Goal: Task Accomplishment & Management: Manage account settings

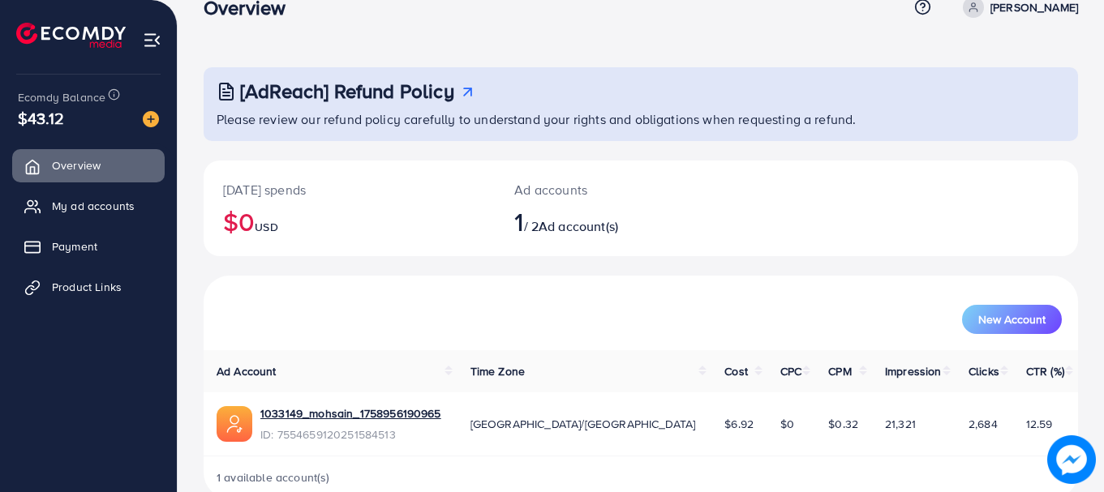
scroll to position [66, 0]
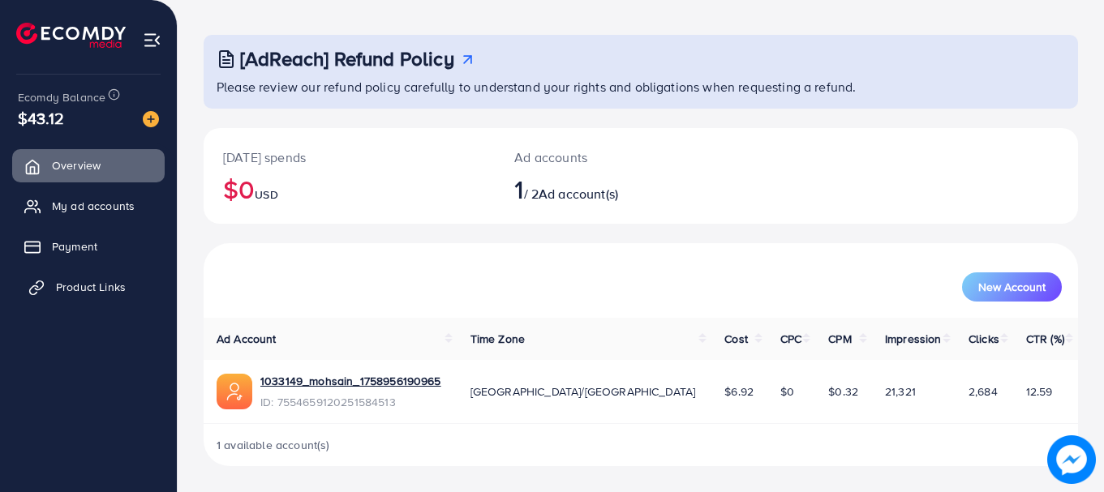
click at [96, 271] on link "Product Links" at bounding box center [88, 287] width 153 height 32
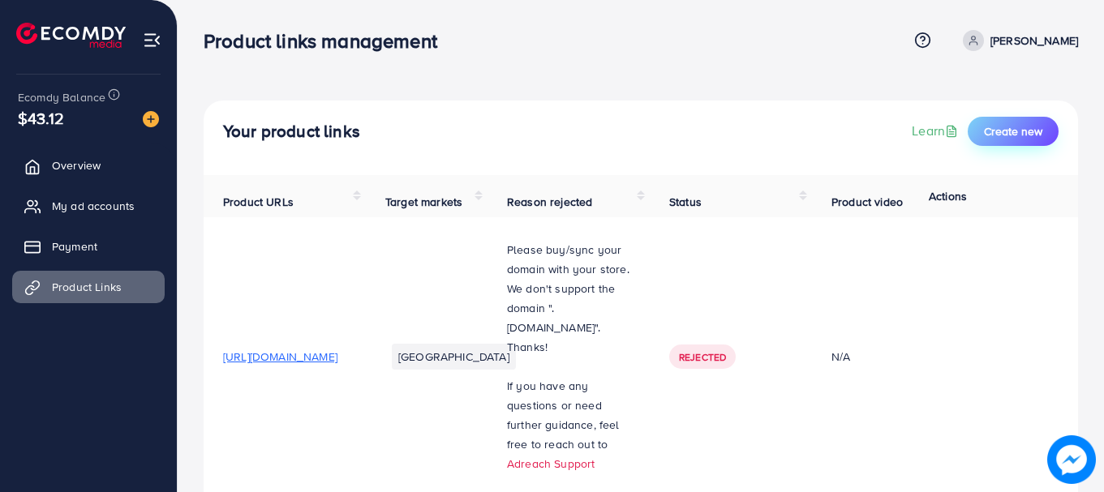
click at [978, 137] on button "Create new" at bounding box center [1013, 131] width 91 height 29
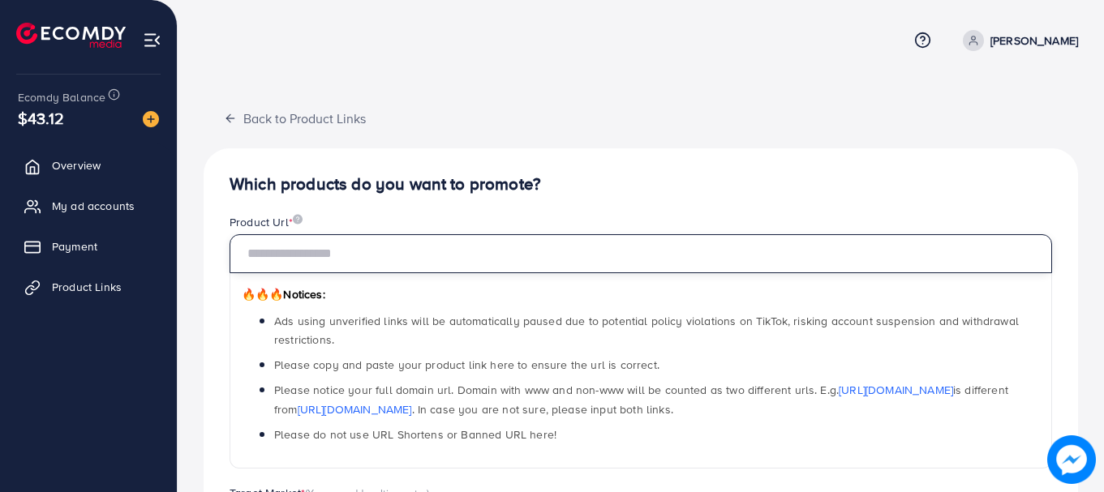
click at [375, 245] on input "text" at bounding box center [641, 253] width 823 height 39
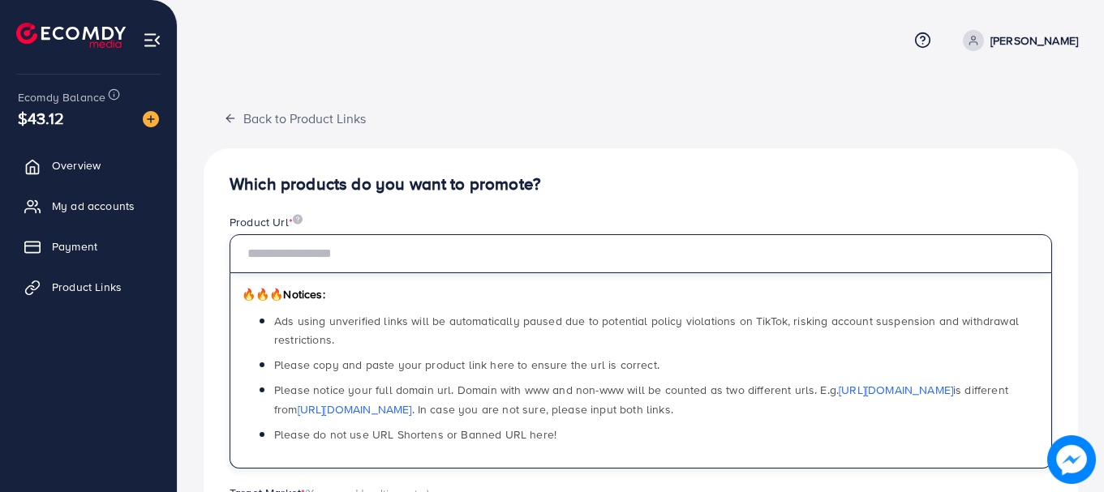
paste input "**********"
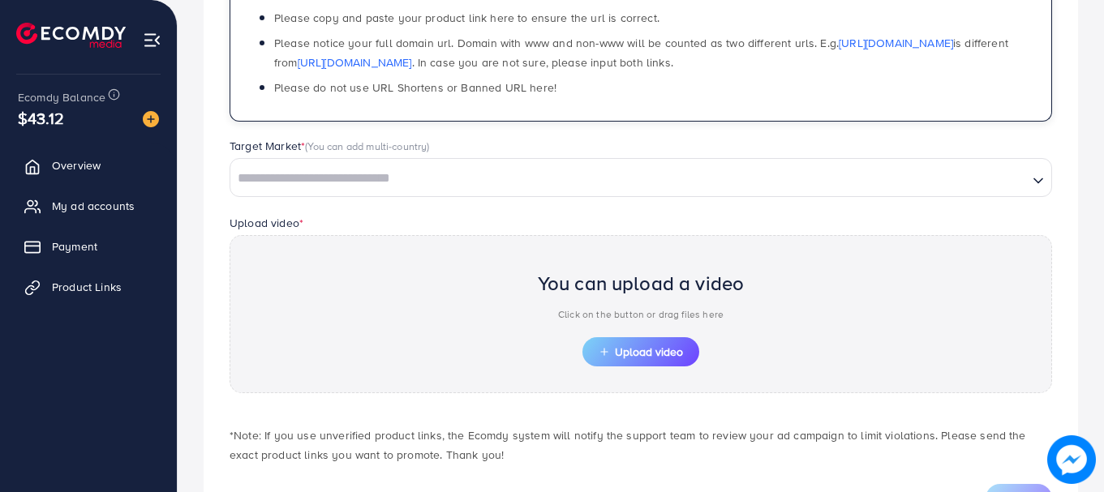
scroll to position [325, 0]
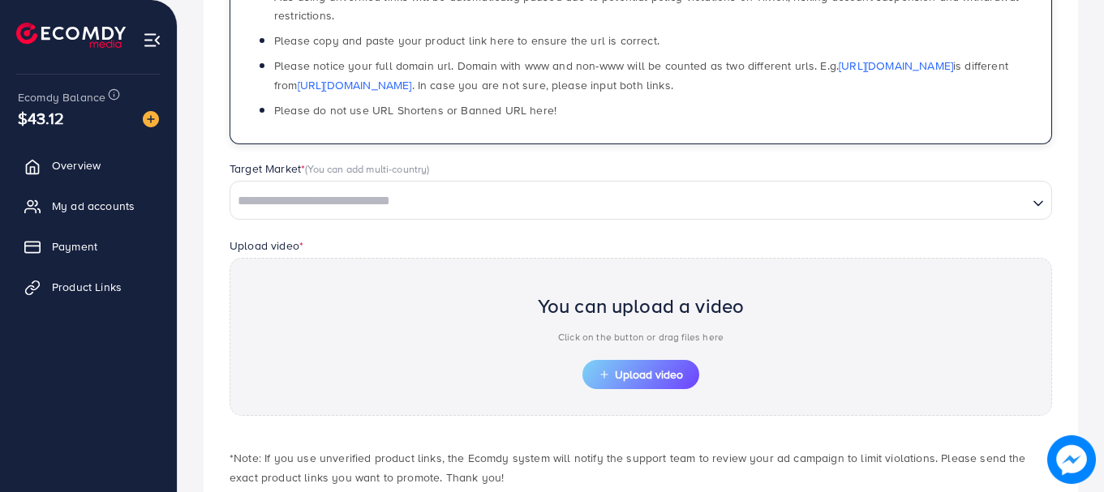
type input "**********"
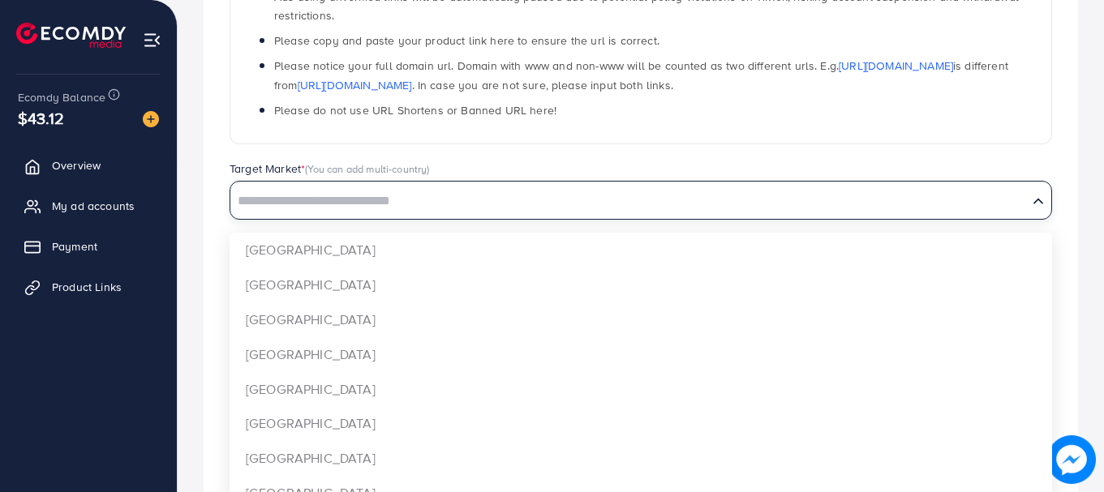
click at [375, 199] on input "Search for option" at bounding box center [629, 201] width 794 height 25
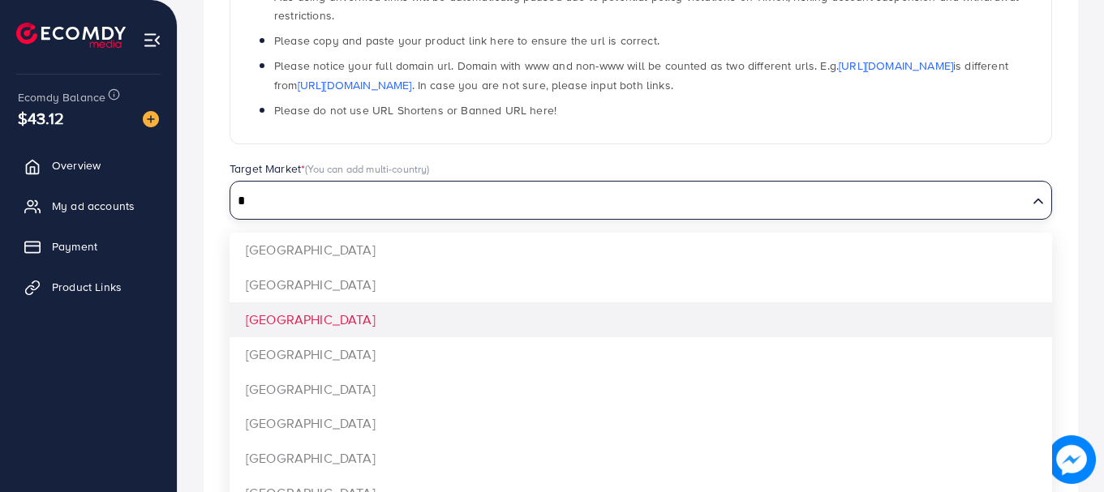
type input "*"
click at [280, 320] on div "**********" at bounding box center [641, 193] width 875 height 738
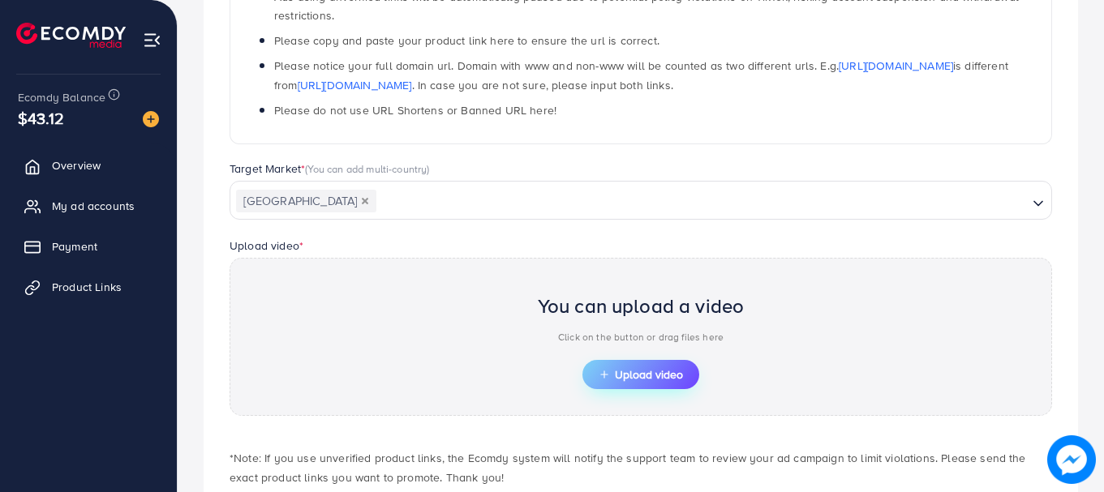
click at [606, 366] on button "Upload video" at bounding box center [640, 374] width 117 height 29
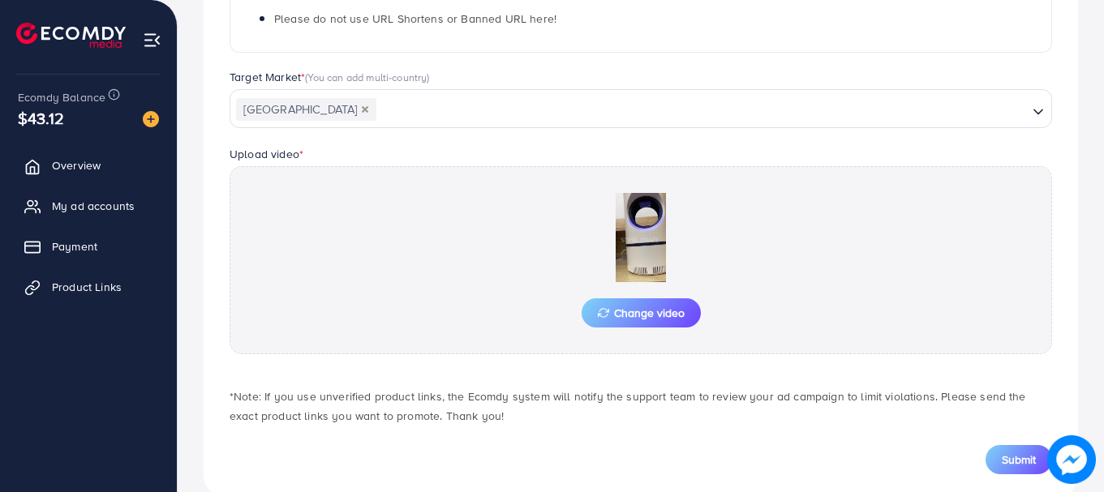
scroll to position [450, 0]
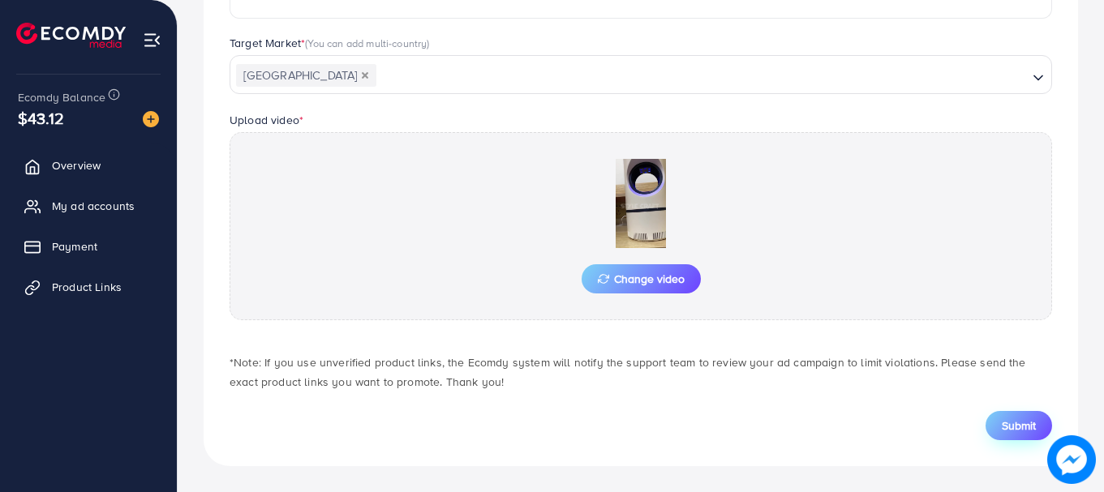
click at [1036, 423] on button "Submit" at bounding box center [1019, 425] width 67 height 29
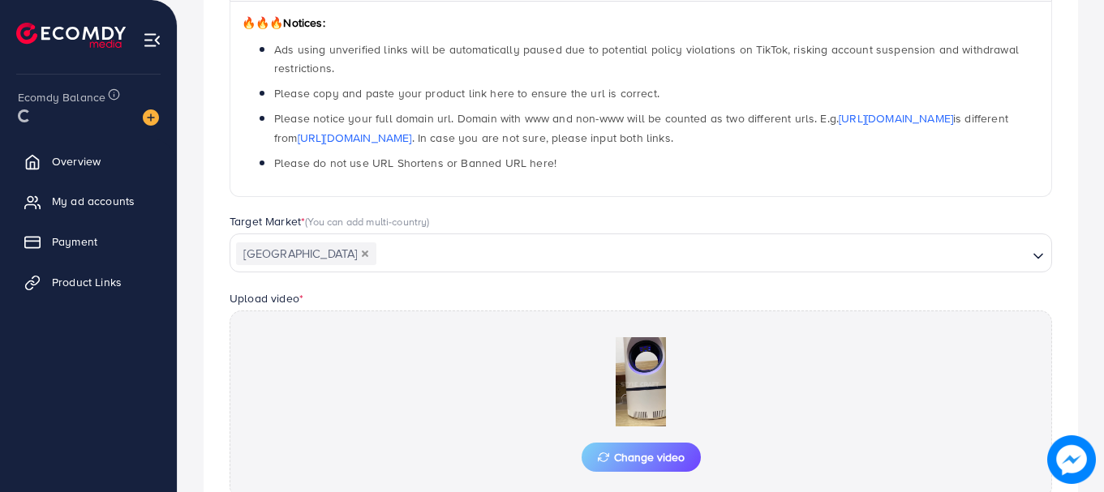
scroll to position [59, 0]
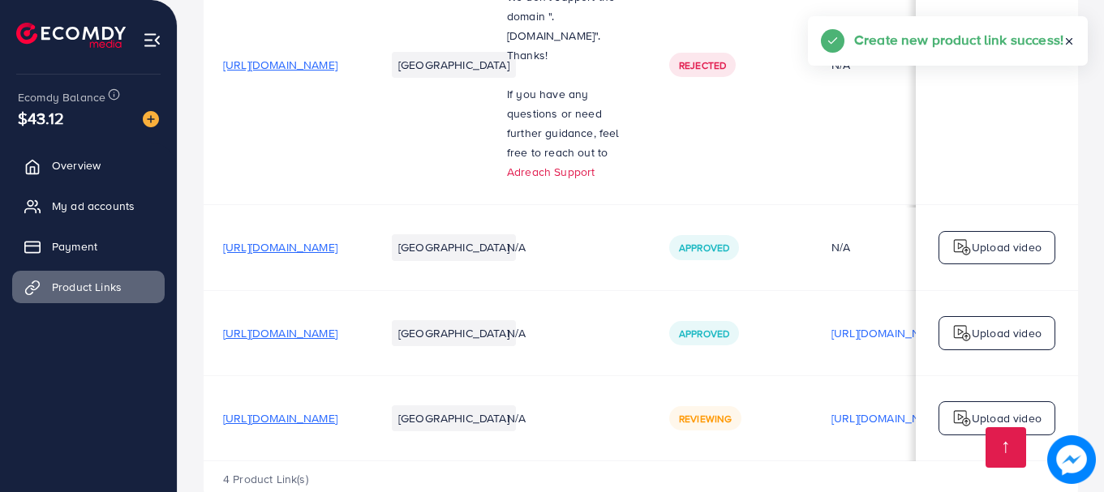
scroll to position [344, 0]
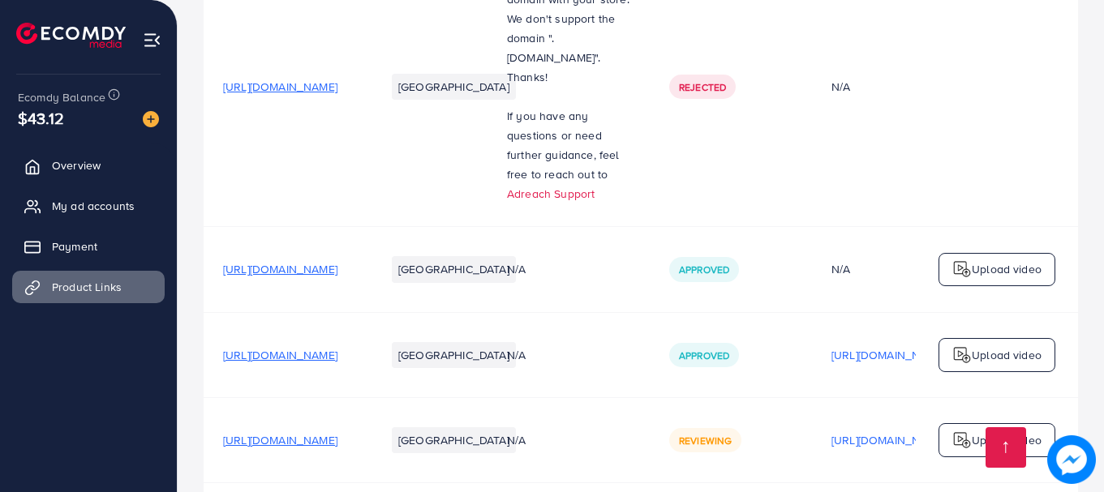
scroll to position [344, 0]
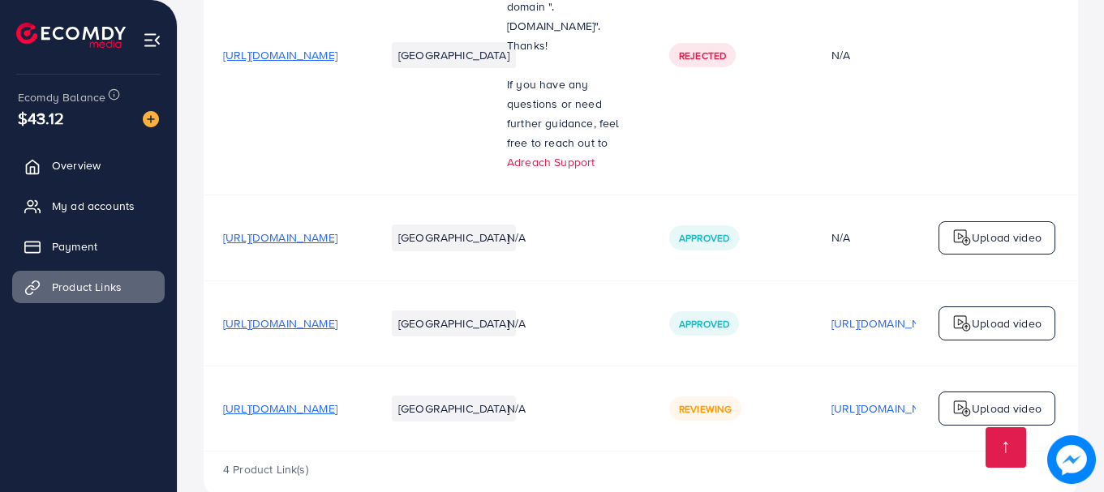
scroll to position [325, 0]
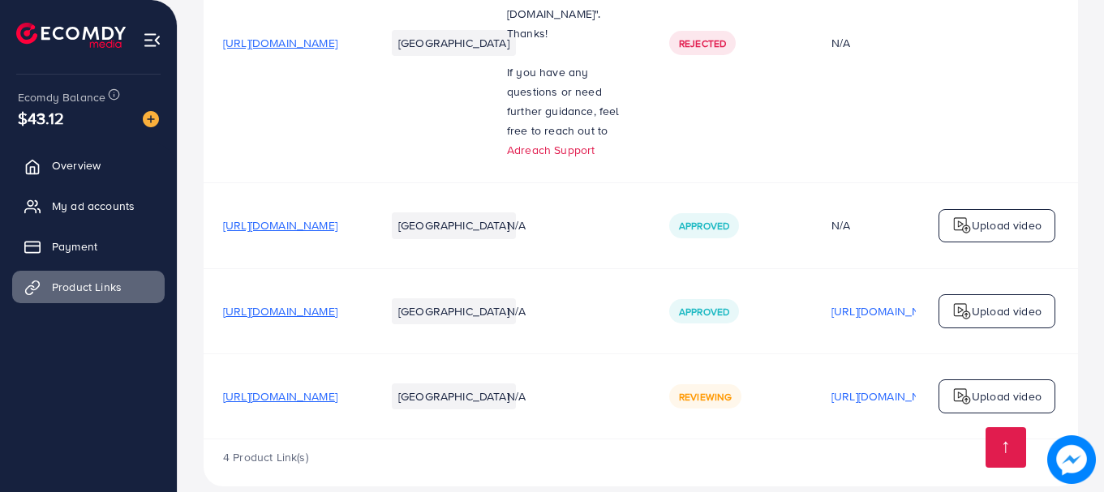
scroll to position [344, 0]
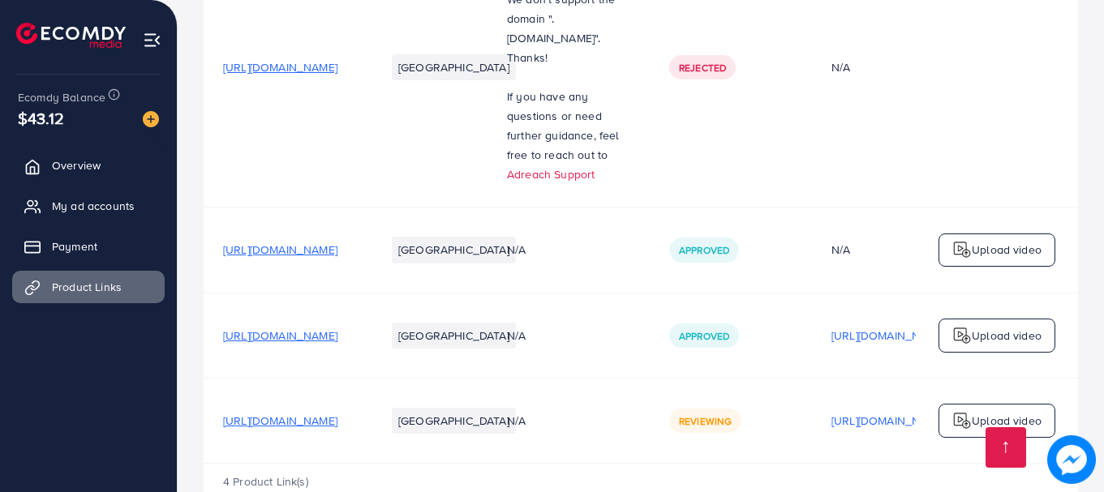
scroll to position [344, 0]
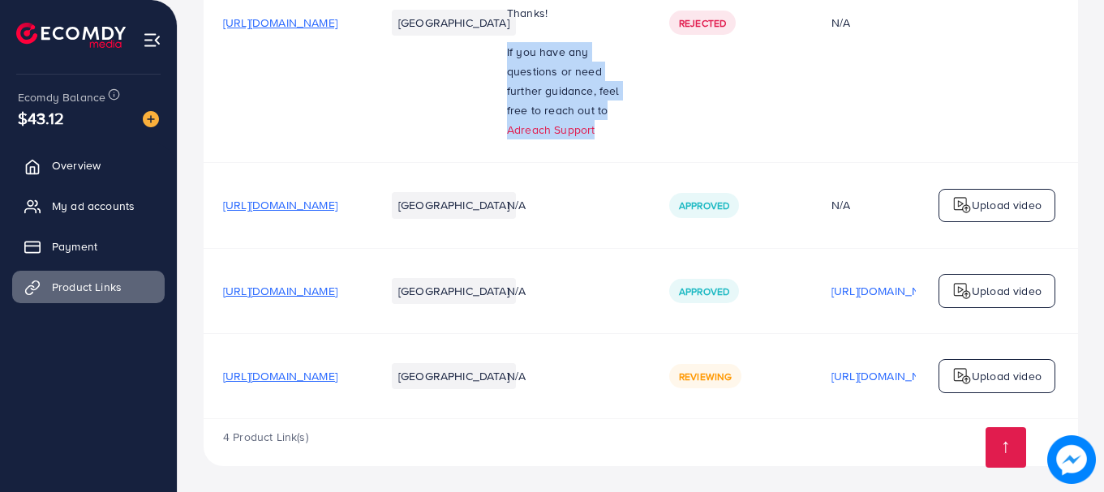
drag, startPoint x: 599, startPoint y: 42, endPoint x: 692, endPoint y: 121, distance: 122.1
click at [650, 121] on td "Please buy/sync your domain with your store. We don't support the domain ".mysh…" at bounding box center [569, 23] width 162 height 280
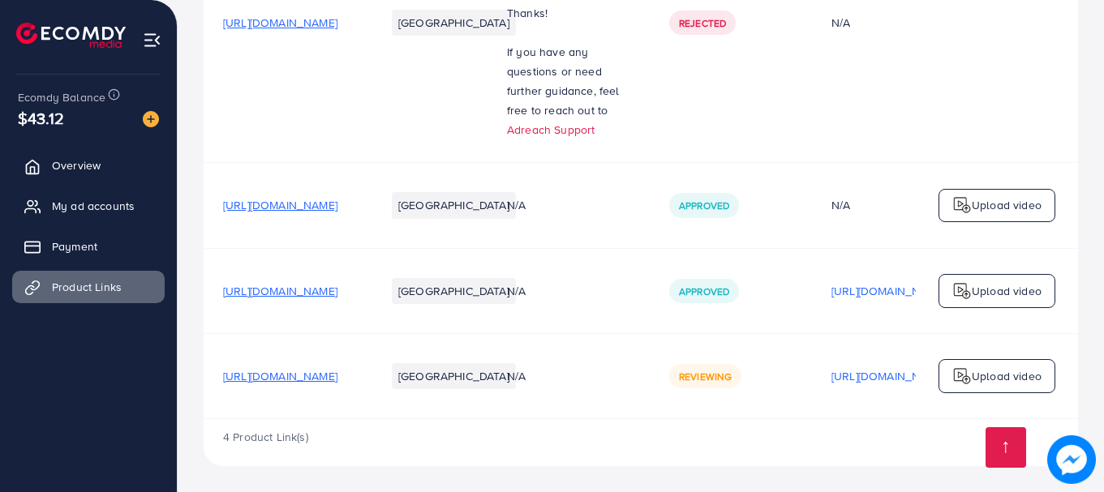
click at [488, 79] on td "[GEOGRAPHIC_DATA]" at bounding box center [427, 23] width 122 height 280
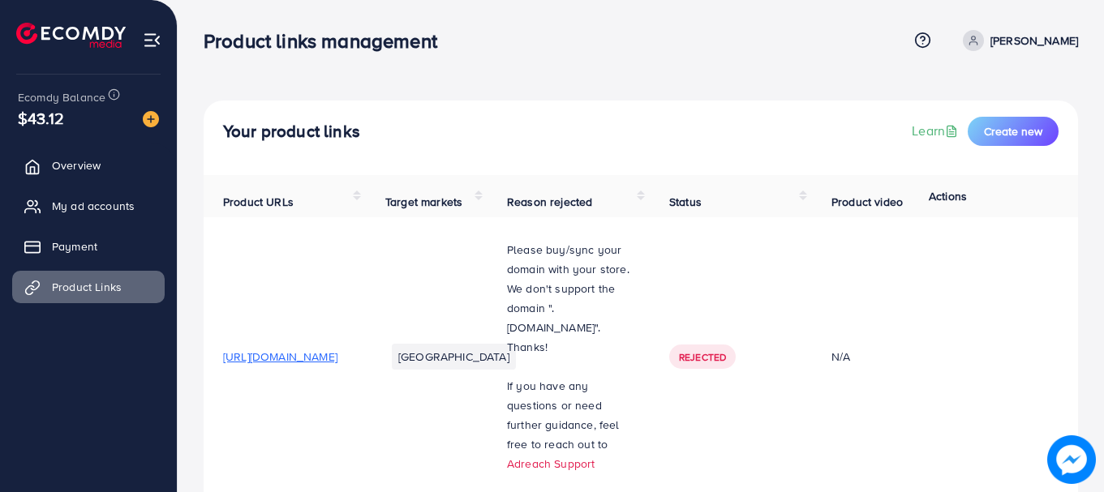
click at [979, 37] on icon at bounding box center [973, 40] width 11 height 11
click at [972, 94] on span "Profile" at bounding box center [977, 96] width 37 height 19
select select "********"
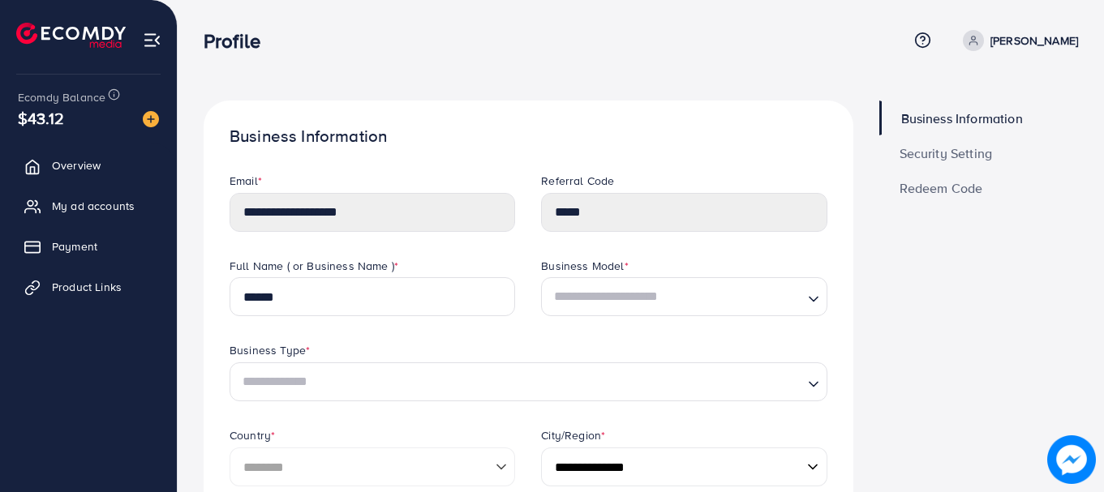
click at [911, 148] on span "Security Setting" at bounding box center [946, 153] width 93 height 13
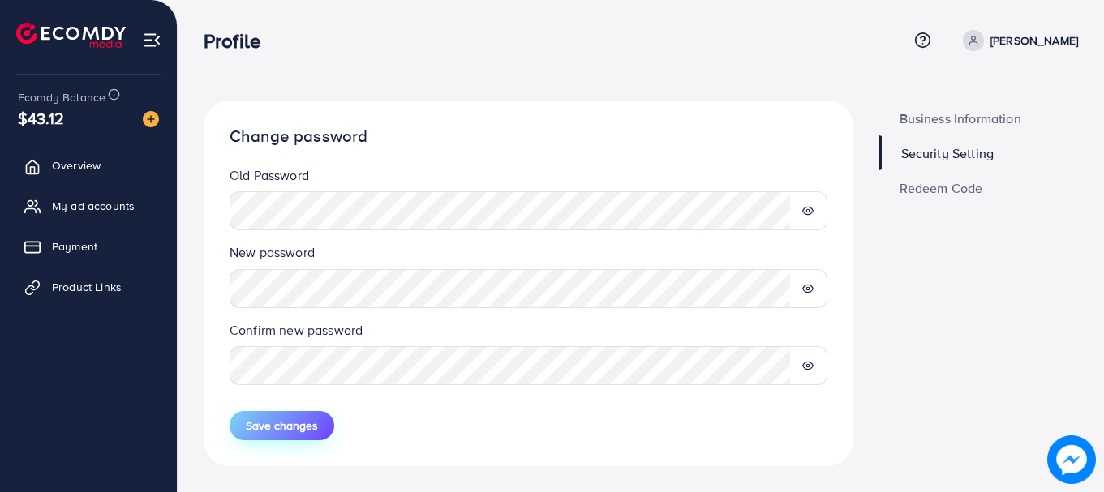
click at [282, 433] on span "Save changes" at bounding box center [282, 426] width 72 height 16
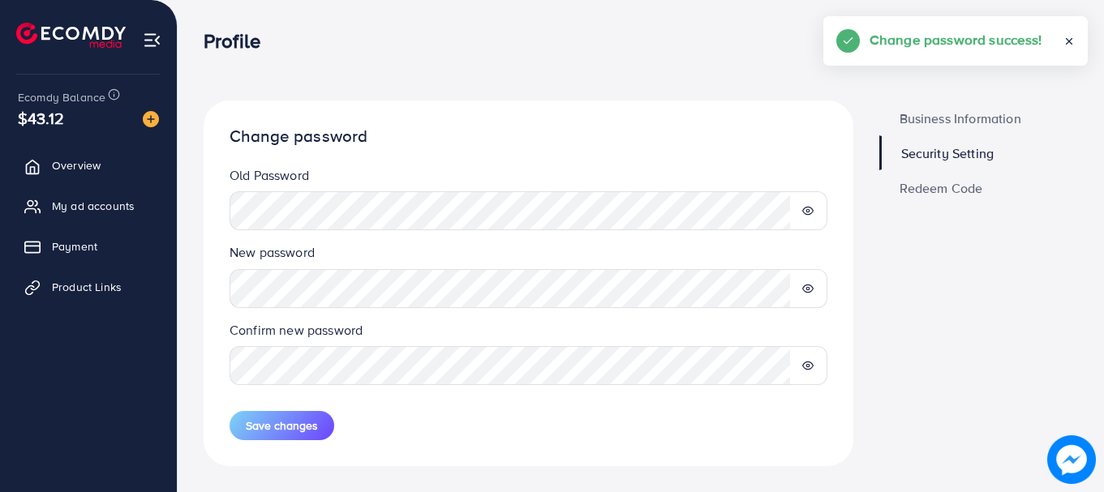
click at [693, 82] on div "**********" at bounding box center [641, 259] width 926 height 518
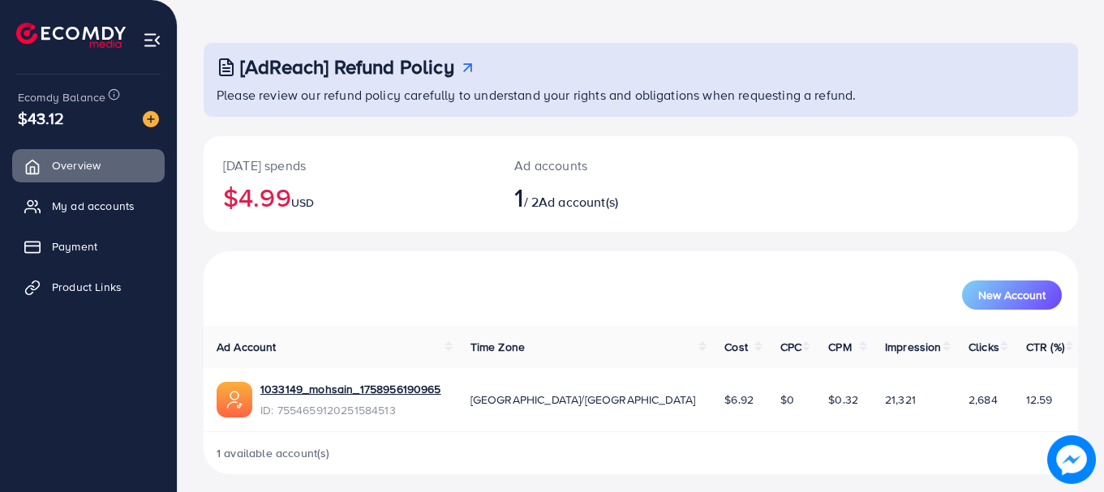
scroll to position [66, 0]
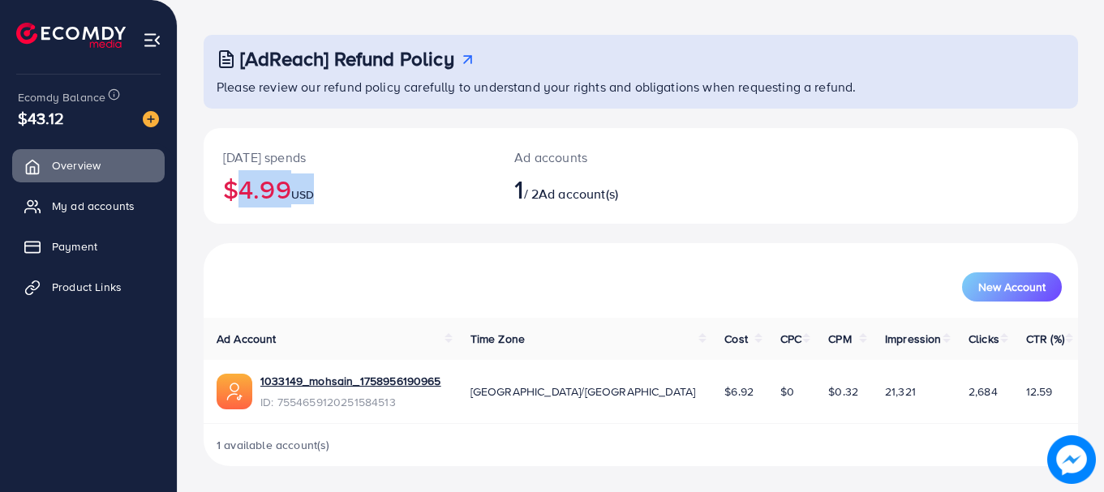
drag, startPoint x: 219, startPoint y: 180, endPoint x: 392, endPoint y: 197, distance: 173.6
click at [432, 199] on div "Today's spends $4.99 USD" at bounding box center [349, 176] width 291 height 96
click at [391, 197] on h2 "$4.99 USD" at bounding box center [349, 189] width 252 height 31
click at [280, 181] on h2 "$4.99 USD" at bounding box center [349, 189] width 252 height 31
click at [256, 290] on div "New Account" at bounding box center [641, 287] width 842 height 29
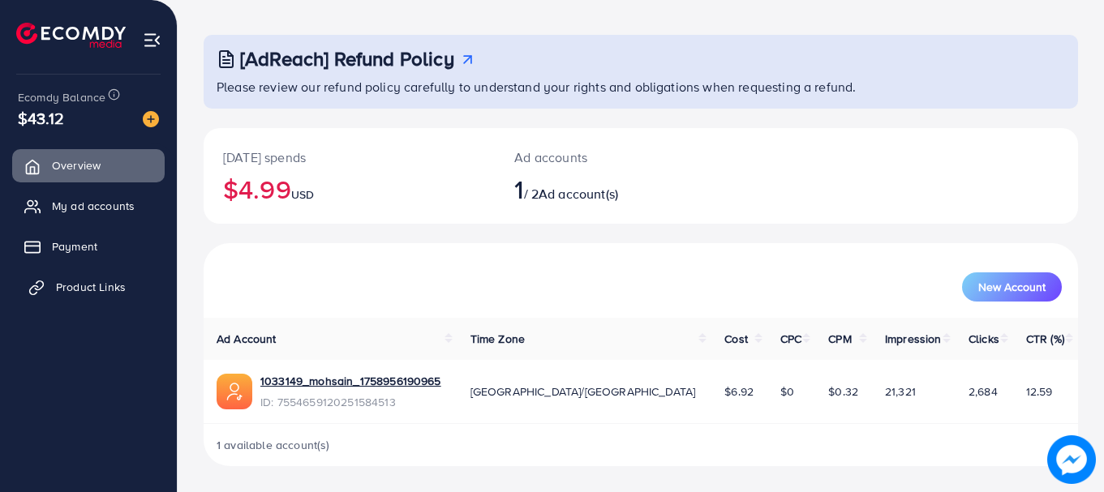
click at [50, 288] on link "Product Links" at bounding box center [88, 287] width 153 height 32
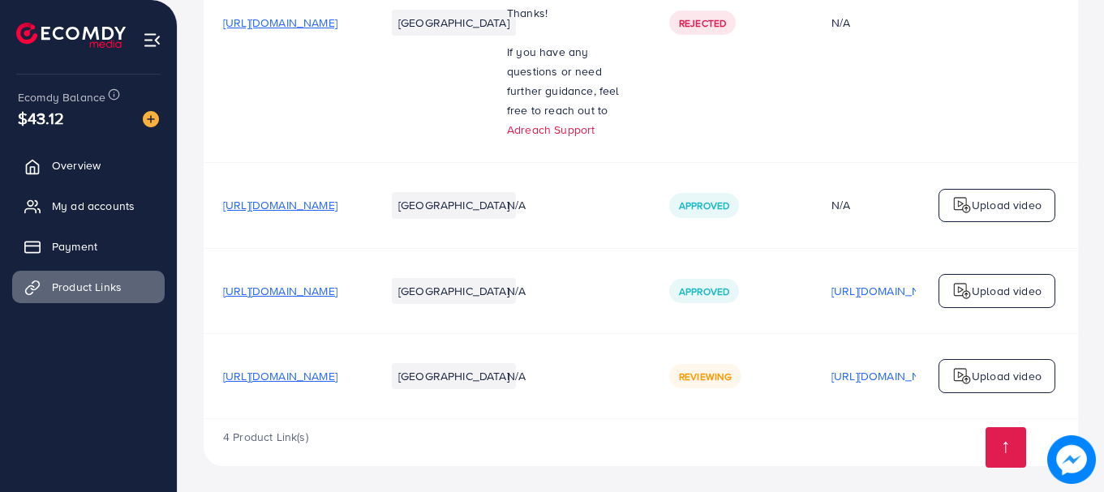
scroll to position [344, 0]
drag, startPoint x: 786, startPoint y: 372, endPoint x: 851, endPoint y: 393, distance: 68.0
click at [812, 393] on td "Reviewing" at bounding box center [731, 375] width 162 height 85
click at [845, 429] on div "4 Product Link(s)" at bounding box center [641, 442] width 875 height 47
drag, startPoint x: 843, startPoint y: 375, endPoint x: 784, endPoint y: 376, distance: 59.2
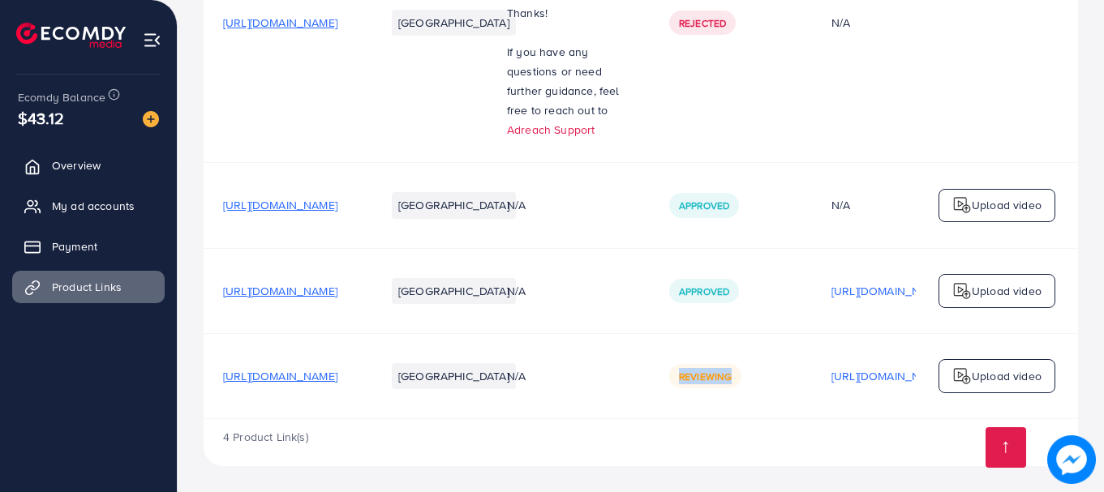
click at [742, 376] on div "Reviewing" at bounding box center [705, 376] width 72 height 24
click at [809, 399] on td "Reviewing" at bounding box center [731, 375] width 162 height 85
drag, startPoint x: 843, startPoint y: 360, endPoint x: 784, endPoint y: 391, distance: 66.8
click at [784, 391] on td "Reviewing" at bounding box center [731, 375] width 162 height 85
click at [834, 456] on div "4 Product Link(s)" at bounding box center [641, 442] width 875 height 47
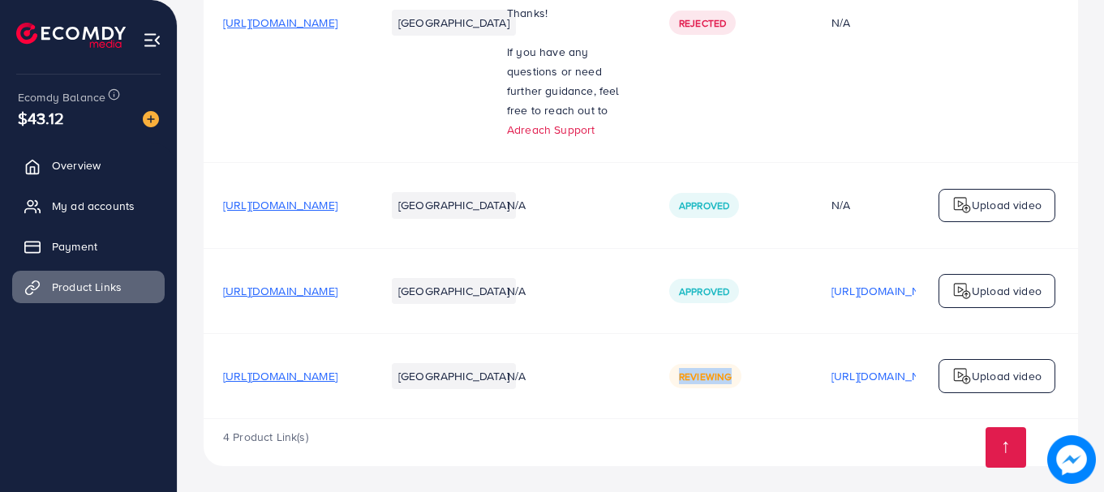
drag, startPoint x: 840, startPoint y: 372, endPoint x: 768, endPoint y: 363, distance: 71.9
click at [768, 363] on td "Reviewing" at bounding box center [731, 375] width 162 height 85
click at [798, 399] on td "Reviewing" at bounding box center [731, 375] width 162 height 85
drag, startPoint x: 841, startPoint y: 370, endPoint x: 770, endPoint y: 350, distance: 74.0
click at [770, 350] on td "Reviewing" at bounding box center [731, 375] width 162 height 85
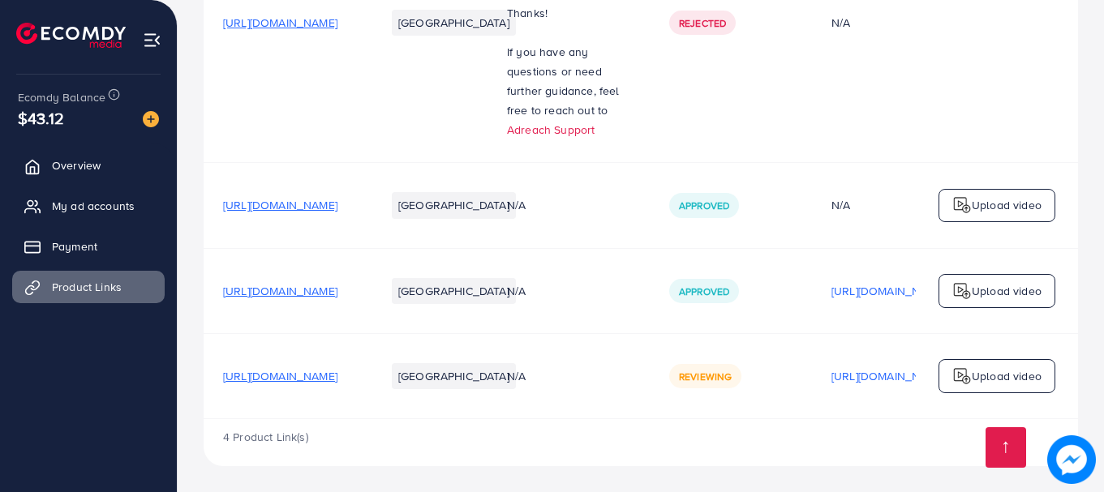
click at [366, 129] on td "[URL][DOMAIN_NAME]" at bounding box center [285, 23] width 162 height 280
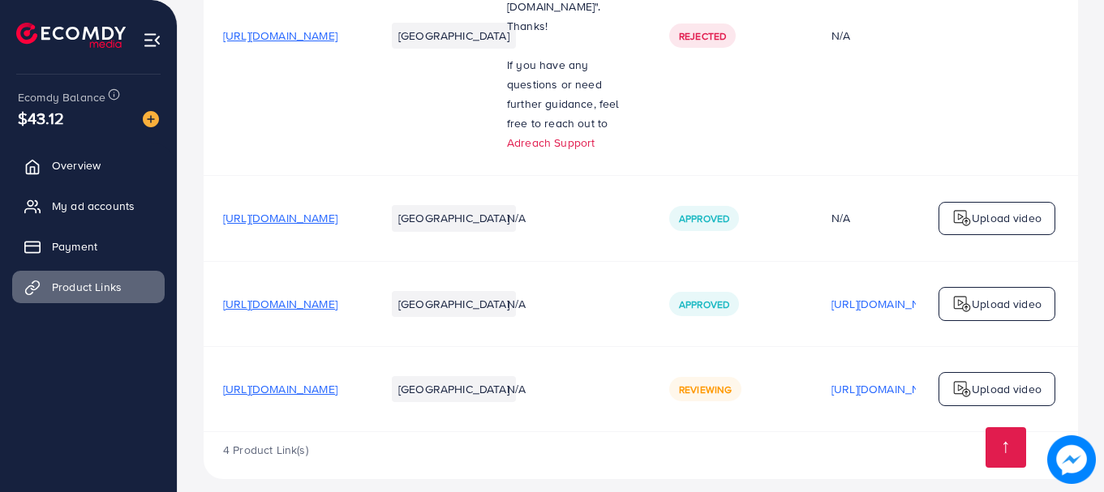
scroll to position [344, 0]
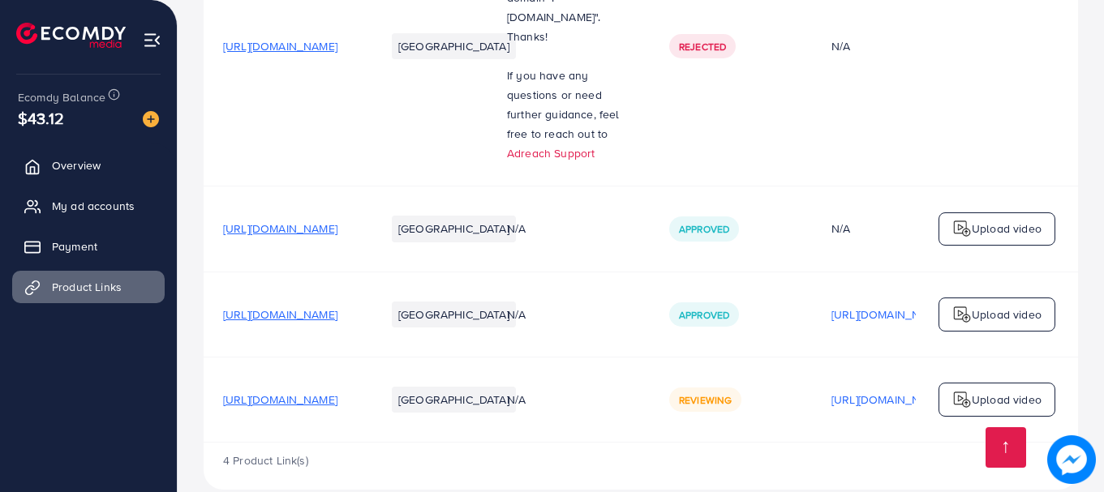
scroll to position [344, 0]
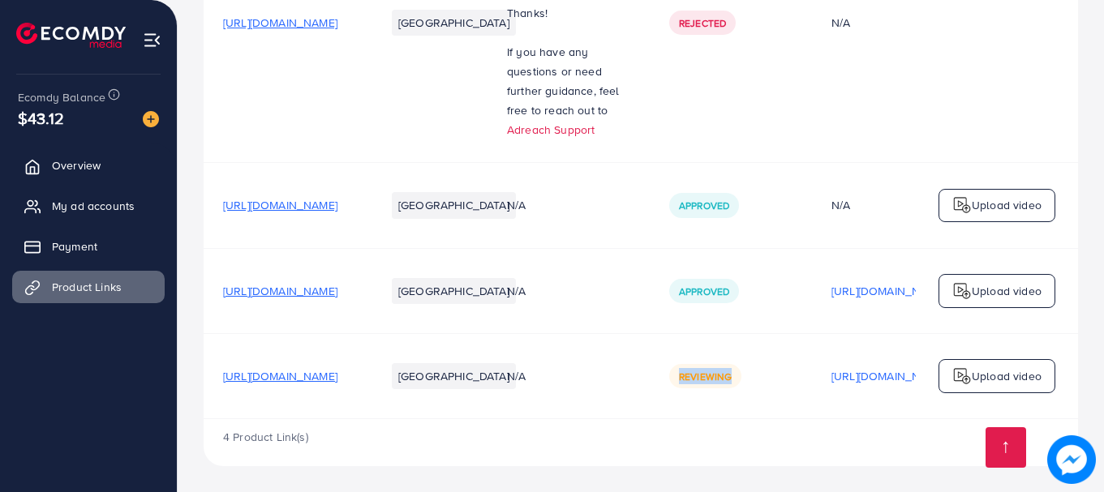
drag, startPoint x: 786, startPoint y: 363, endPoint x: 847, endPoint y: 395, distance: 68.6
click at [812, 395] on td "Reviewing" at bounding box center [731, 375] width 162 height 85
click at [812, 397] on td "Reviewing" at bounding box center [731, 375] width 162 height 85
drag, startPoint x: 213, startPoint y: 352, endPoint x: 673, endPoint y: 401, distance: 461.8
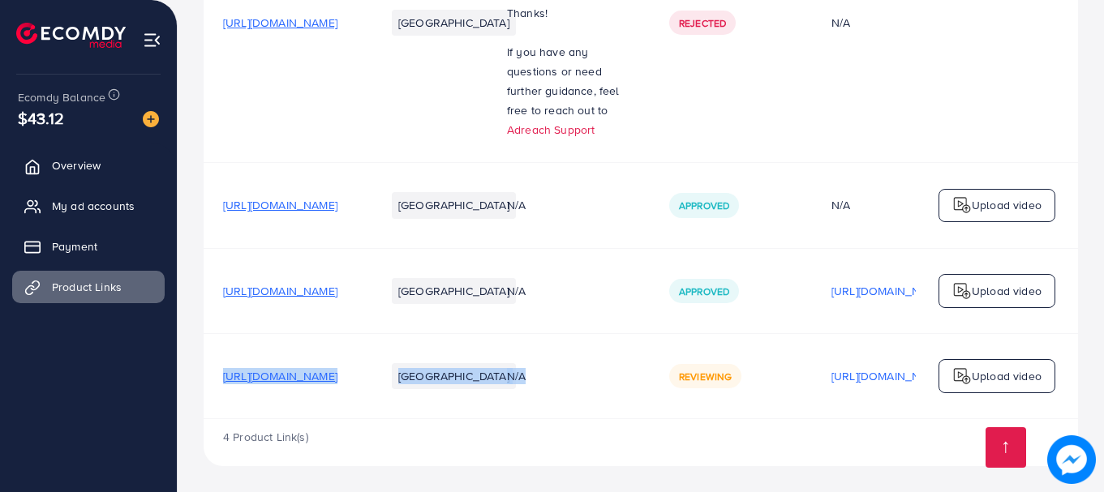
click at [673, 401] on tr "https://stylecraftz.store/products/mosquito-killer-lamp?utm_source=copyToPasteB…" at bounding box center [747, 375] width 1086 height 85
click at [582, 439] on div "4 Product Link(s)" at bounding box center [641, 442] width 875 height 47
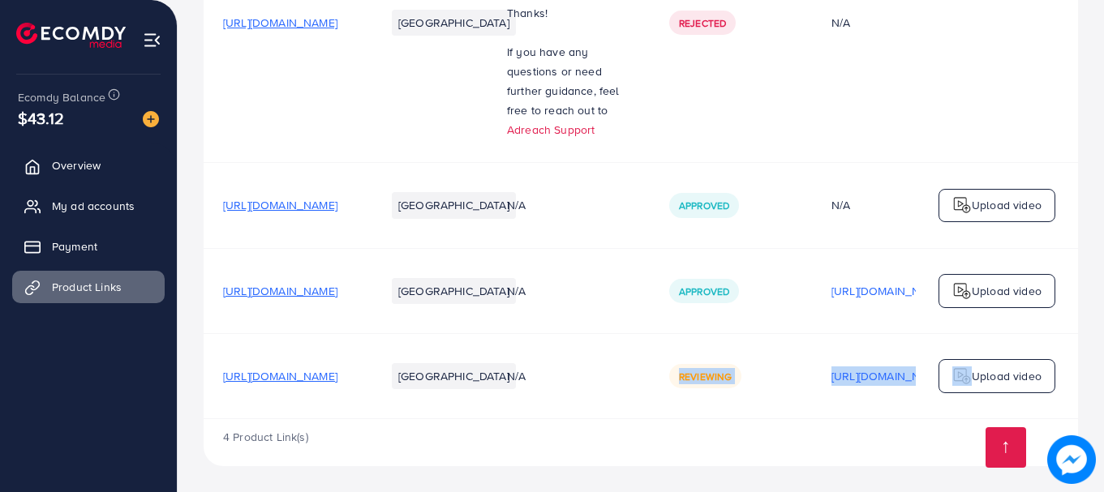
drag, startPoint x: 783, startPoint y: 364, endPoint x: 911, endPoint y: 393, distance: 131.5
click at [916, 395] on tr "[URL][DOMAIN_NAME] Pakistan N/A Reviewing [URL][DOMAIN_NAME] Reviewing Upload v…" at bounding box center [747, 375] width 1086 height 85
click at [793, 364] on div "Reviewing" at bounding box center [730, 376] width 123 height 24
drag, startPoint x: 838, startPoint y: 371, endPoint x: 780, endPoint y: 371, distance: 58.4
click at [742, 371] on div "Reviewing" at bounding box center [705, 376] width 72 height 24
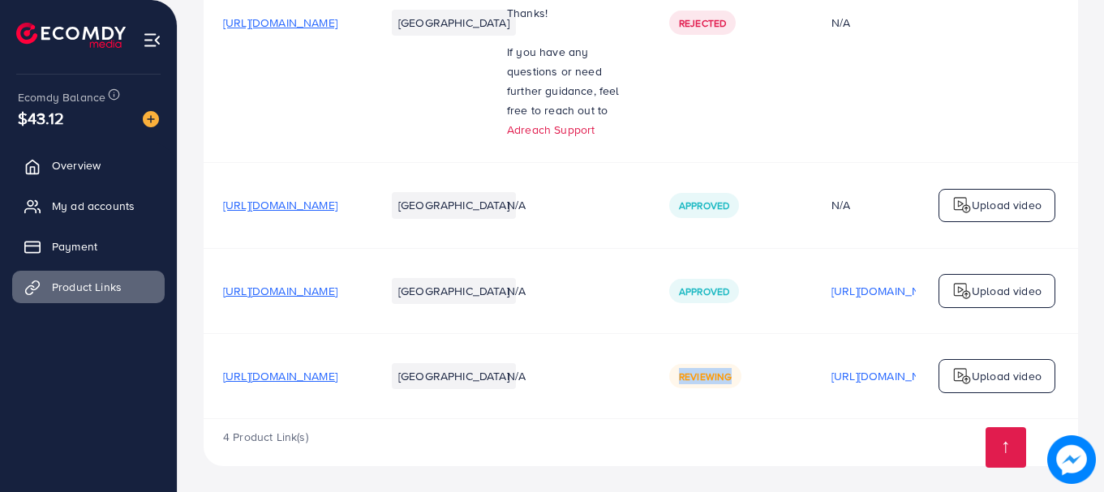
click at [742, 371] on div "Reviewing" at bounding box center [705, 376] width 72 height 24
drag, startPoint x: 788, startPoint y: 369, endPoint x: 862, endPoint y: 373, distance: 73.9
click at [793, 373] on div "Reviewing" at bounding box center [730, 376] width 123 height 24
click at [793, 364] on div "Reviewing" at bounding box center [730, 376] width 123 height 24
drag, startPoint x: 847, startPoint y: 372, endPoint x: 778, endPoint y: 370, distance: 69.0
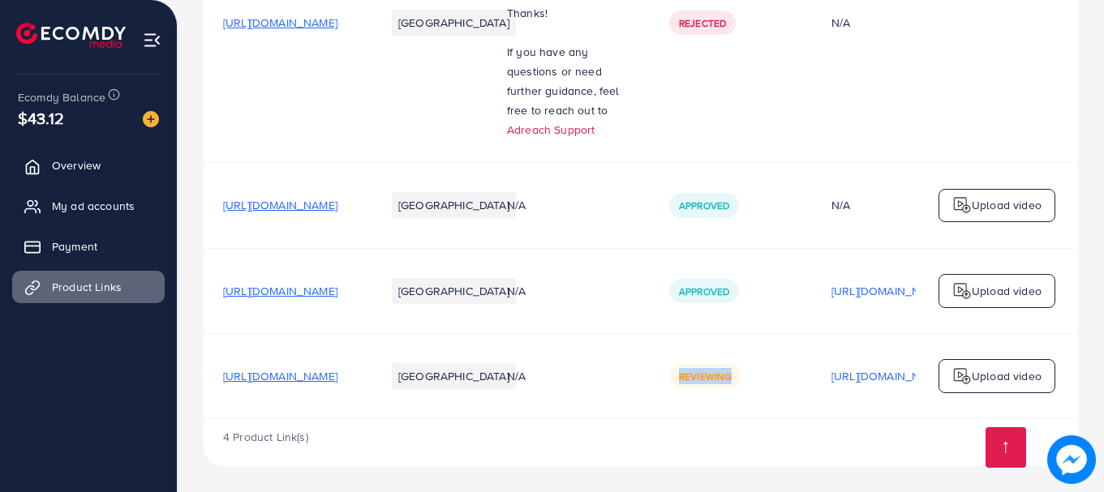
click at [742, 370] on div "Reviewing" at bounding box center [705, 376] width 72 height 24
click at [810, 359] on td "Reviewing" at bounding box center [731, 375] width 162 height 85
drag, startPoint x: 839, startPoint y: 372, endPoint x: 757, endPoint y: 371, distance: 82.0
click at [757, 371] on tr "https://stylecraftz.store/products/mosquito-killer-lamp?utm_source=copyToPasteB…" at bounding box center [747, 375] width 1086 height 85
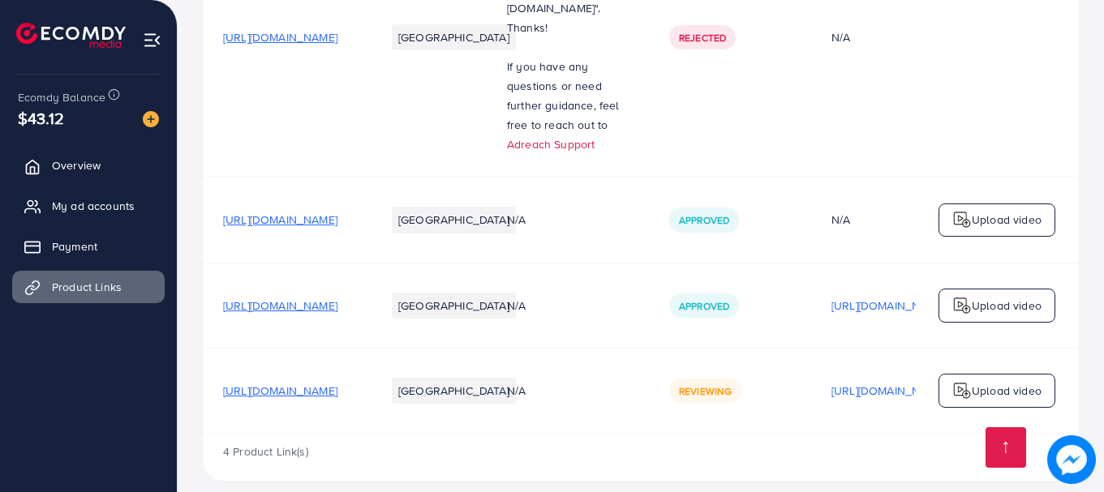
scroll to position [344, 0]
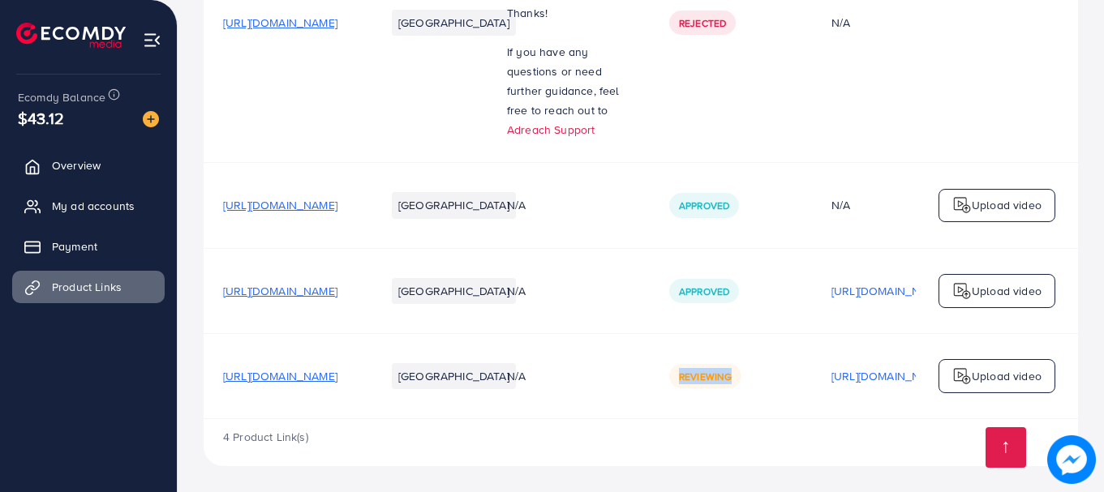
drag, startPoint x: 780, startPoint y: 372, endPoint x: 840, endPoint y: 371, distance: 60.9
click at [742, 371] on div "Reviewing" at bounding box center [705, 376] width 72 height 24
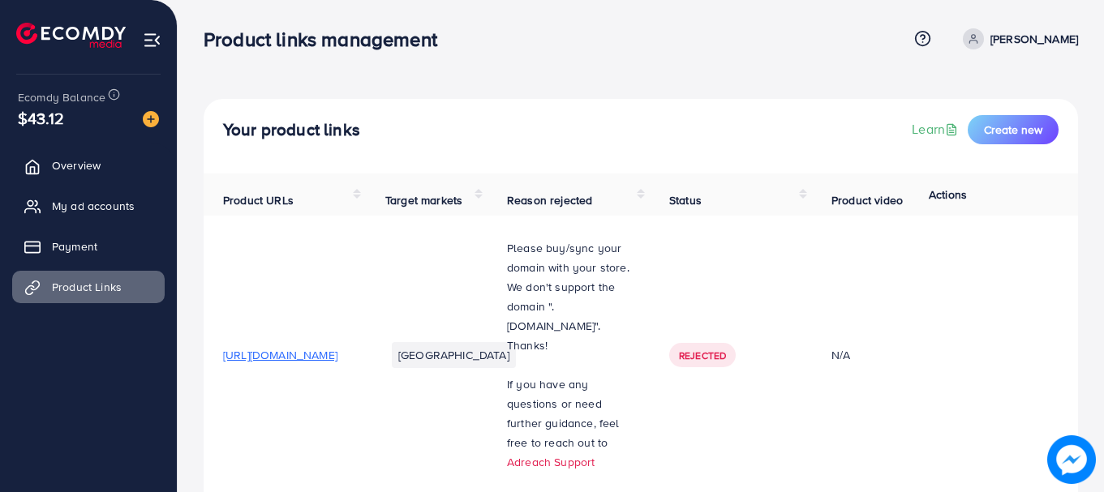
scroll to position [0, 0]
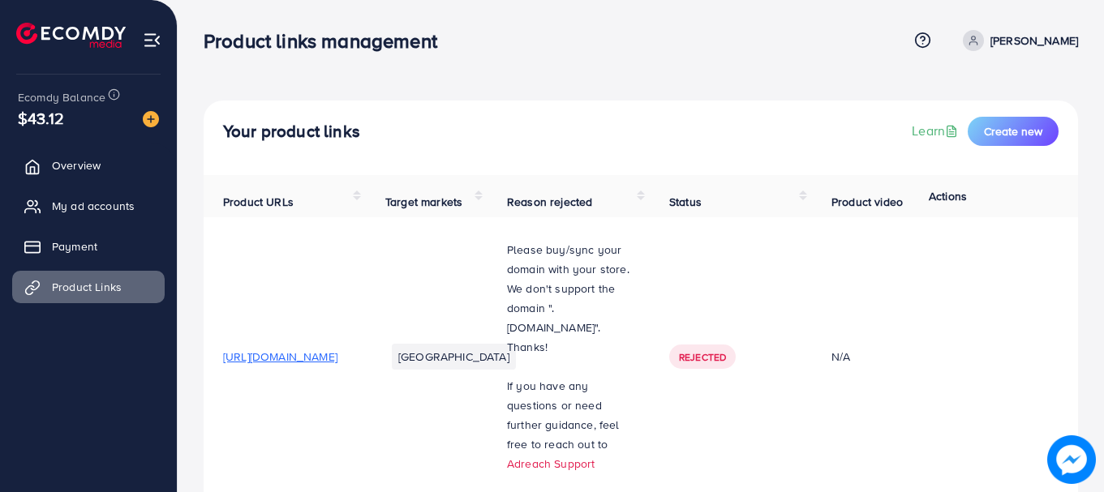
drag, startPoint x: 224, startPoint y: 357, endPoint x: 449, endPoint y: 378, distance: 225.7
click at [366, 380] on td "[URL][DOMAIN_NAME]" at bounding box center [285, 357] width 162 height 280
click at [366, 372] on td "[URL][DOMAIN_NAME]" at bounding box center [285, 357] width 162 height 280
click at [337, 359] on span "[URL][DOMAIN_NAME]" at bounding box center [280, 357] width 114 height 16
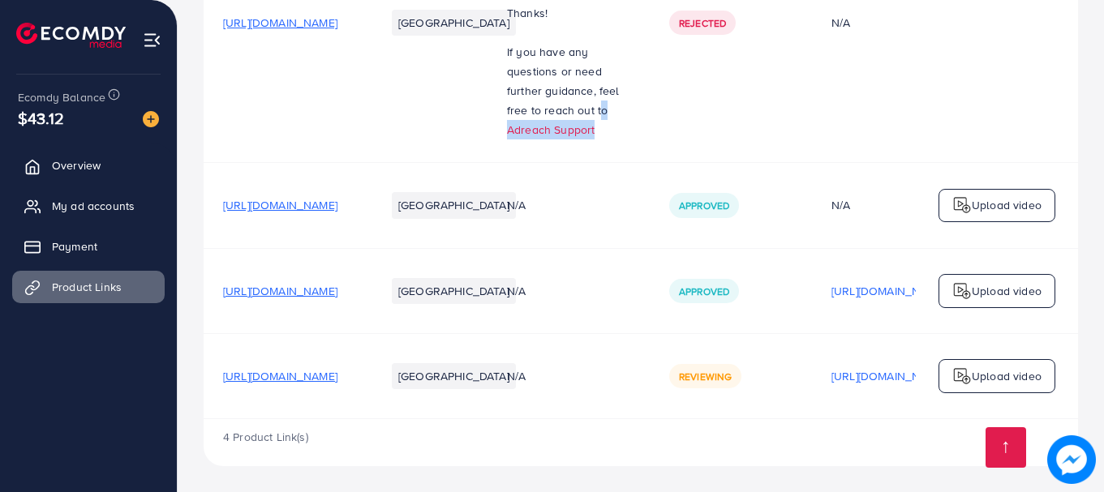
drag, startPoint x: 674, startPoint y: 99, endPoint x: 687, endPoint y: 141, distance: 44.1
click at [650, 141] on td "Please buy/sync your domain with your store. We don't support the domain ".mysh…" at bounding box center [569, 23] width 162 height 280
click at [488, 138] on td "[GEOGRAPHIC_DATA]" at bounding box center [427, 23] width 122 height 280
drag, startPoint x: 785, startPoint y: 372, endPoint x: 842, endPoint y: 369, distance: 56.8
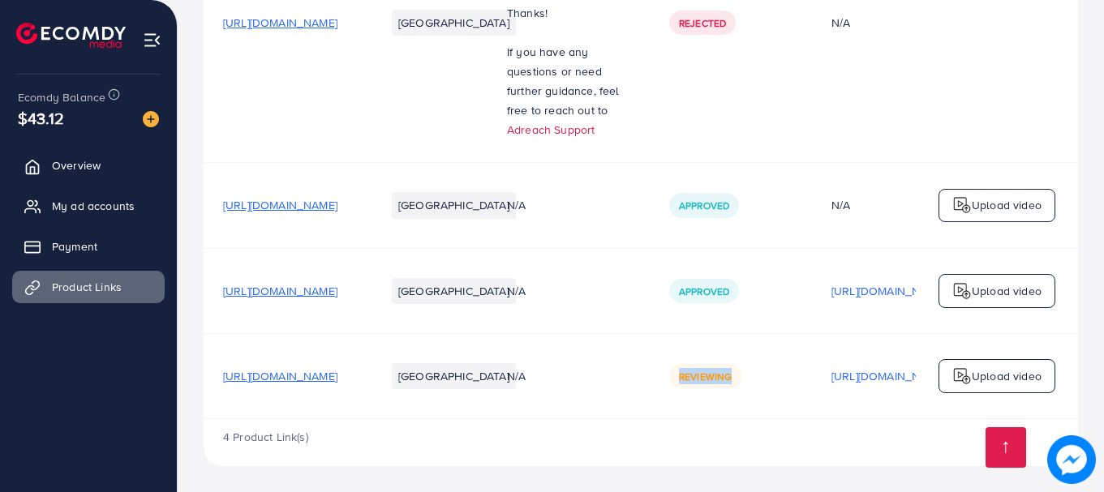
click at [742, 369] on div "Reviewing" at bounding box center [705, 376] width 72 height 24
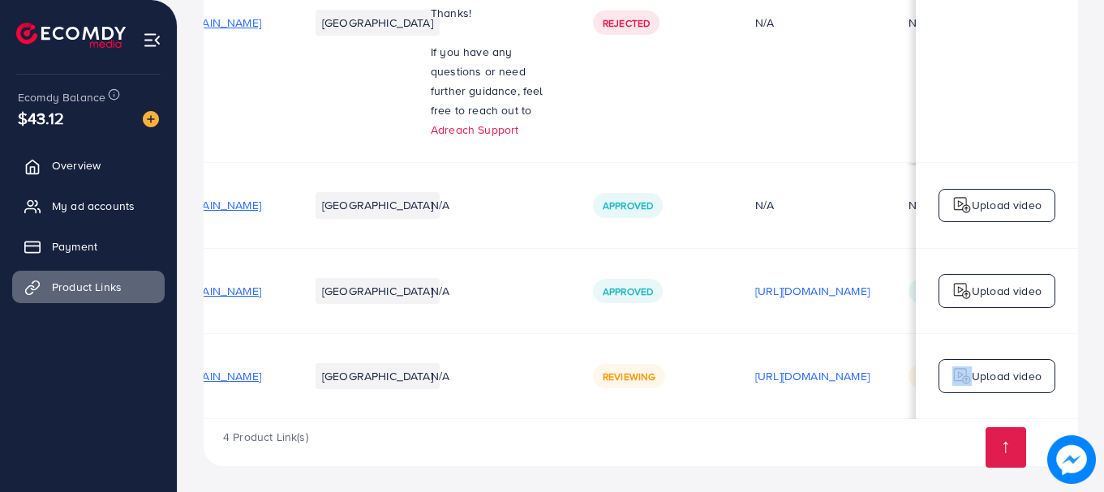
drag, startPoint x: 942, startPoint y: 366, endPoint x: 1075, endPoint y: 349, distance: 134.1
click at [1075, 349] on div "Product URLs Target markets Reason rejected Status Product video Status video A…" at bounding box center [641, 130] width 875 height 578
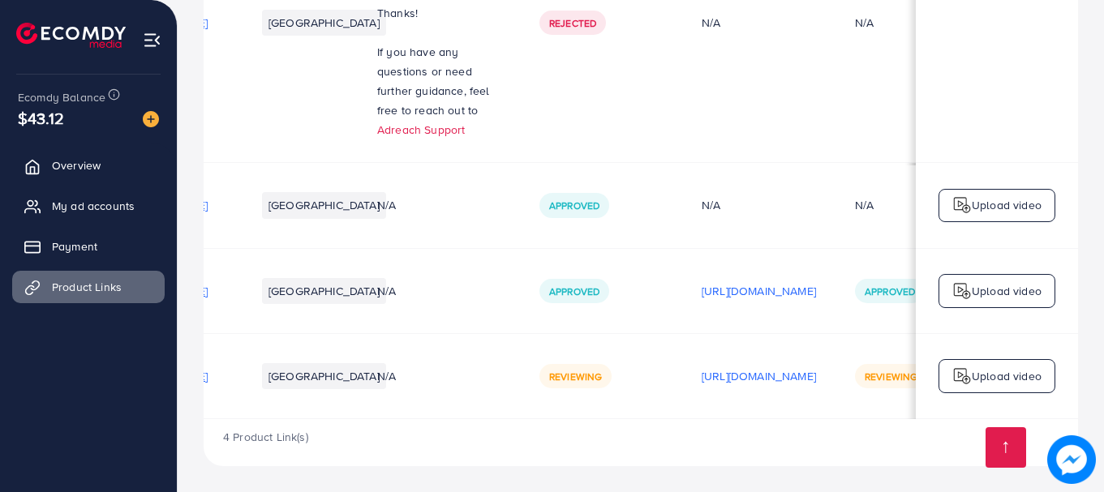
drag, startPoint x: 797, startPoint y: 330, endPoint x: 707, endPoint y: 331, distance: 90.1
click at [707, 333] on tr "https://stylecraftz.store/products/mosquito-killer-lamp?utm_source=copyToPasteB…" at bounding box center [617, 375] width 1086 height 85
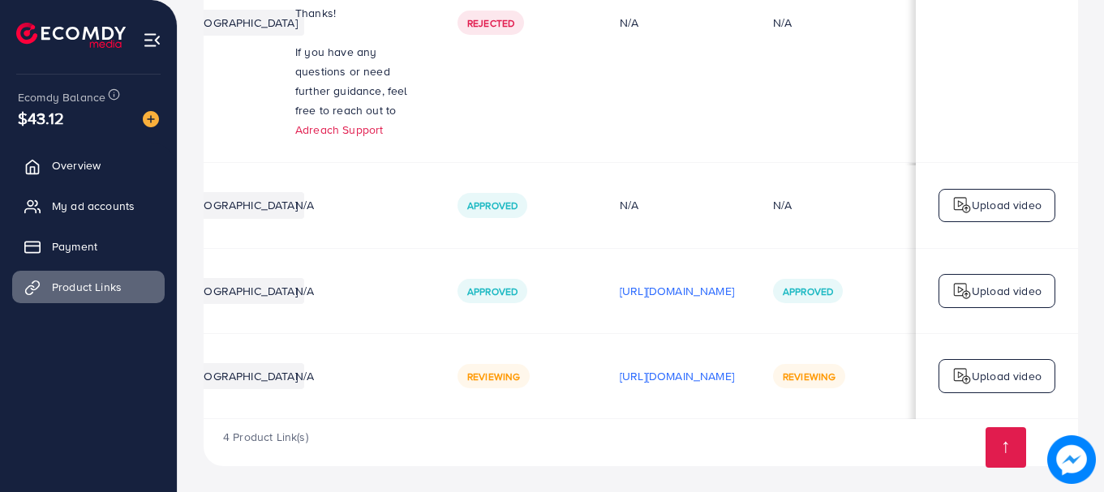
scroll to position [0, 338]
click at [974, 480] on div "Your product links Learn Create new Product URLs Target markets Reason rejected…" at bounding box center [641, 79] width 926 height 827
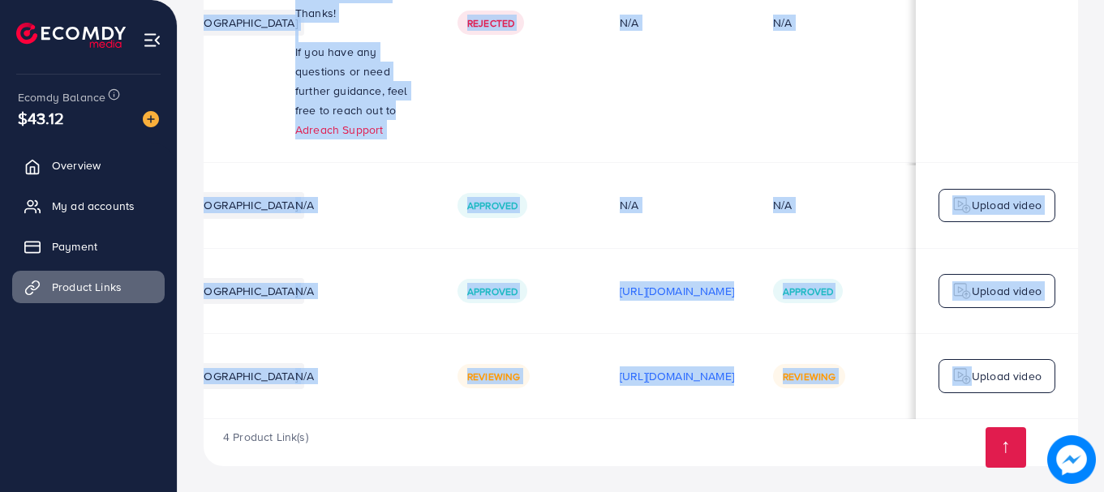
scroll to position [0, 411]
drag, startPoint x: 908, startPoint y: 412, endPoint x: 1081, endPoint y: 419, distance: 172.9
click at [1081, 419] on div "Your product links Learn Create new Product URLs Target markets Reason rejected…" at bounding box center [641, 79] width 926 height 827
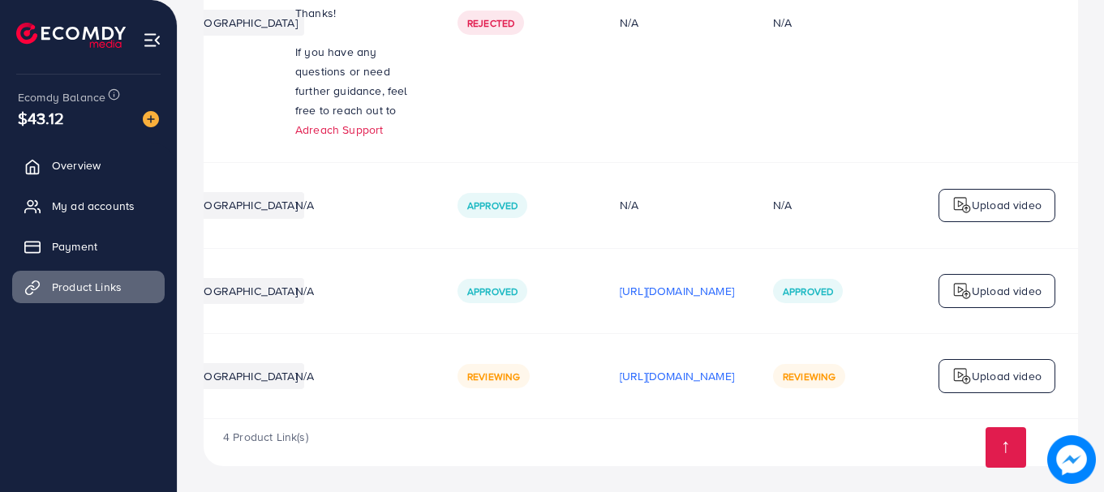
click at [922, 444] on div "4 Product Link(s)" at bounding box center [641, 442] width 875 height 47
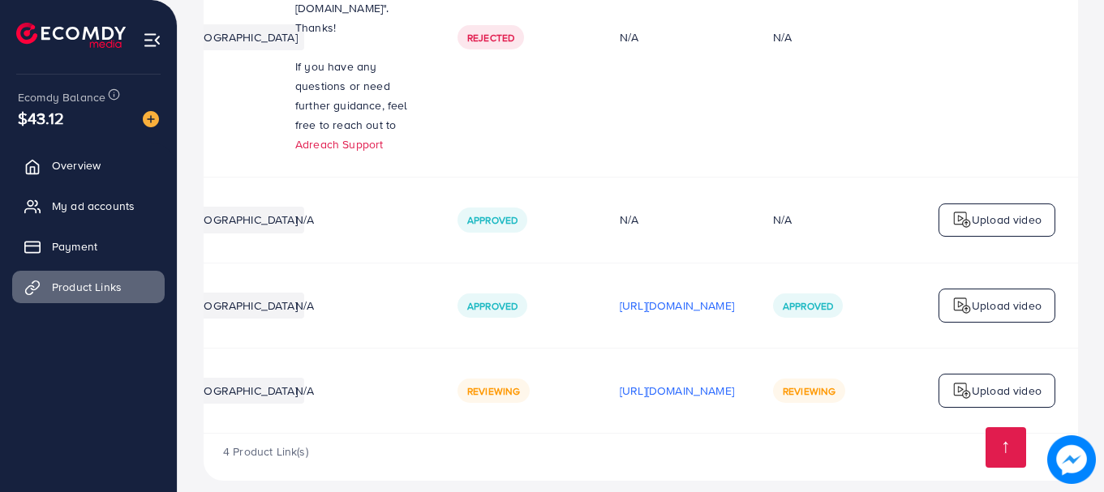
scroll to position [344, 0]
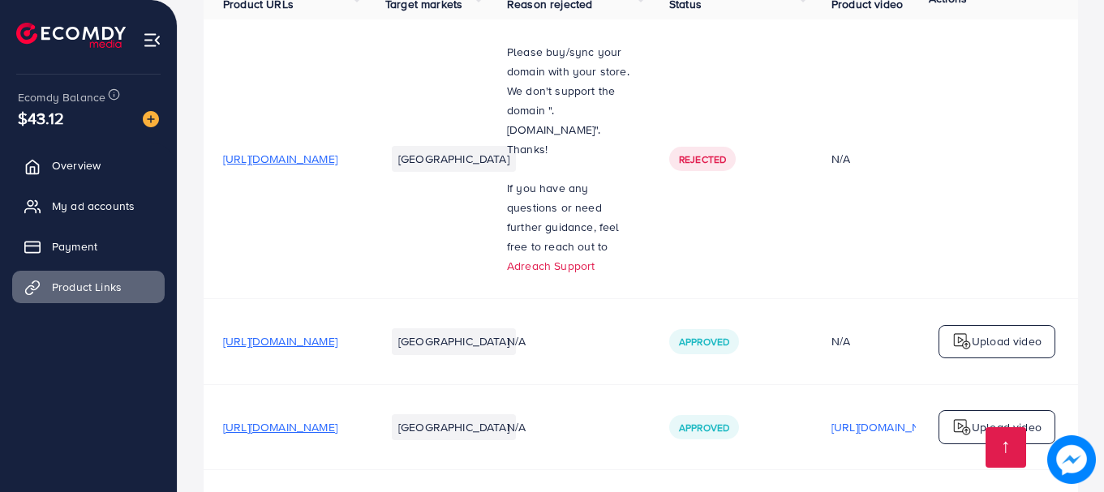
scroll to position [344, 0]
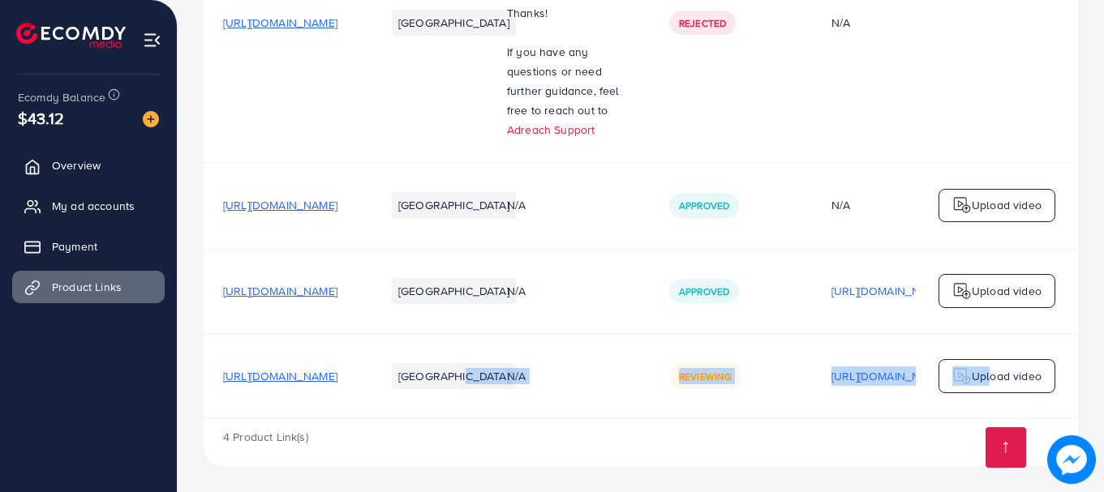
drag, startPoint x: 571, startPoint y: 413, endPoint x: 987, endPoint y: 380, distance: 417.5
click at [987, 380] on tr "[URL][DOMAIN_NAME] Pakistan N/A Reviewing [URL][DOMAIN_NAME] Reviewing Upload v…" at bounding box center [747, 375] width 1086 height 85
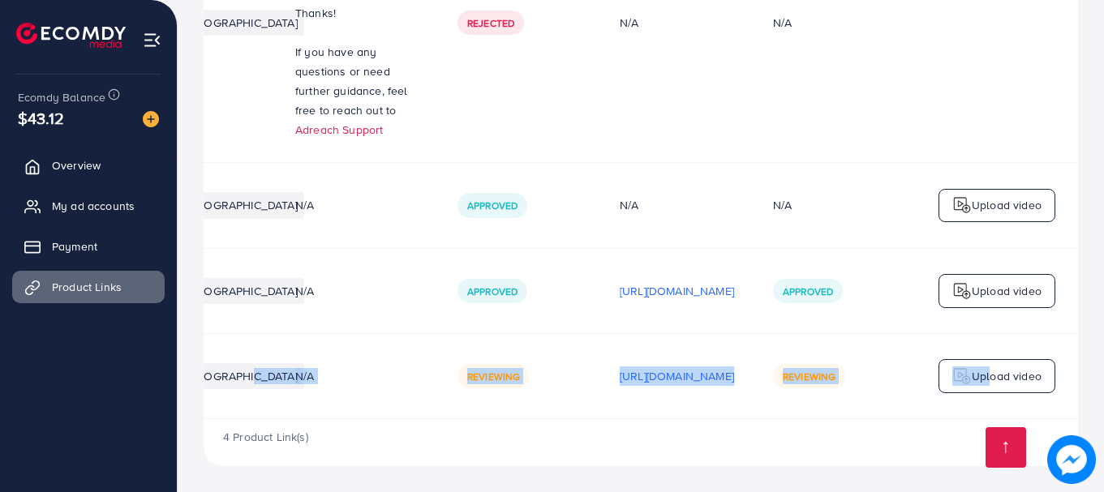
scroll to position [0, 411]
click at [767, 387] on td "Reviewing" at bounding box center [835, 375] width 162 height 85
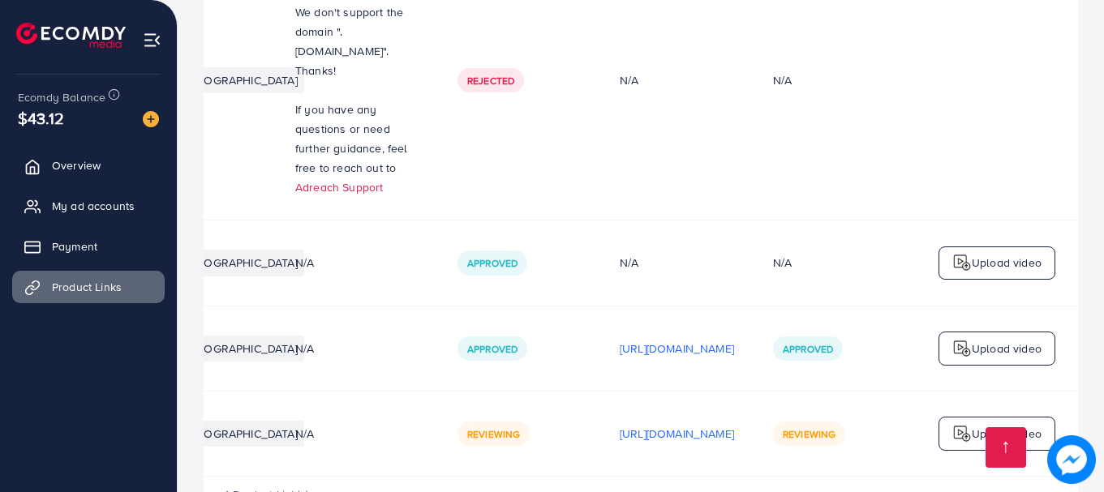
scroll to position [344, 0]
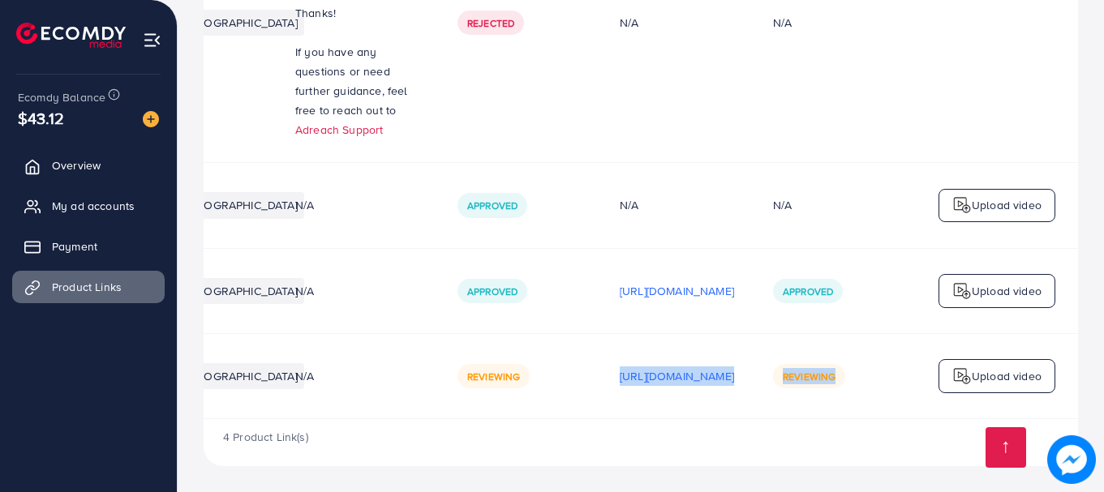
drag, startPoint x: 505, startPoint y: 366, endPoint x: 865, endPoint y: 365, distance: 360.2
click at [865, 365] on tr "[URL][DOMAIN_NAME] Pakistan N/A Reviewing [URL][DOMAIN_NAME] Reviewing Upload v…" at bounding box center [535, 375] width 1086 height 85
click at [800, 372] on span "Reviewing" at bounding box center [809, 377] width 53 height 14
click at [801, 370] on span "Reviewing" at bounding box center [809, 377] width 53 height 14
drag, startPoint x: 782, startPoint y: 363, endPoint x: 965, endPoint y: 347, distance: 184.1
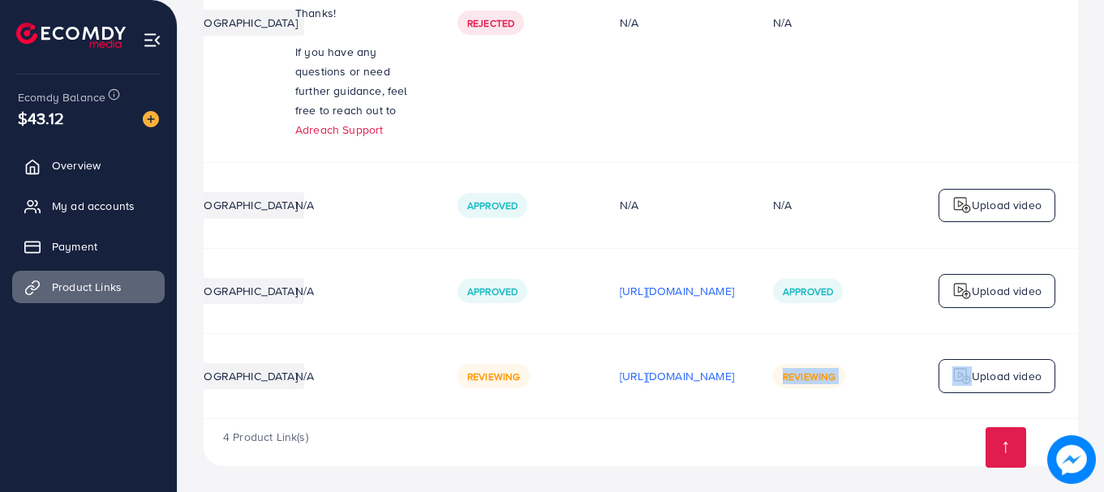
click at [965, 347] on tr "[URL][DOMAIN_NAME] Pakistan N/A Reviewing [URL][DOMAIN_NAME] Reviewing Upload v…" at bounding box center [535, 375] width 1086 height 85
click at [876, 350] on td "Reviewing" at bounding box center [835, 375] width 162 height 85
click at [850, 234] on td "N/A" at bounding box center [835, 205] width 162 height 85
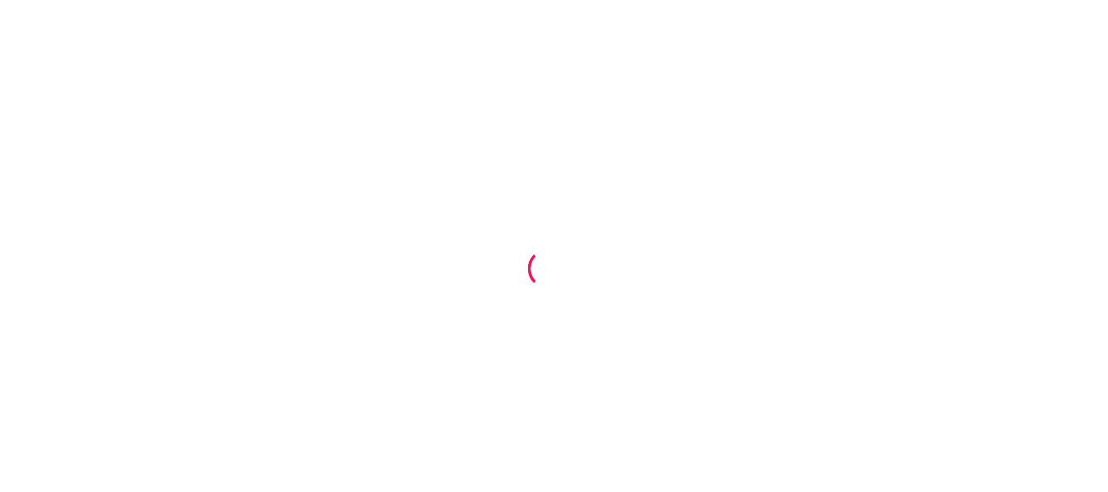
drag, startPoint x: 440, startPoint y: 167, endPoint x: 300, endPoint y: 150, distance: 140.6
click at [300, 150] on div at bounding box center [554, 246] width 1108 height 492
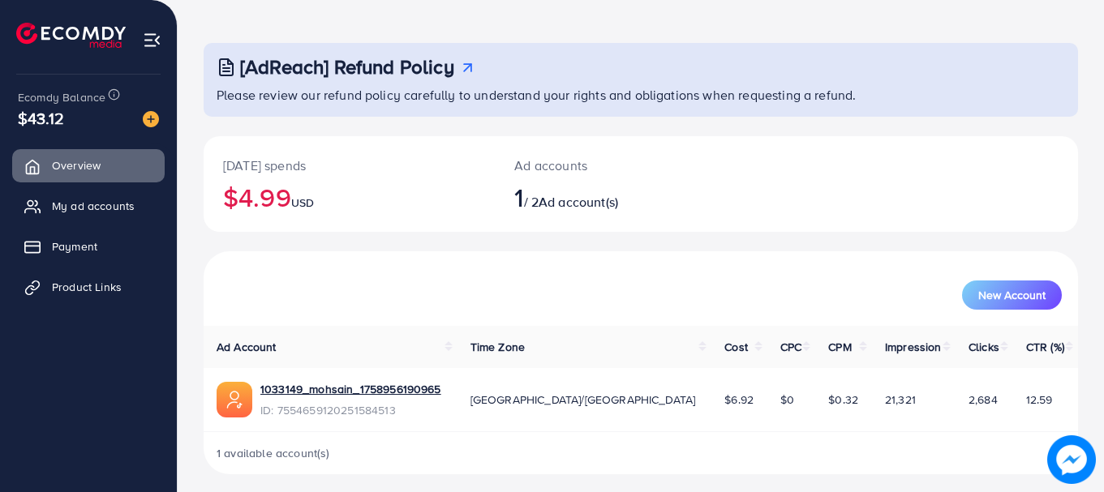
scroll to position [66, 0]
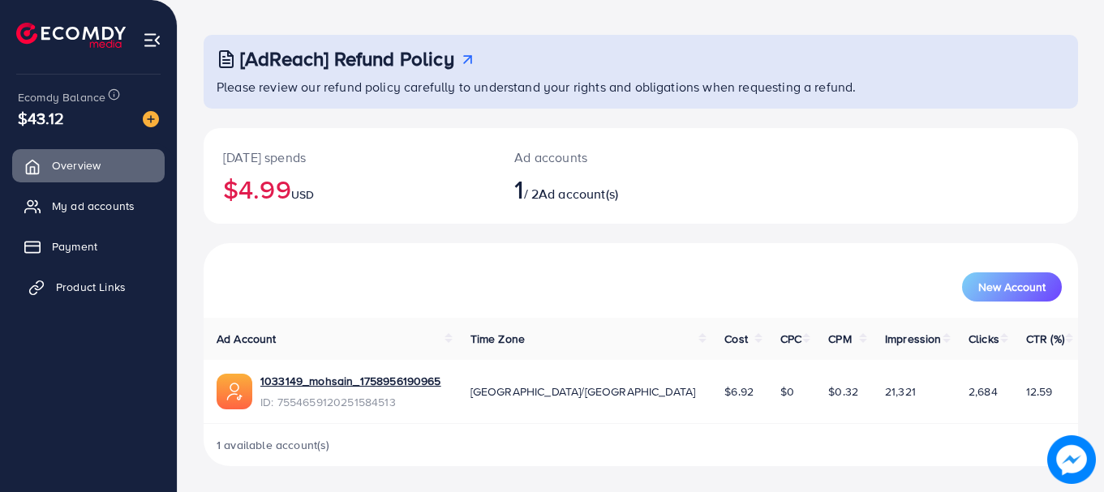
click at [101, 282] on span "Product Links" at bounding box center [91, 287] width 70 height 16
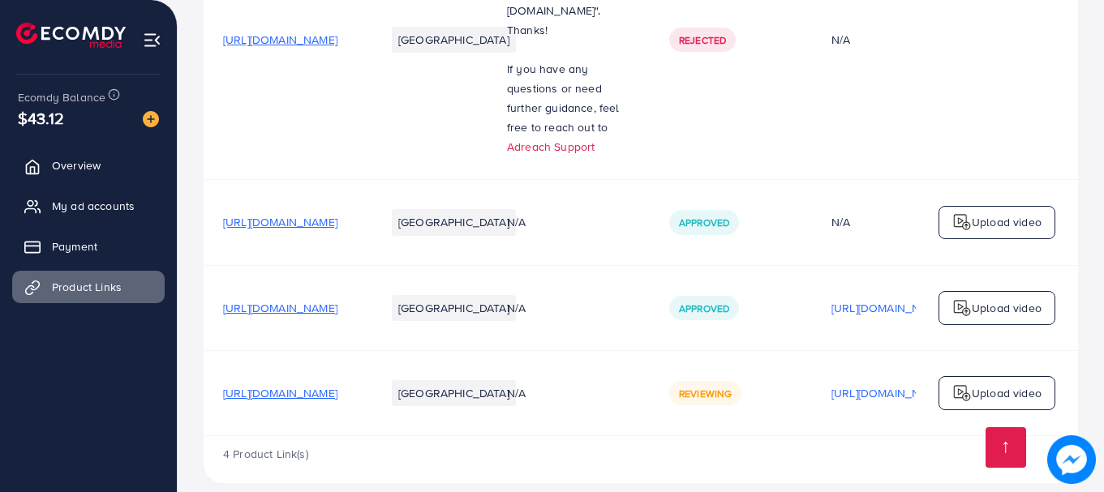
scroll to position [344, 0]
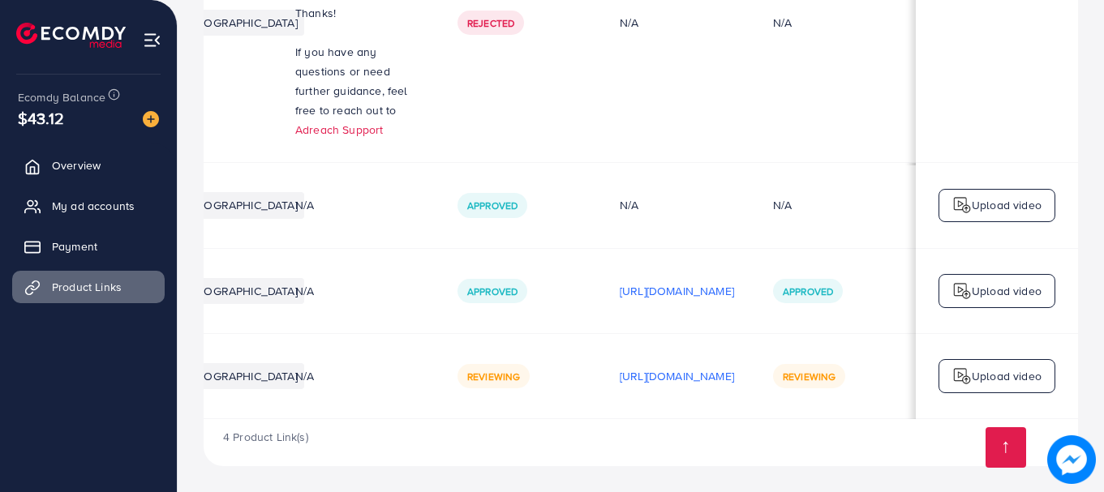
scroll to position [0, 411]
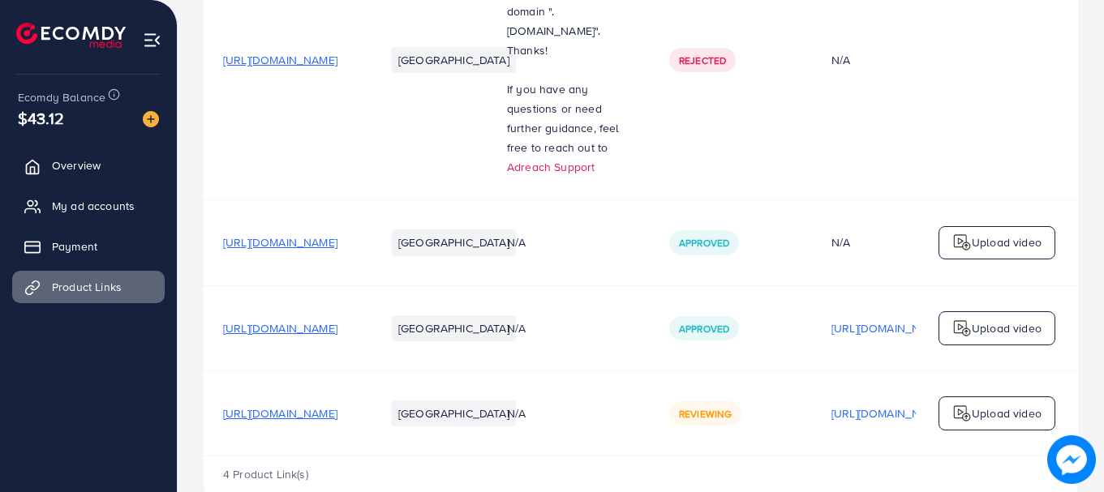
scroll to position [344, 0]
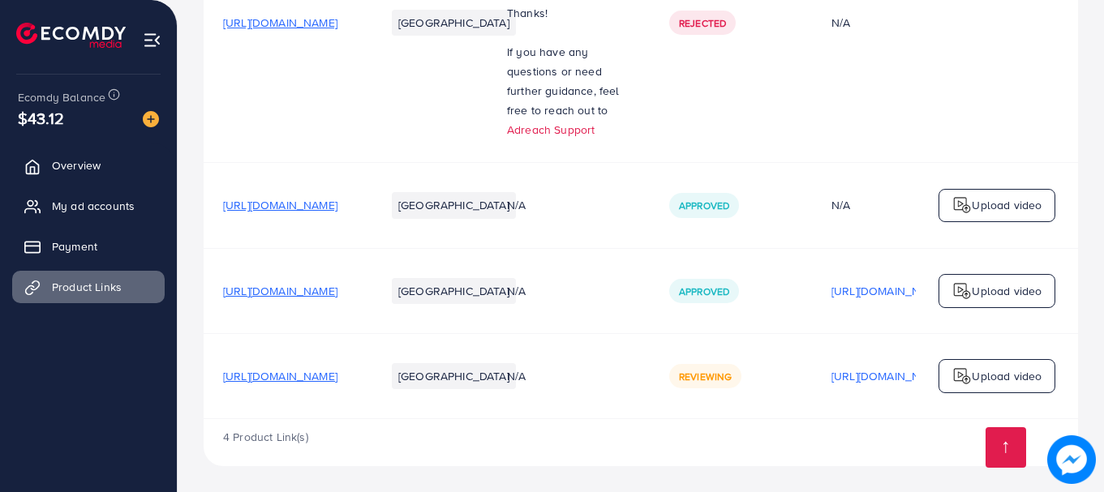
scroll to position [344, 0]
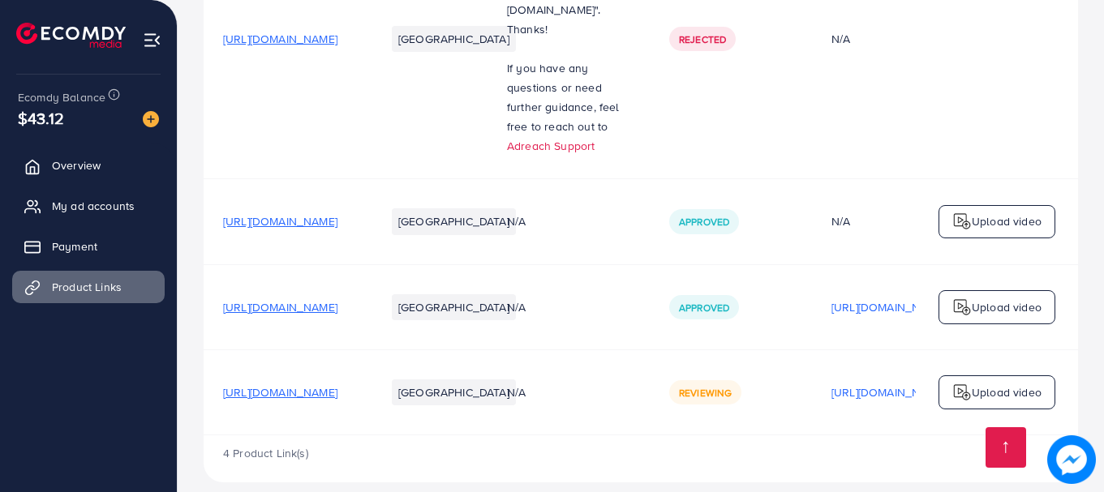
scroll to position [344, 0]
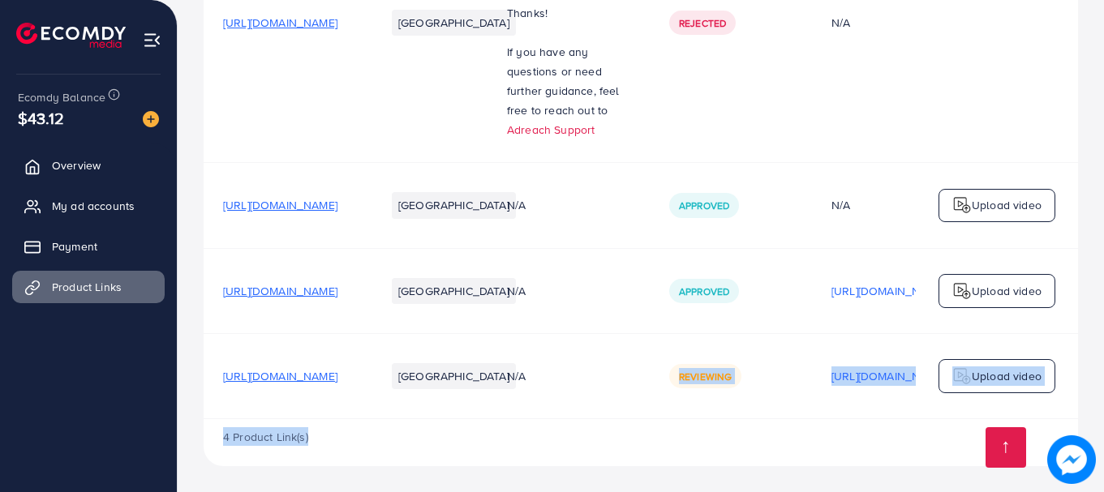
drag, startPoint x: 635, startPoint y: 414, endPoint x: 754, endPoint y: 429, distance: 119.4
click at [754, 429] on div "Product URLs Target markets Reason rejected Status Product video Status video A…" at bounding box center [641, 153] width 875 height 625
click at [700, 423] on div "4 Product Link(s)" at bounding box center [641, 442] width 875 height 47
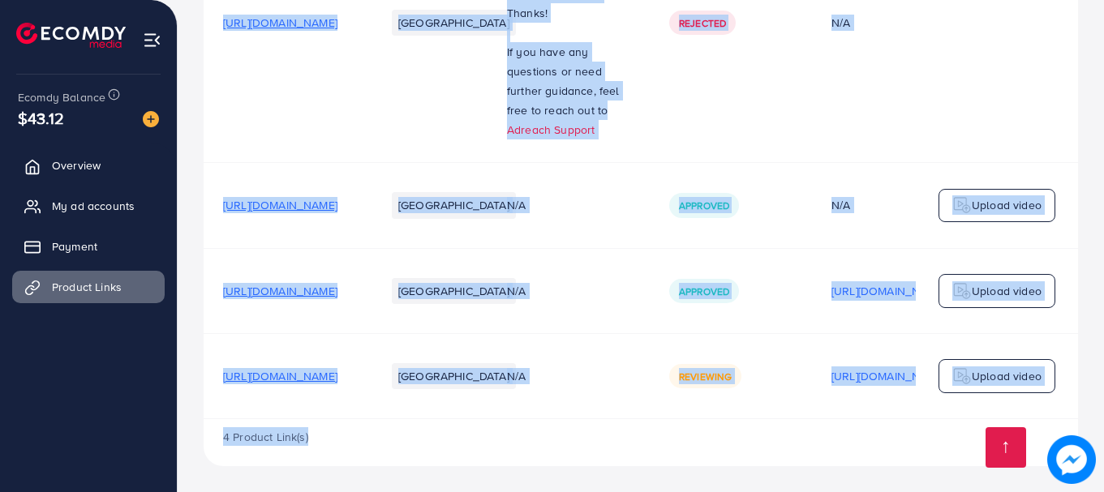
drag, startPoint x: 687, startPoint y: 419, endPoint x: 793, endPoint y: 419, distance: 105.5
click at [793, 419] on div "Product URLs Target markets Reason rejected Status Product video Status video A…" at bounding box center [641, 153] width 875 height 625
click at [753, 447] on div "4 Product Link(s)" at bounding box center [641, 442] width 875 height 47
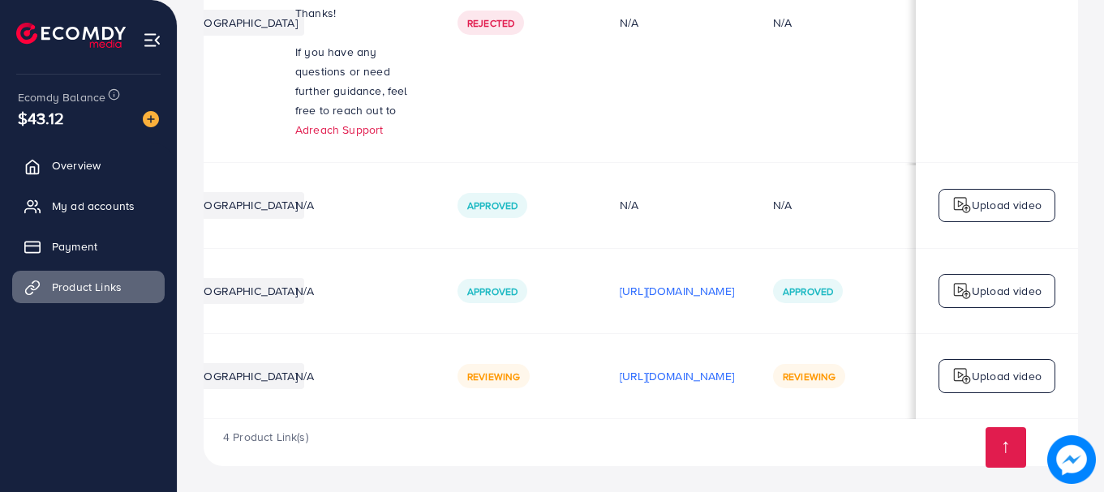
scroll to position [1, 375]
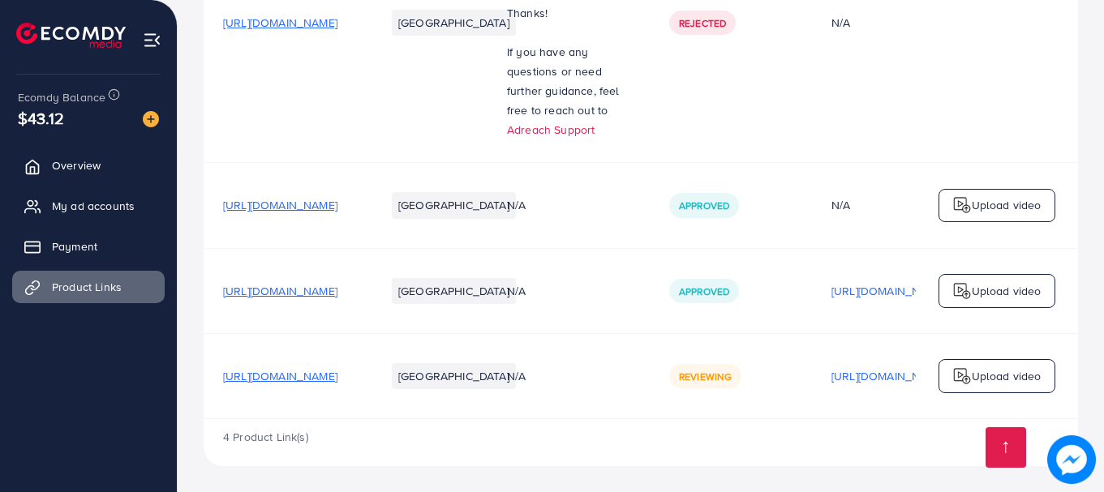
scroll to position [344, 0]
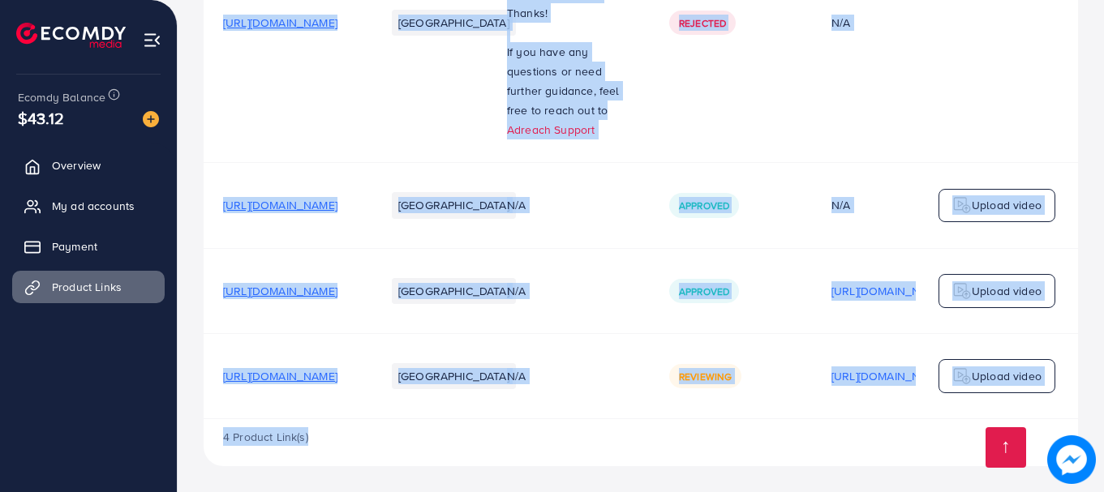
click at [703, 419] on div "Product URLs Target markets Reason rejected Status Product video Status video A…" at bounding box center [641, 153] width 875 height 625
click at [615, 447] on div "4 Product Link(s)" at bounding box center [641, 442] width 875 height 47
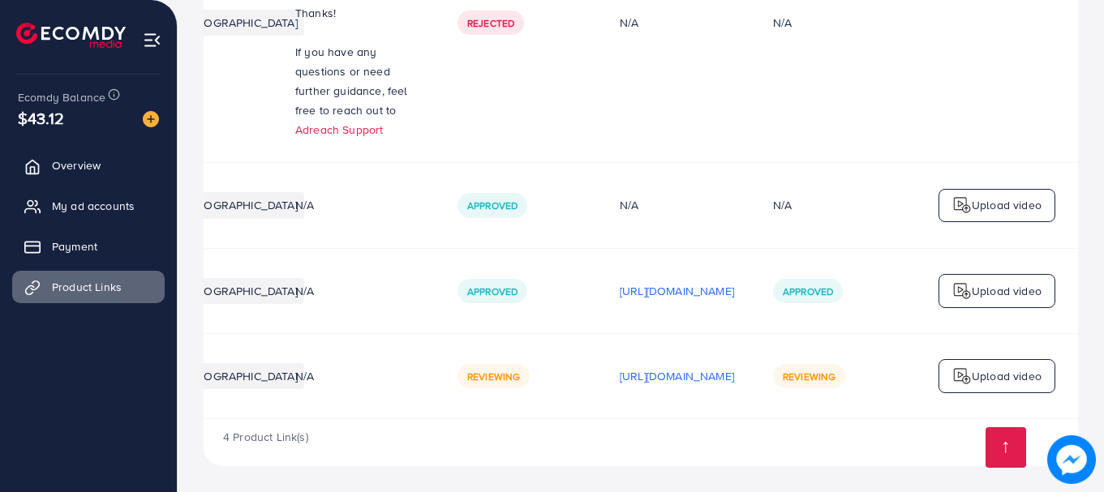
scroll to position [0, 411]
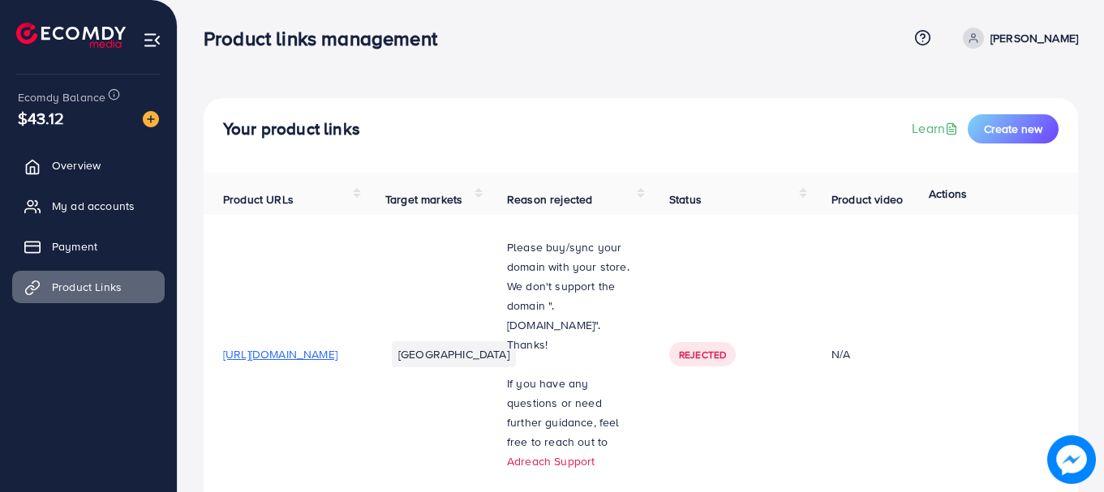
scroll to position [344, 0]
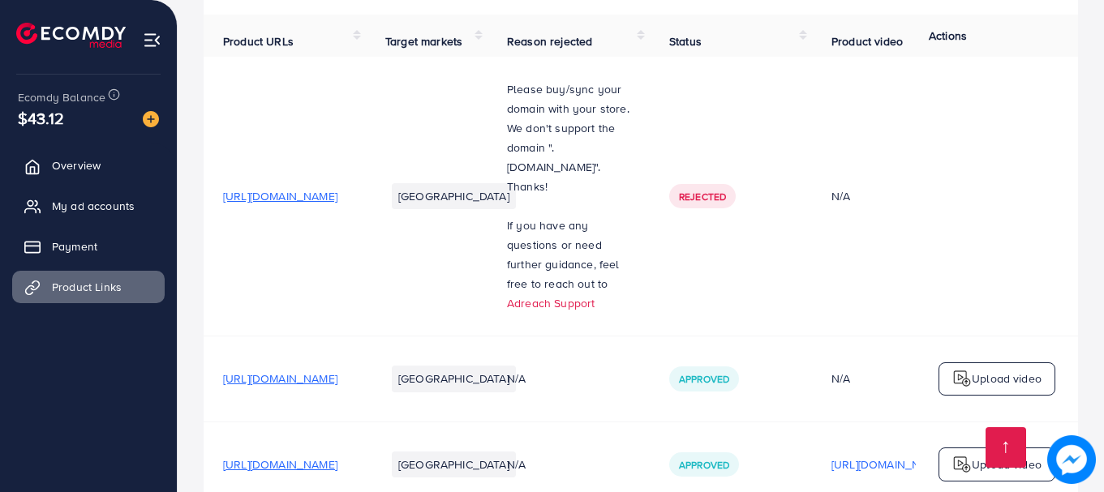
scroll to position [344, 0]
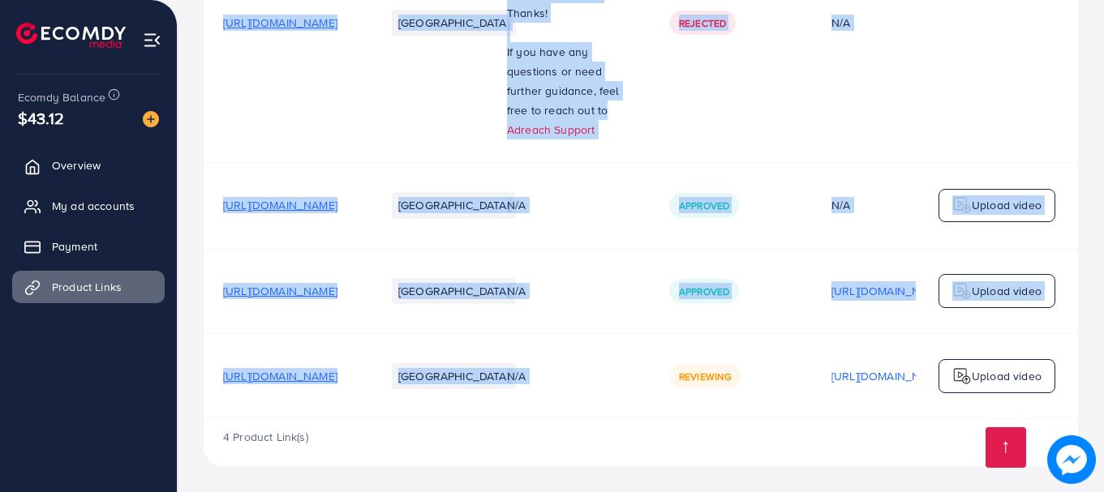
drag, startPoint x: 785, startPoint y: 369, endPoint x: 902, endPoint y: 417, distance: 127.0
click at [902, 417] on div "Product URLs Target markets Reason rejected Status Product video Status video A…" at bounding box center [641, 130] width 875 height 578
click at [772, 391] on td "Reviewing" at bounding box center [731, 375] width 162 height 85
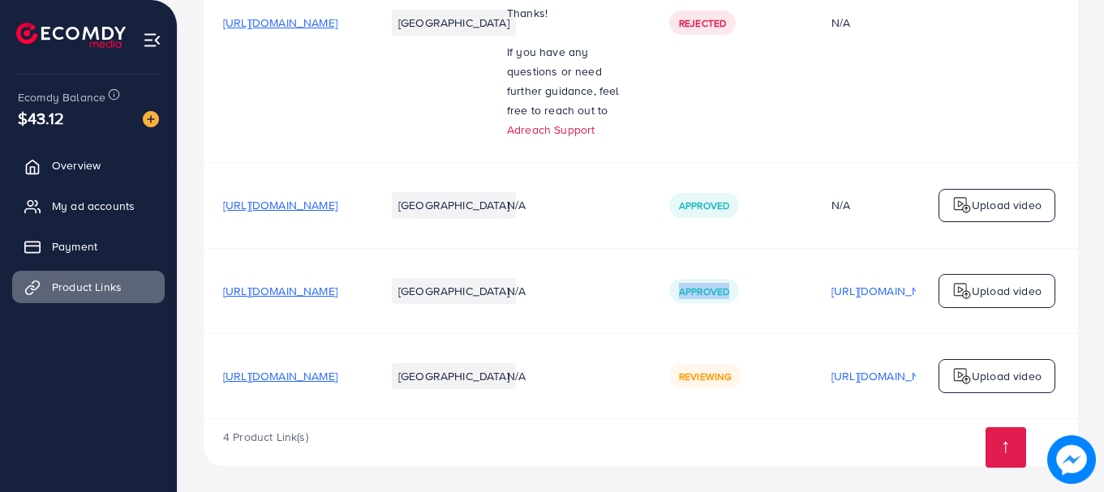
drag, startPoint x: 789, startPoint y: 282, endPoint x: 906, endPoint y: 325, distance: 124.2
click at [812, 325] on td "Approved" at bounding box center [731, 290] width 162 height 85
click at [812, 299] on td "Approved" at bounding box center [731, 290] width 162 height 85
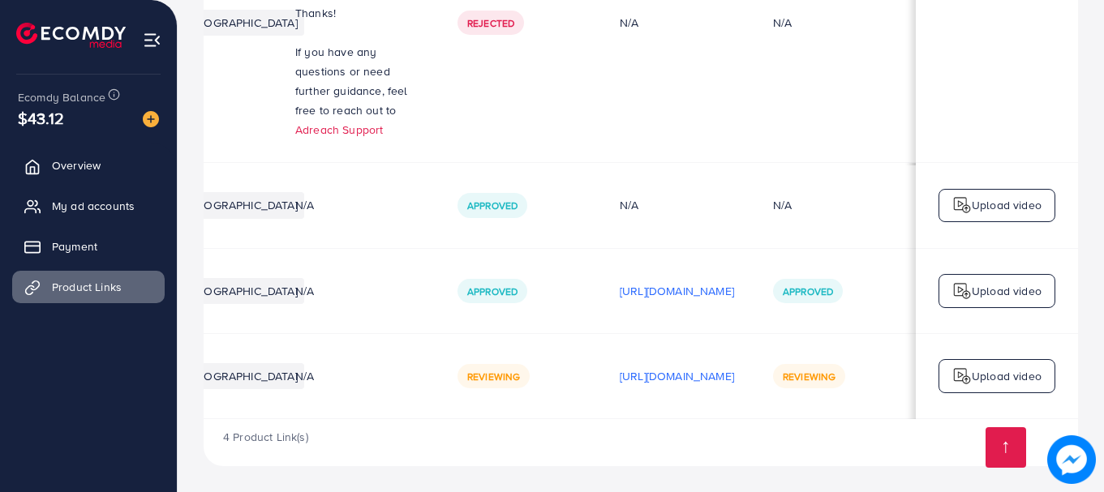
scroll to position [0, 411]
drag, startPoint x: 368, startPoint y: 197, endPoint x: 461, endPoint y: 218, distance: 94.9
click at [461, 218] on td "Approved" at bounding box center [519, 205] width 162 height 85
click at [489, 123] on td "Rejected" at bounding box center [519, 23] width 162 height 280
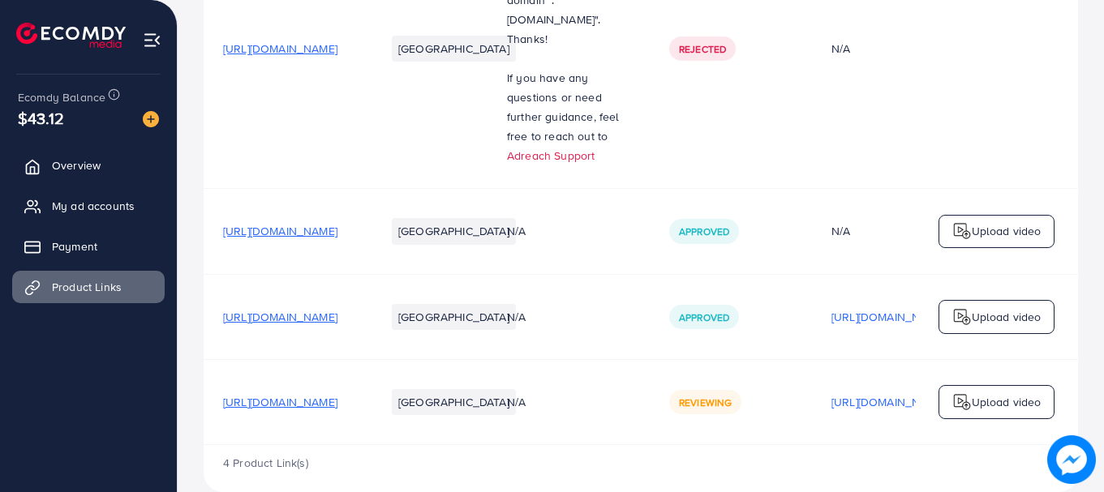
scroll to position [344, 0]
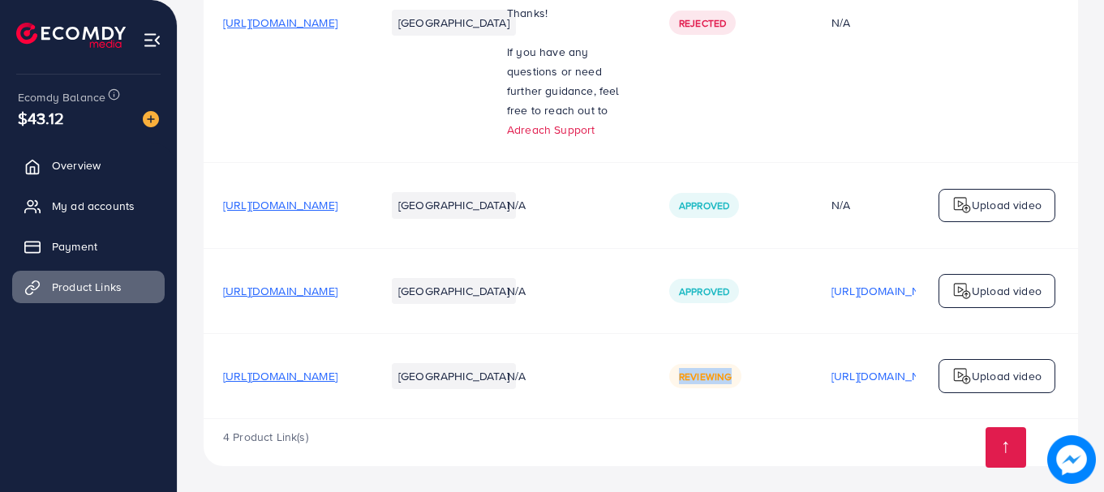
drag, startPoint x: 785, startPoint y: 368, endPoint x: 842, endPoint y: 369, distance: 56.8
click at [742, 369] on div "Reviewing" at bounding box center [705, 376] width 72 height 24
click at [732, 372] on span "Reviewing" at bounding box center [705, 377] width 53 height 14
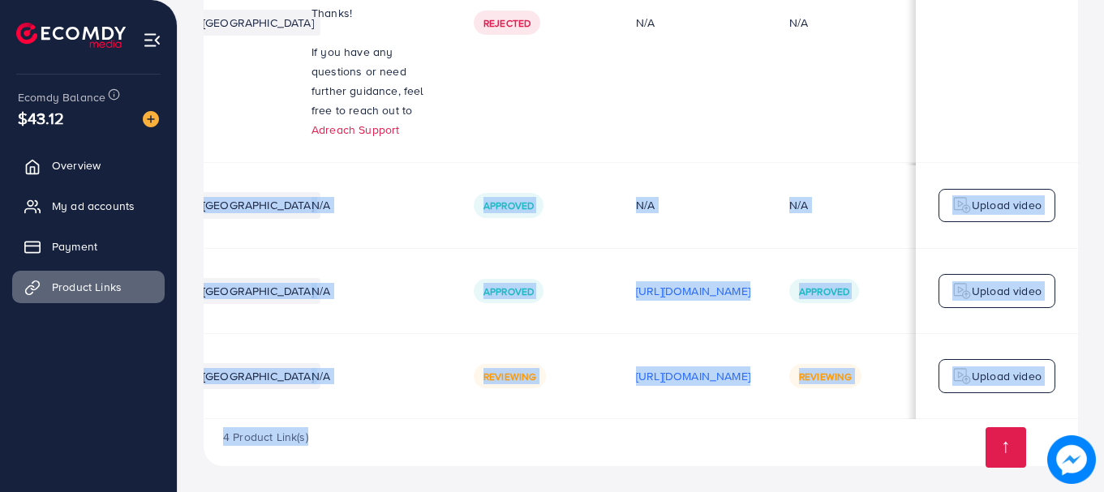
scroll to position [1, 239]
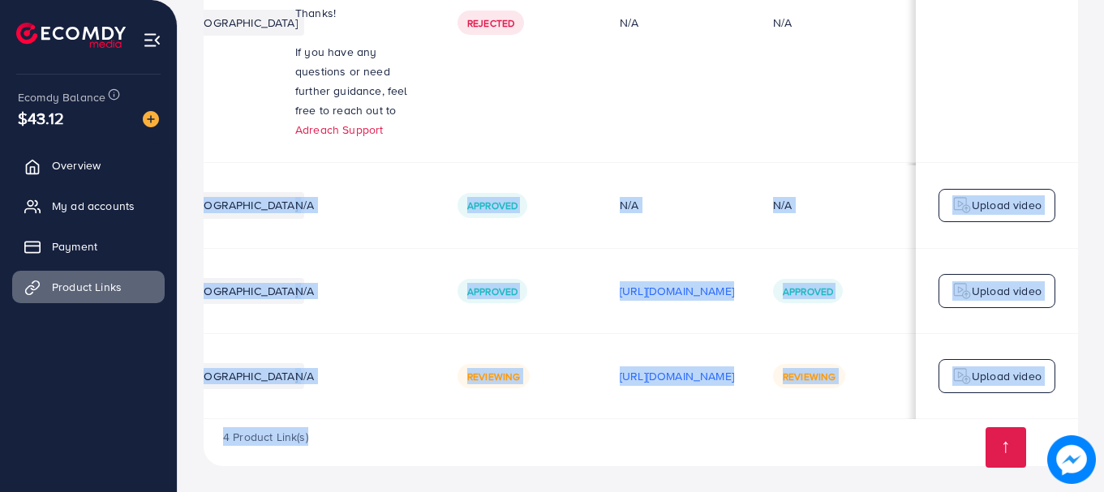
drag, startPoint x: 217, startPoint y: 190, endPoint x: 1051, endPoint y: 485, distance: 885.5
click at [1051, 485] on div "Your product links Learn Create new Product URLs Target markets Reason rejected…" at bounding box center [641, 79] width 926 height 827
click at [858, 449] on div "4 Product Link(s)" at bounding box center [641, 442] width 875 height 47
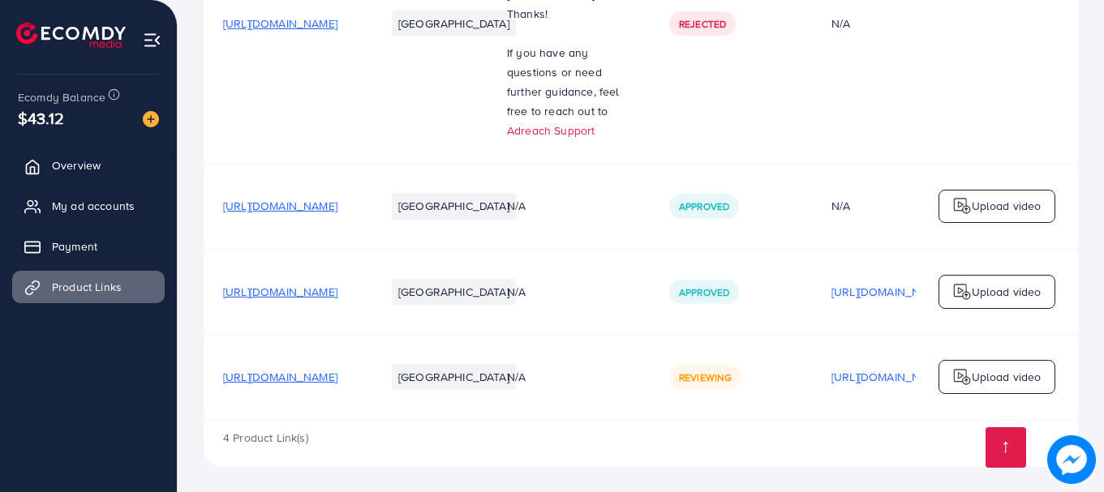
scroll to position [344, 0]
drag, startPoint x: 789, startPoint y: 368, endPoint x: 862, endPoint y: 377, distance: 73.6
click at [793, 377] on div "Reviewing" at bounding box center [730, 376] width 123 height 24
click at [742, 364] on div "Reviewing" at bounding box center [705, 376] width 72 height 24
click at [650, 334] on td "N/A" at bounding box center [569, 375] width 162 height 85
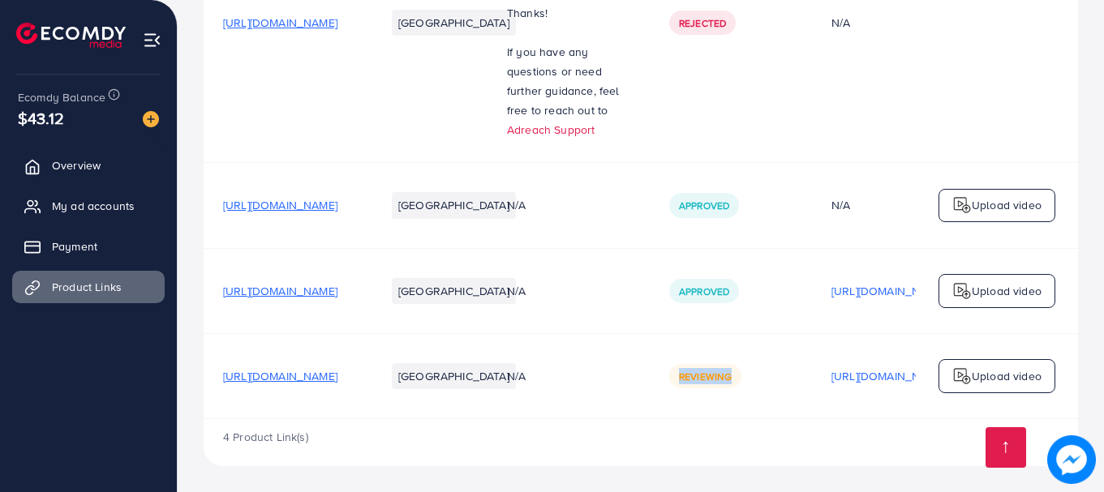
drag, startPoint x: 871, startPoint y: 384, endPoint x: 725, endPoint y: 384, distance: 145.2
click at [725, 384] on tr "https://stylecraftz.store/products/mosquito-killer-lamp?utm_source=copyToPasteB…" at bounding box center [747, 375] width 1086 height 85
drag, startPoint x: 766, startPoint y: 395, endPoint x: 780, endPoint y: 416, distance: 25.7
click at [765, 396] on td "Reviewing" at bounding box center [731, 375] width 162 height 85
click at [732, 371] on span "Reviewing" at bounding box center [705, 377] width 53 height 14
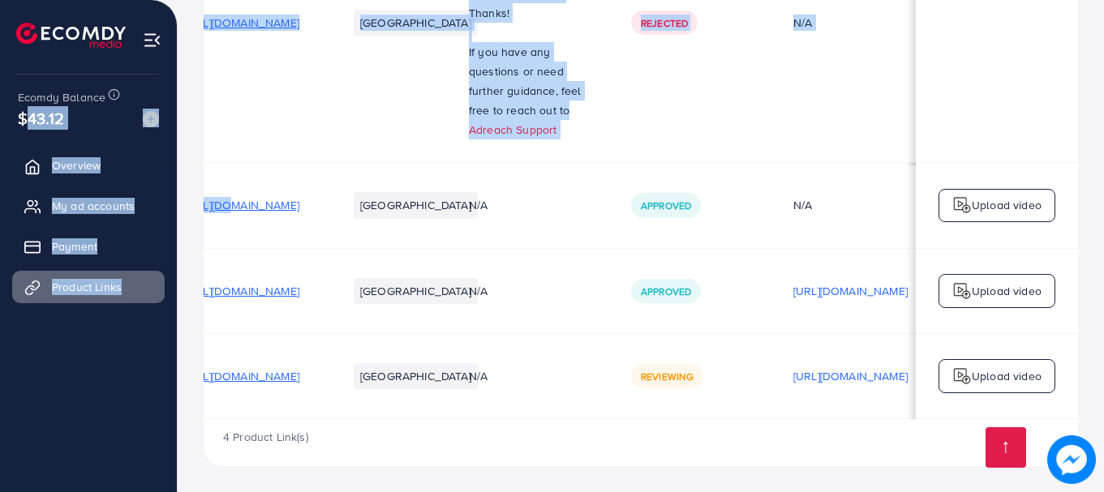
scroll to position [0, 0]
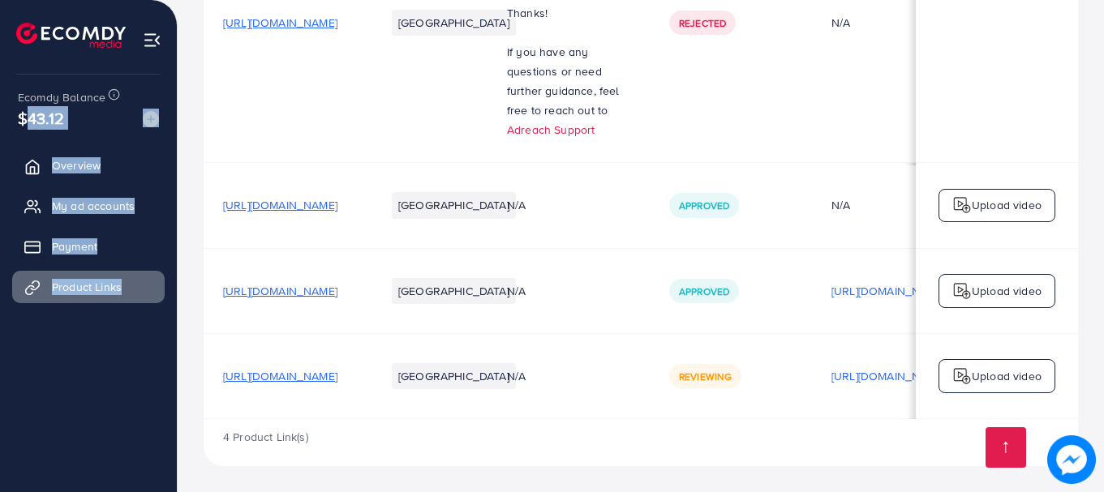
drag, startPoint x: 326, startPoint y: 118, endPoint x: 182, endPoint y: 259, distance: 201.9
click at [182, 259] on div "Product links management Help Center Contact Support Term and policy About Us m…" at bounding box center [552, 79] width 1104 height 827
click at [60, 360] on ul "Overview My ad accounts Payment Product Links" at bounding box center [88, 276] width 177 height 266
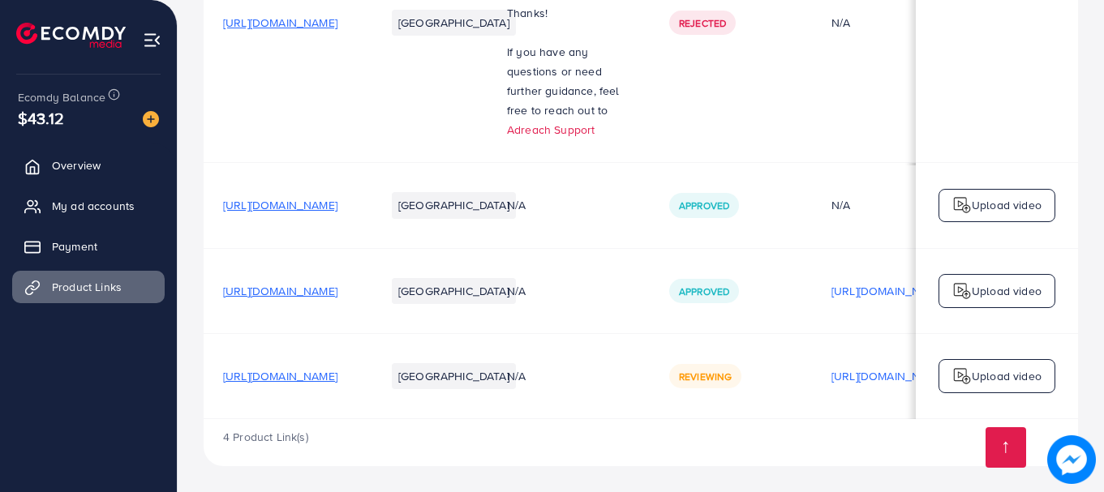
click at [335, 163] on td "[URL][DOMAIN_NAME]" at bounding box center [285, 205] width 162 height 85
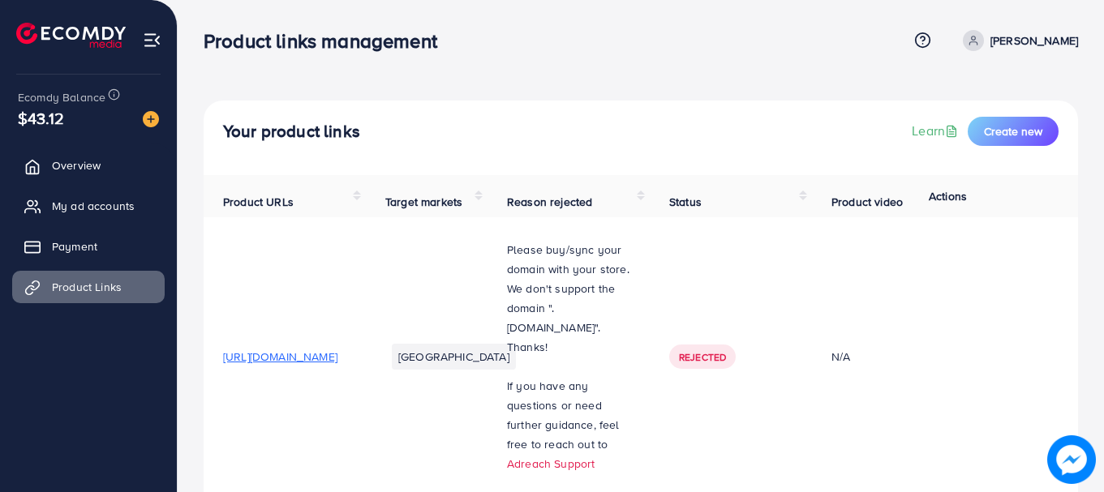
scroll to position [344, 0]
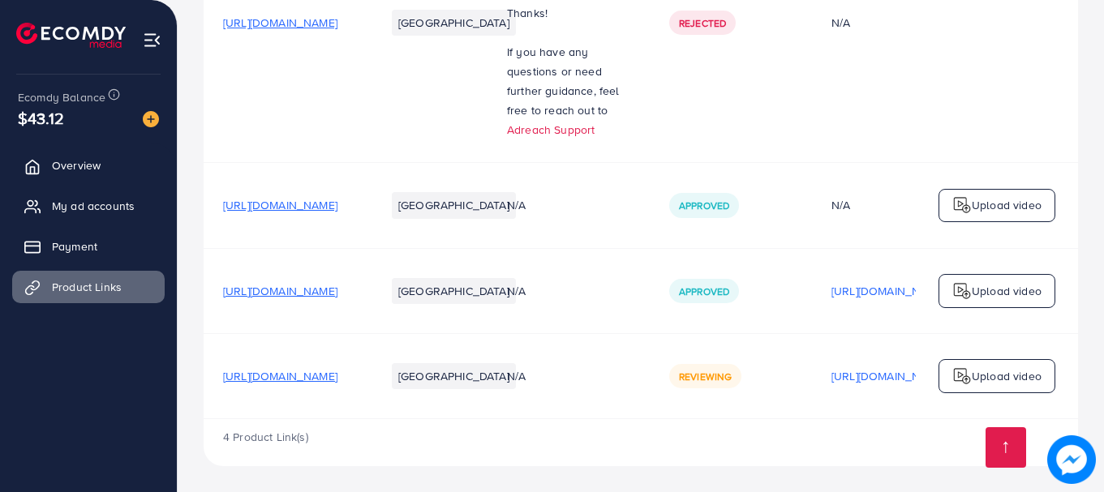
drag, startPoint x: 76, startPoint y: 104, endPoint x: 0, endPoint y: 16, distance: 116.2
click at [0, 16] on div at bounding box center [89, 29] width 178 height 58
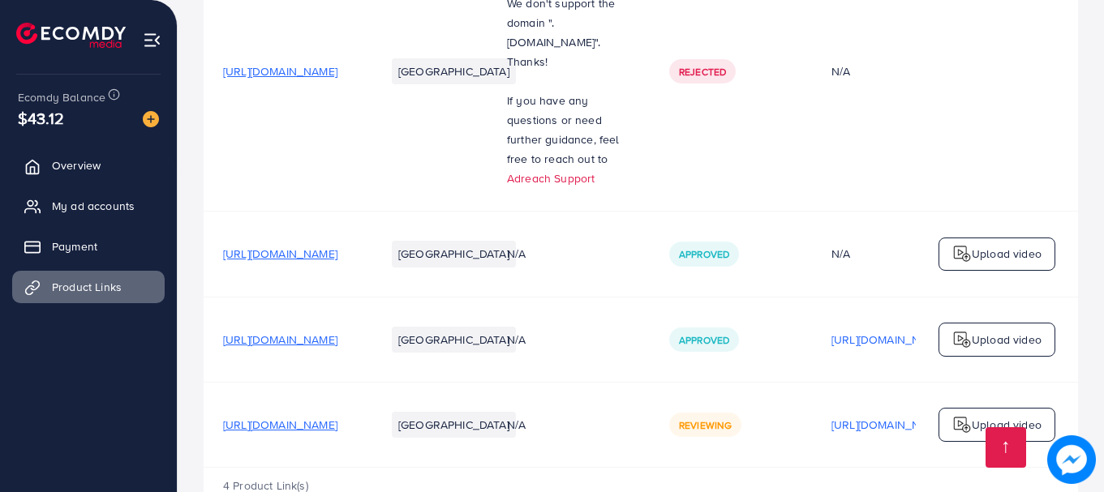
scroll to position [263, 0]
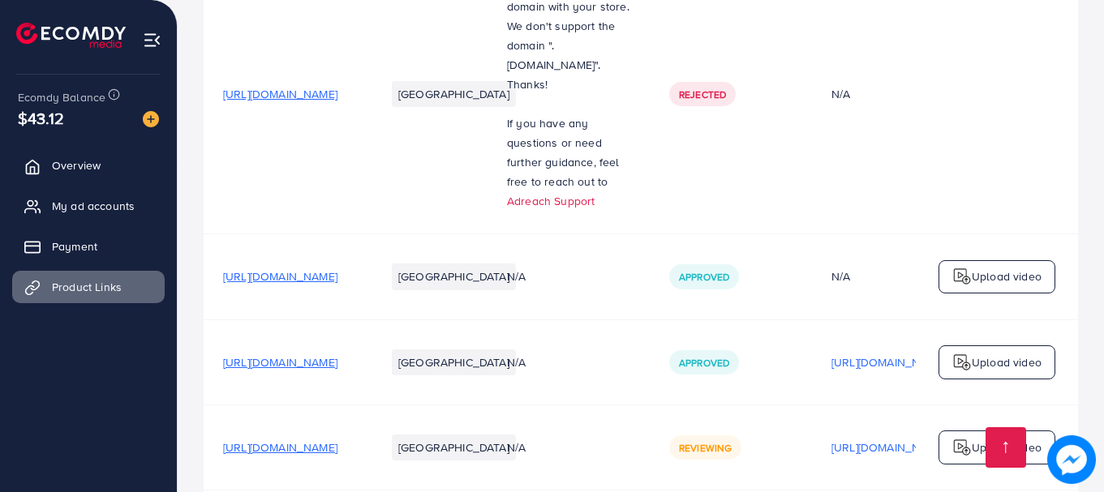
drag, startPoint x: 4, startPoint y: 97, endPoint x: 91, endPoint y: 121, distance: 89.9
click at [92, 123] on div "Ecomdy Balance $43.12 Overview My ad accounts Payment Product Links" at bounding box center [89, 246] width 178 height 492
click at [91, 121] on div "$43.12" at bounding box center [88, 118] width 141 height 24
drag, startPoint x: 11, startPoint y: 102, endPoint x: 91, endPoint y: 131, distance: 85.5
click at [91, 131] on div "Ecomdy Balance $43.12 Overview My ad accounts Payment Product Links" at bounding box center [89, 246] width 178 height 492
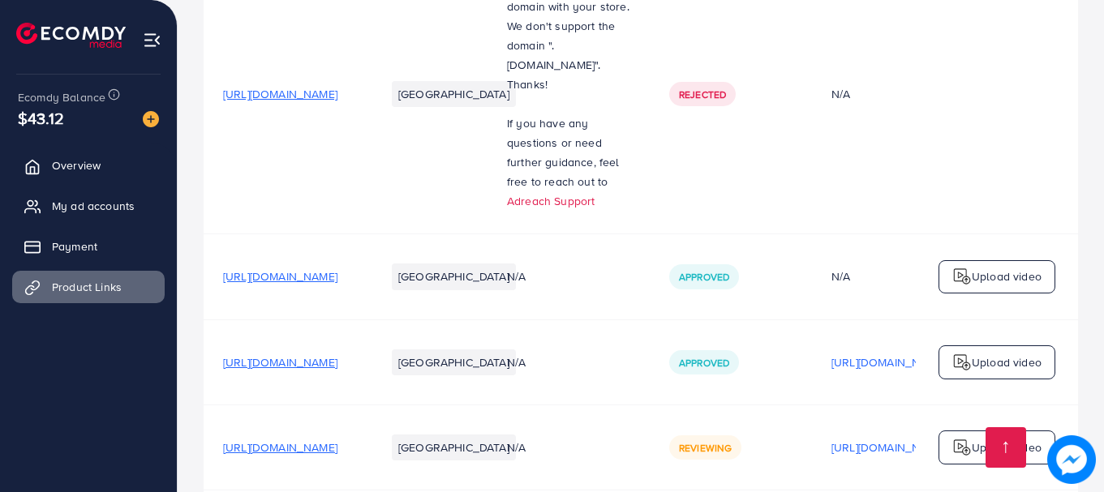
click at [92, 131] on div "Ecomdy Balance $43.12" at bounding box center [88, 109] width 151 height 68
click at [151, 114] on img at bounding box center [151, 119] width 16 height 16
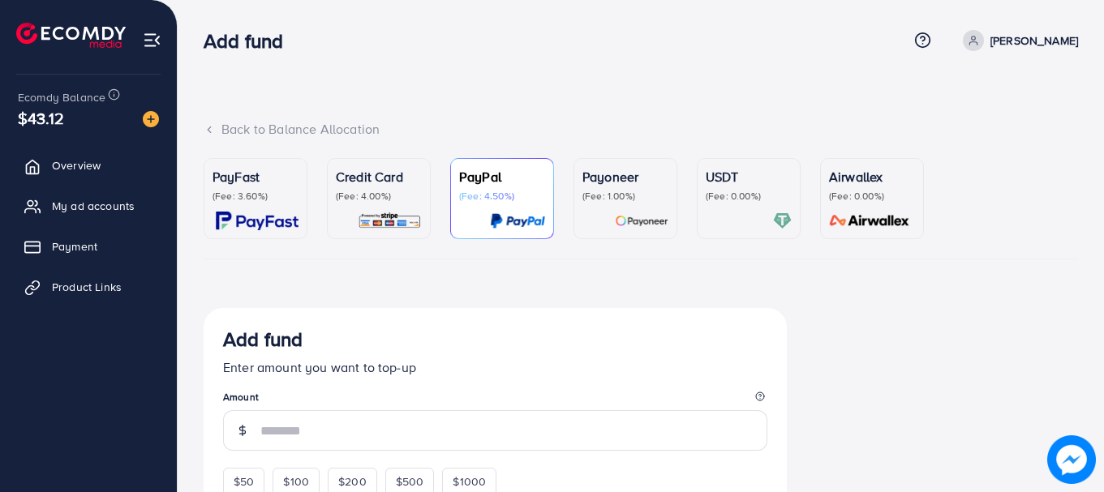
click at [400, 201] on p "(Fee: 4.00%)" at bounding box center [379, 196] width 86 height 13
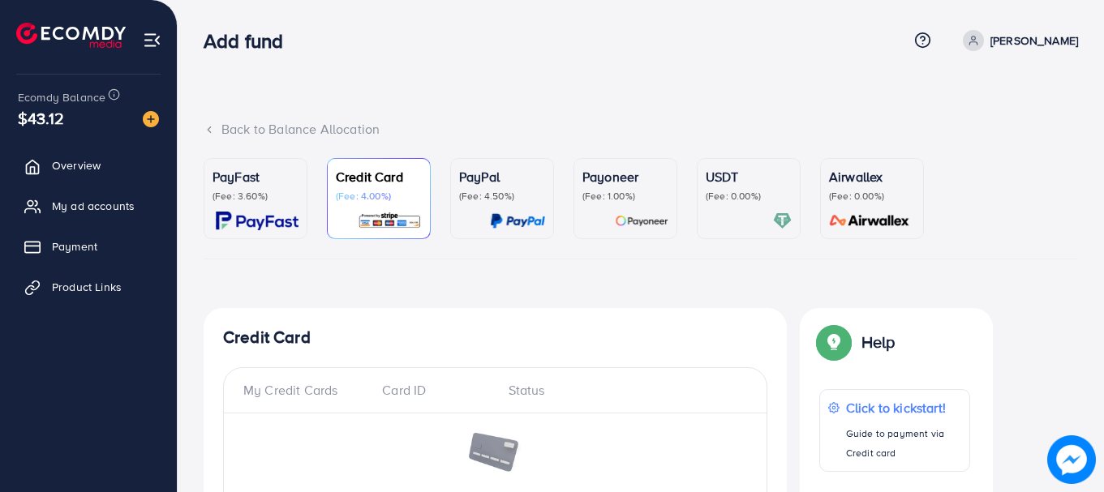
click at [468, 213] on div at bounding box center [502, 221] width 86 height 19
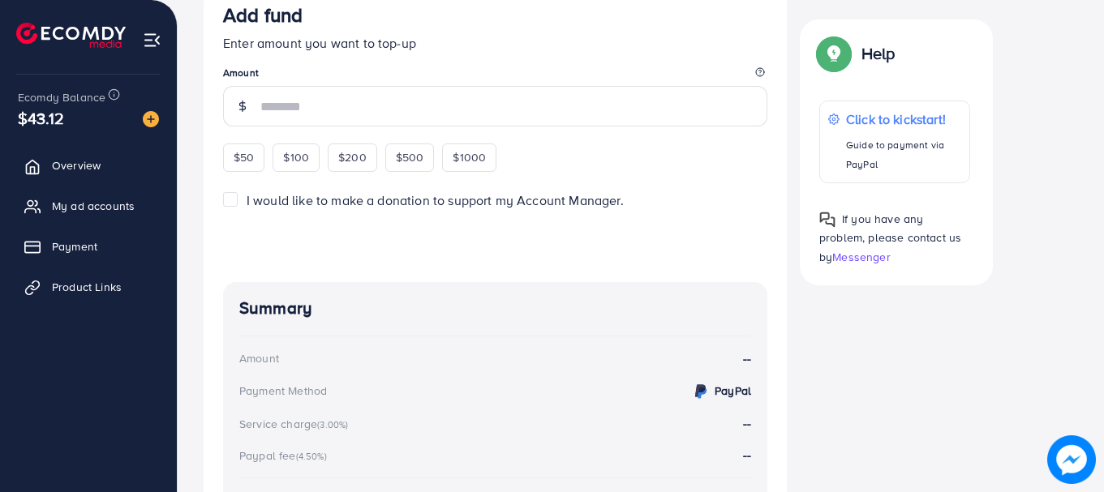
scroll to position [81, 0]
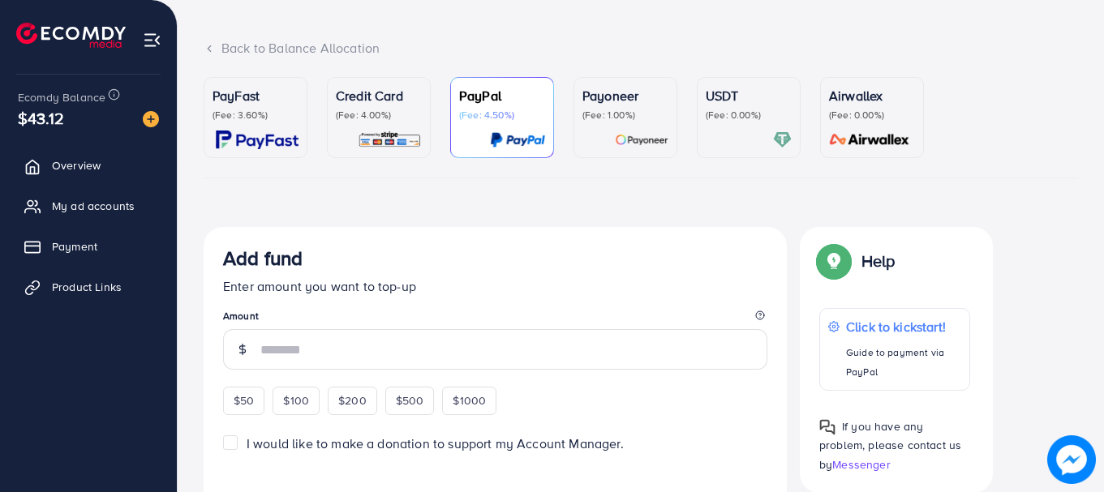
click at [339, 114] on p "(Fee: 4.00%)" at bounding box center [379, 115] width 86 height 13
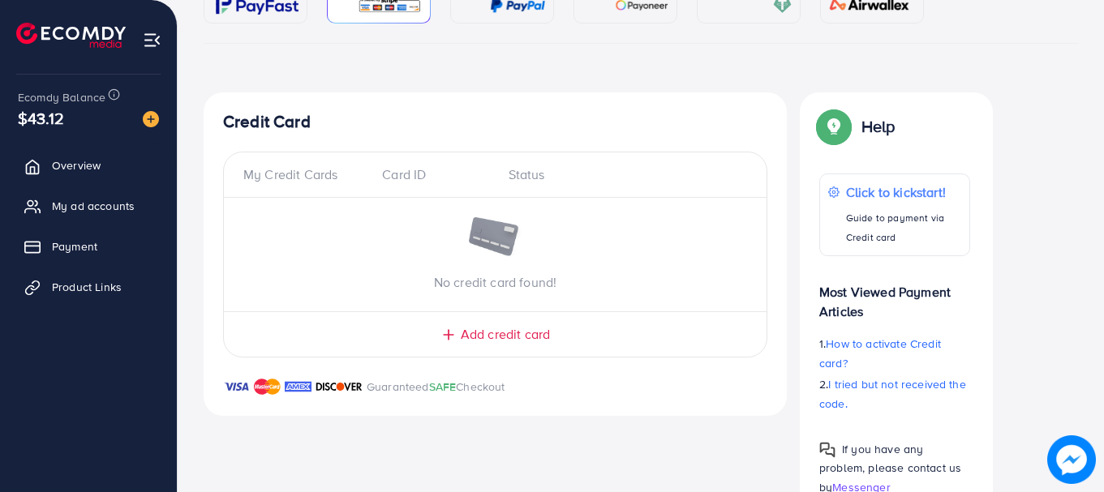
scroll to position [265, 0]
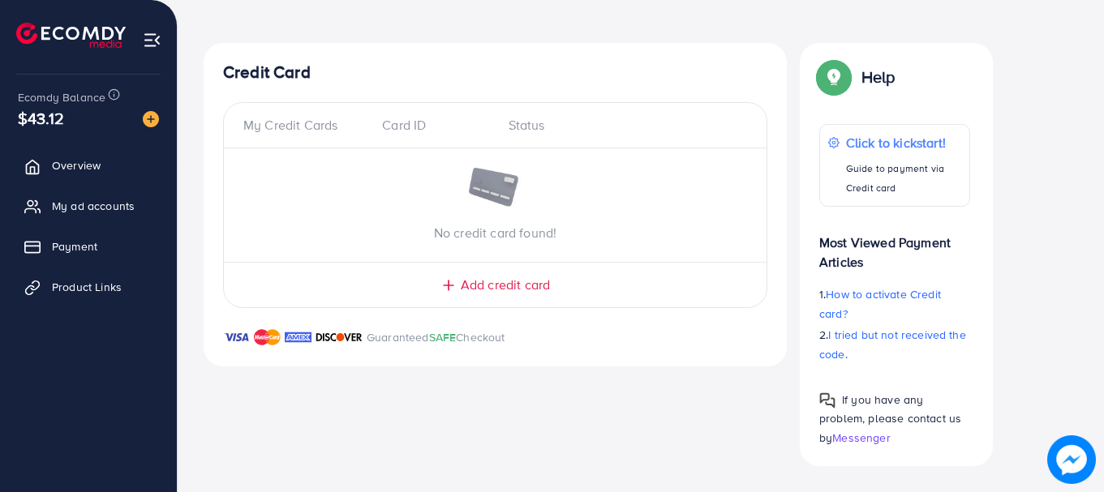
click at [430, 131] on div "Card ID" at bounding box center [432, 125] width 126 height 19
drag, startPoint x: 492, startPoint y: 140, endPoint x: 521, endPoint y: 134, distance: 29.8
click at [521, 134] on div "My Credit Cards Card ID Status" at bounding box center [495, 132] width 543 height 32
drag, startPoint x: 239, startPoint y: 123, endPoint x: 487, endPoint y: 88, distance: 250.8
click at [578, 83] on div "Credit Card My Credit Cards Card ID Status No credit card found! Add credit car…" at bounding box center [495, 205] width 583 height 324
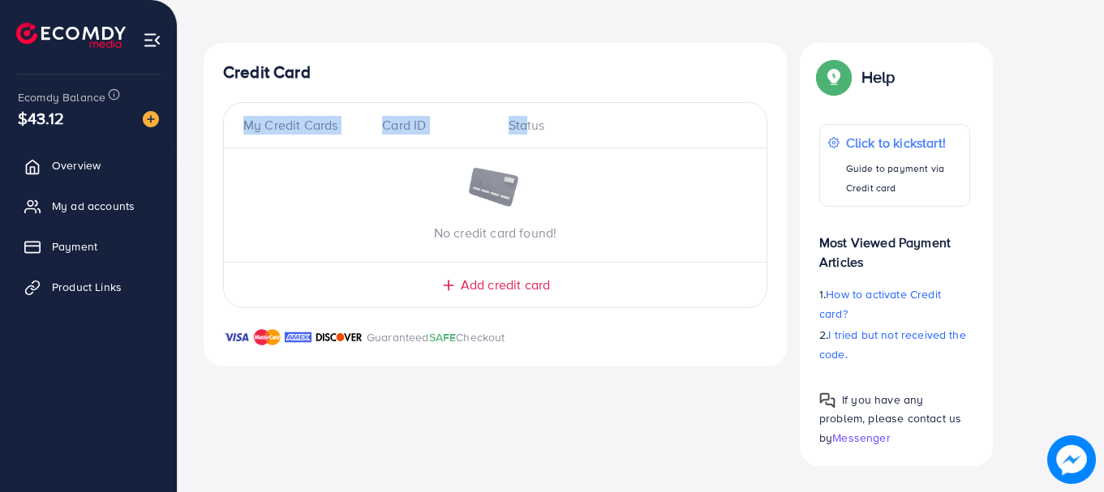
click at [346, 114] on div "My Credit Cards Card ID Status No credit card found! Add credit card" at bounding box center [495, 205] width 544 height 207
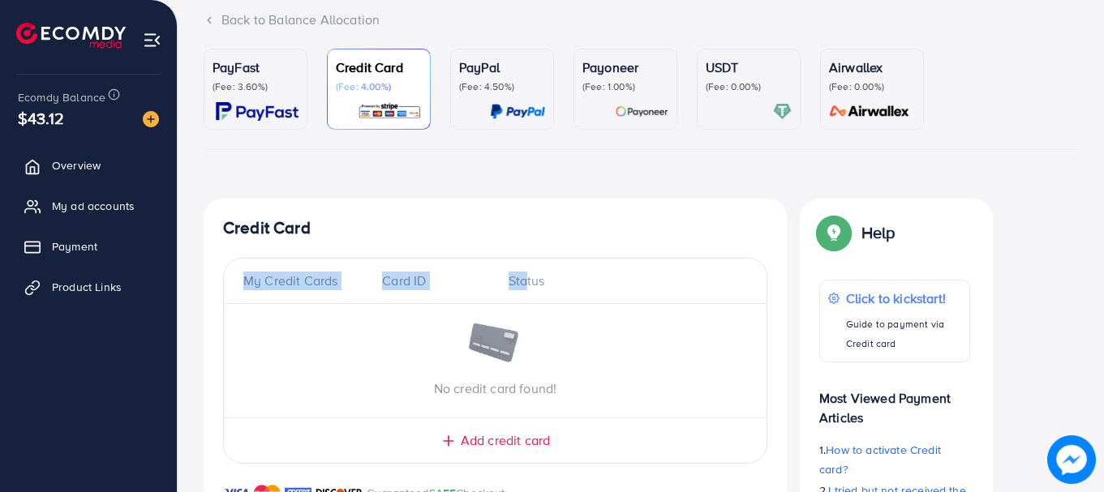
scroll to position [0, 0]
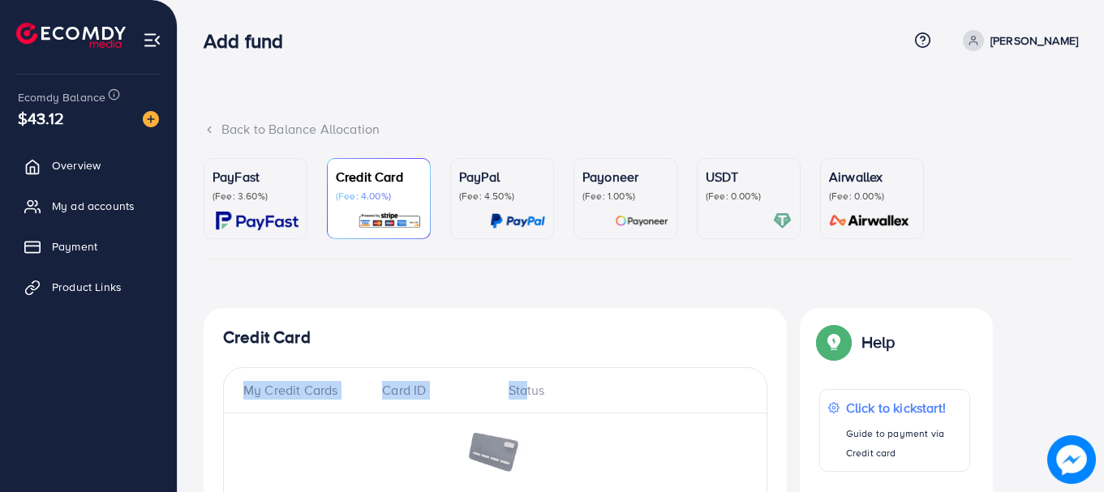
click at [620, 170] on p "Payoneer" at bounding box center [625, 176] width 86 height 19
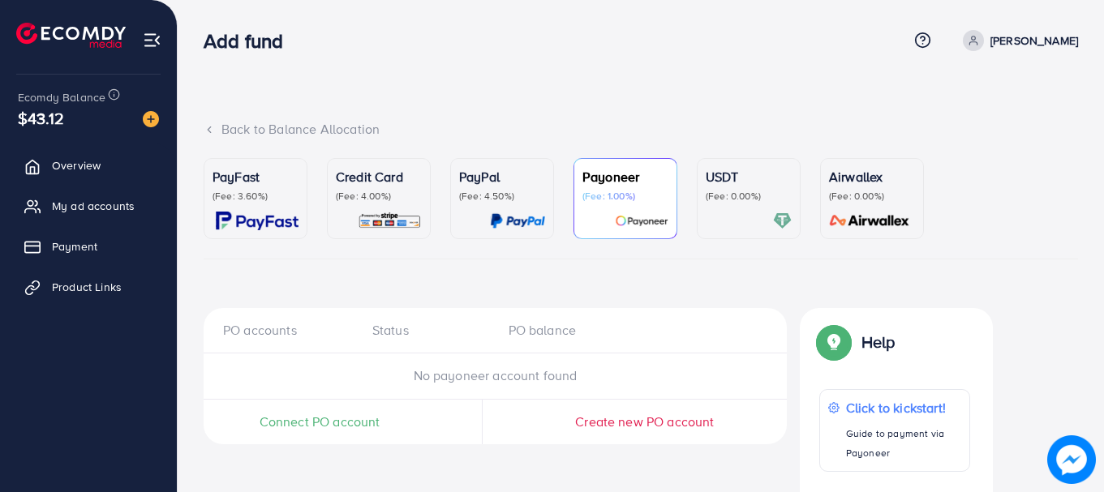
click at [731, 188] on div "USDT (Fee: 0.00%)" at bounding box center [749, 185] width 86 height 36
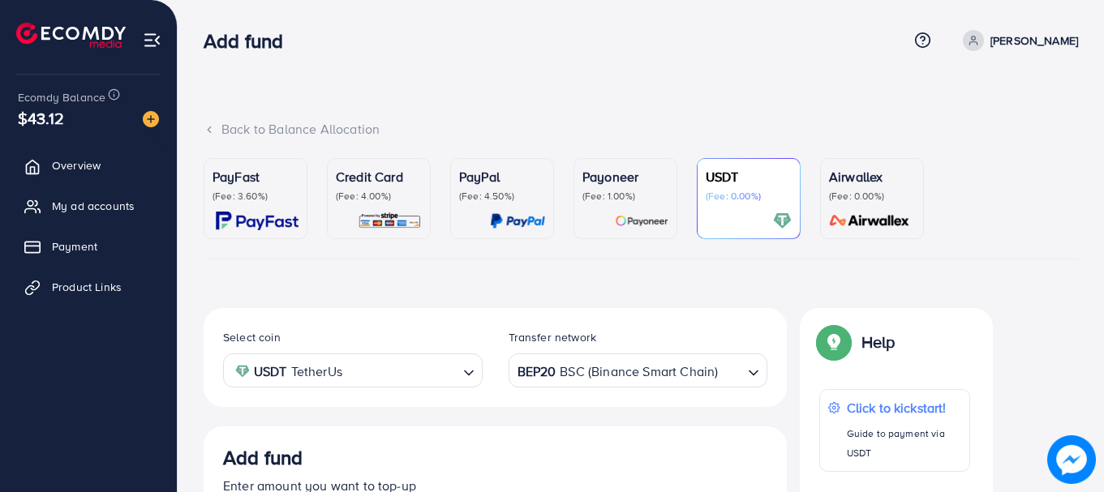
click at [857, 186] on p "Airwallex" at bounding box center [872, 176] width 86 height 19
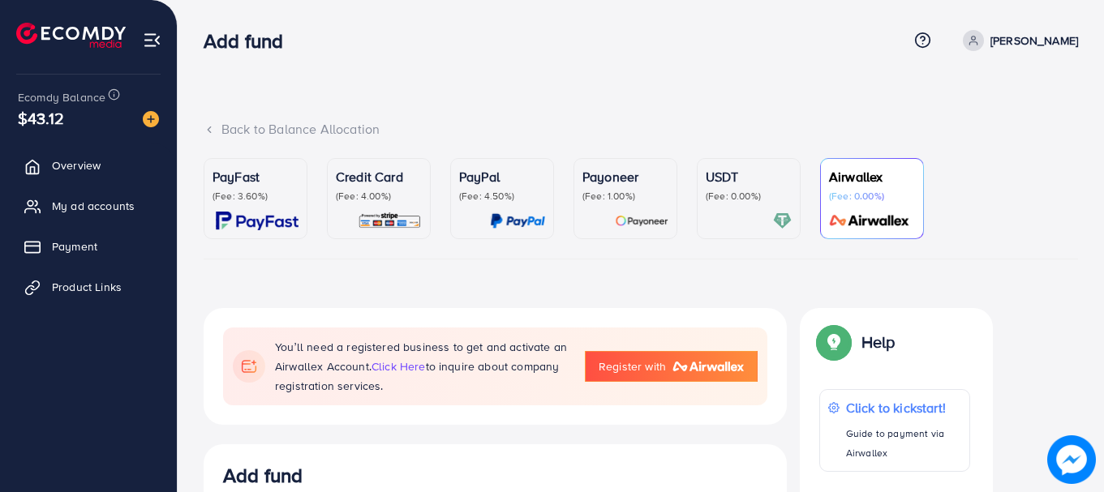
click at [703, 204] on link "USDT (Fee: 0.00%)" at bounding box center [749, 198] width 104 height 81
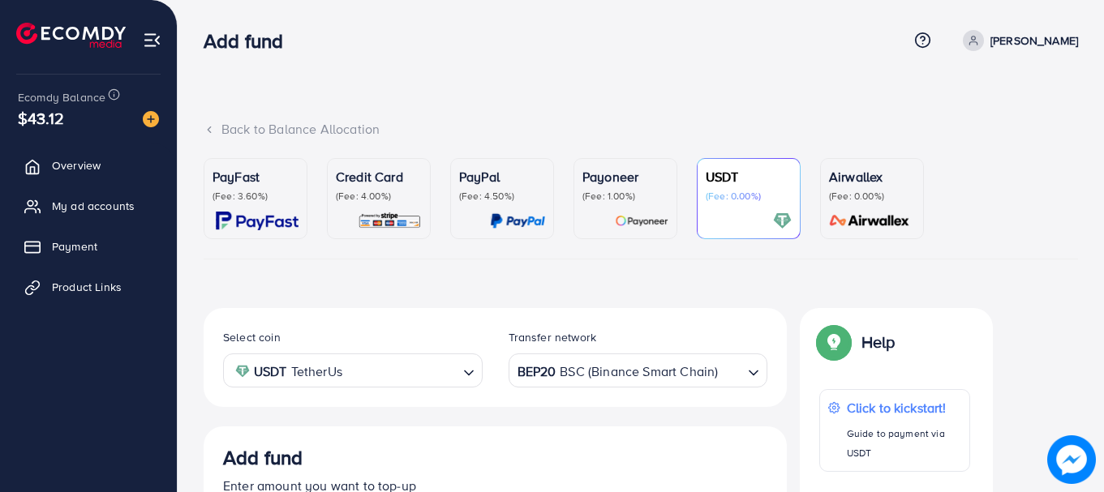
click at [633, 195] on p "(Fee: 1.00%)" at bounding box center [625, 196] width 86 height 13
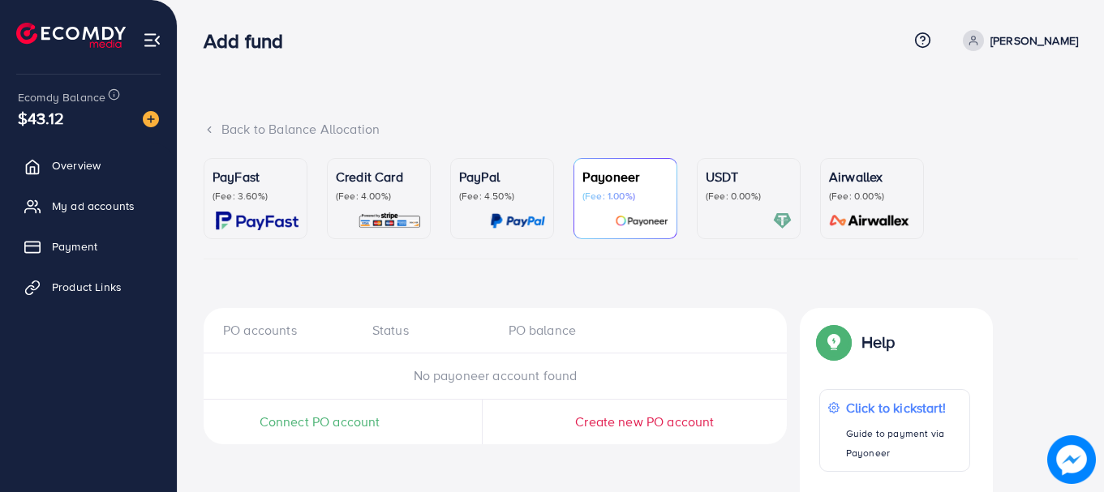
click at [749, 209] on div "USDT (Fee: 0.00%)" at bounding box center [749, 198] width 86 height 63
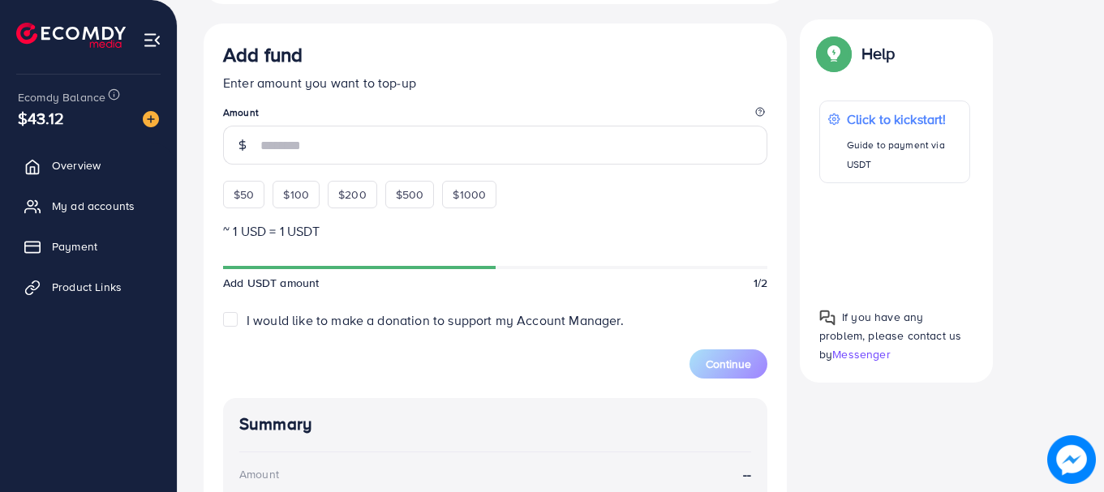
scroll to position [406, 0]
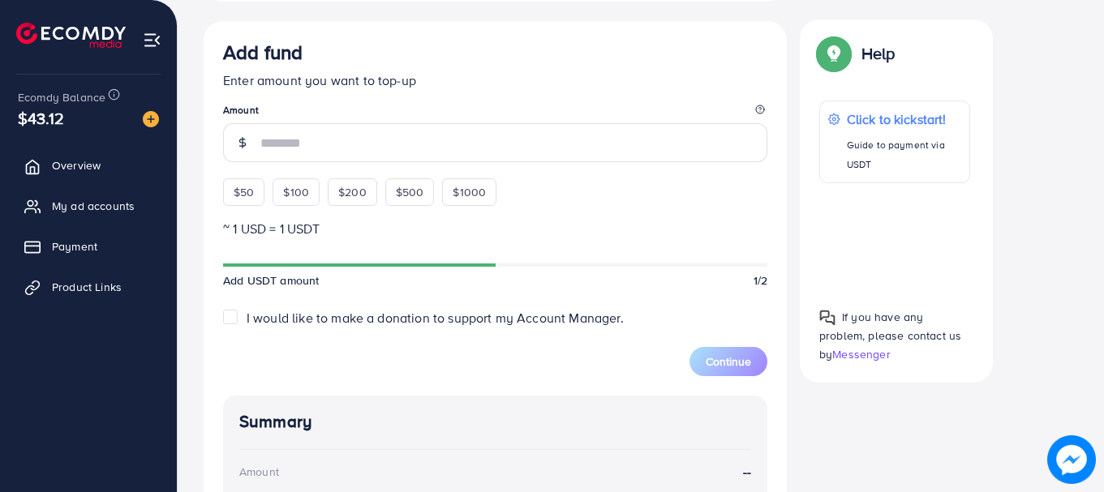
click at [204, 182] on div "Add fund Enter amount you want to top-up Amount $50 $100 $200 $500 $1000 ~ 1 US…" at bounding box center [495, 364] width 583 height 686
click at [234, 190] on span "$50" at bounding box center [244, 192] width 20 height 16
type input "**"
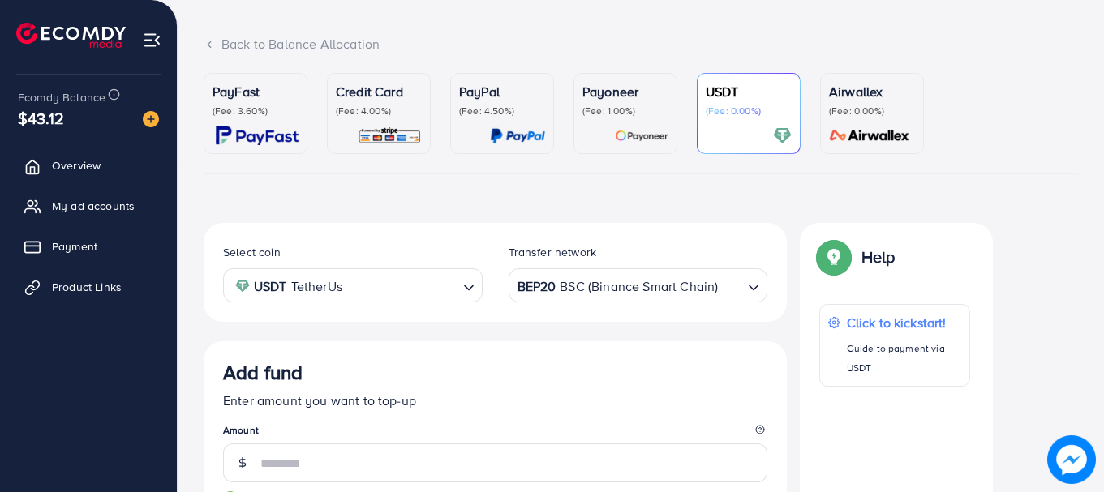
scroll to position [0, 0]
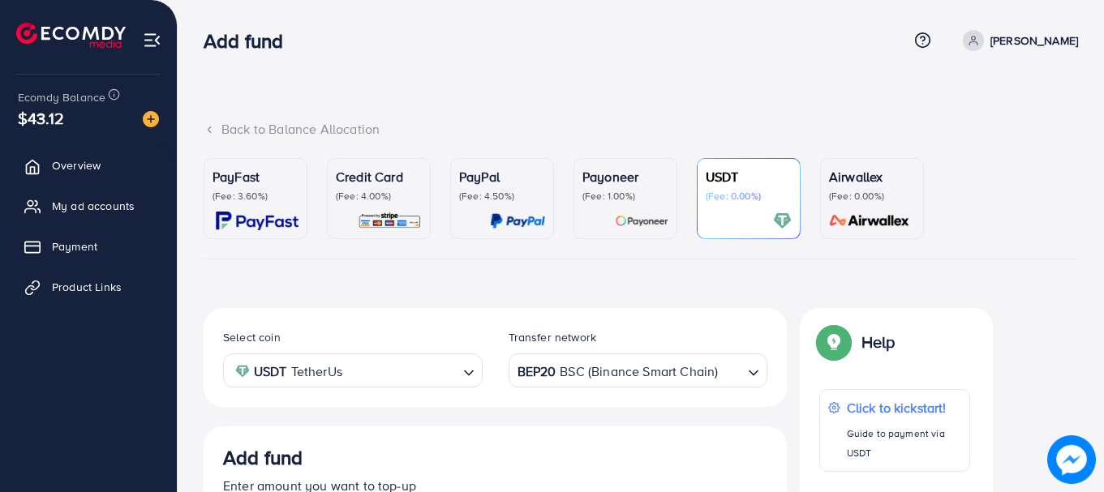
click at [390, 196] on p "(Fee: 4.00%)" at bounding box center [379, 196] width 86 height 13
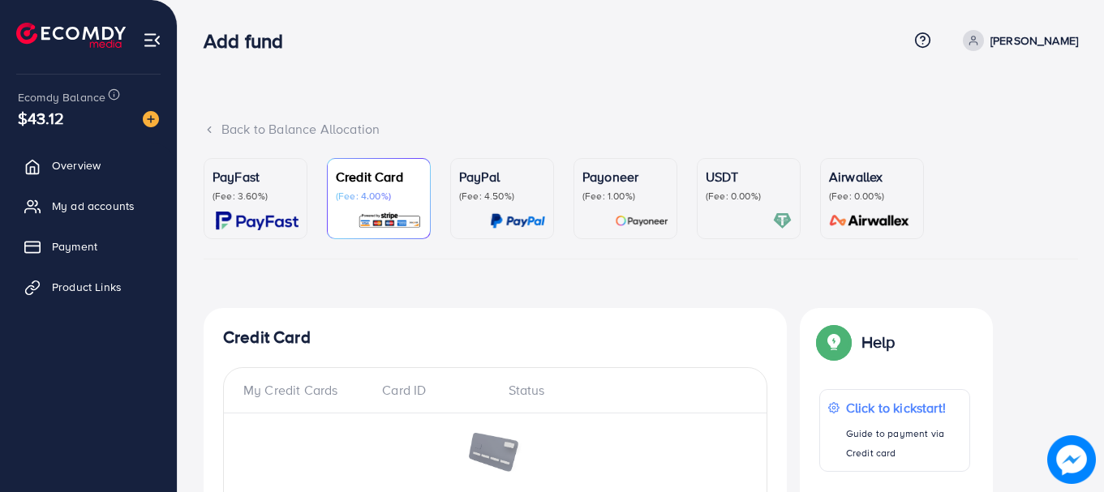
click at [261, 188] on div "PayFast (Fee: 3.60%)" at bounding box center [256, 185] width 86 height 36
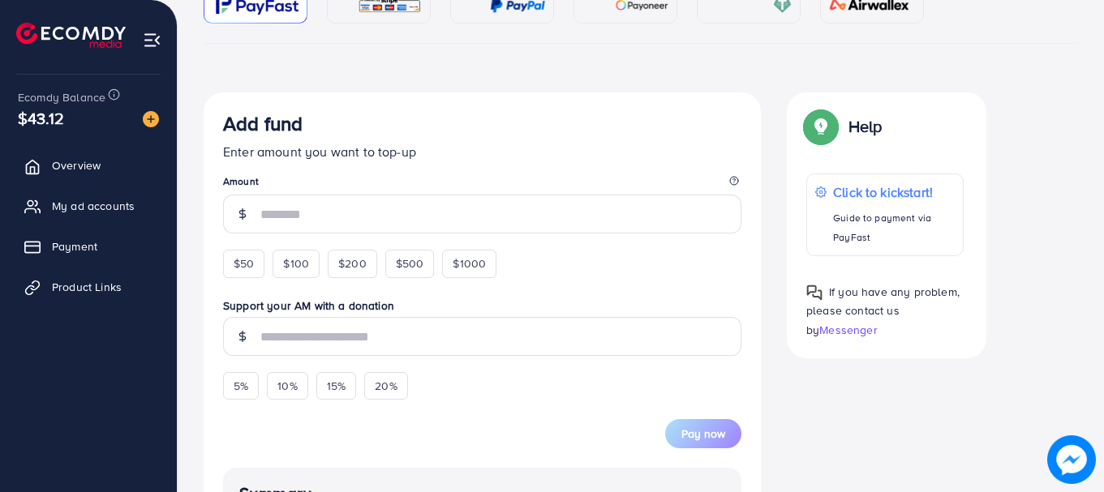
scroll to position [81, 0]
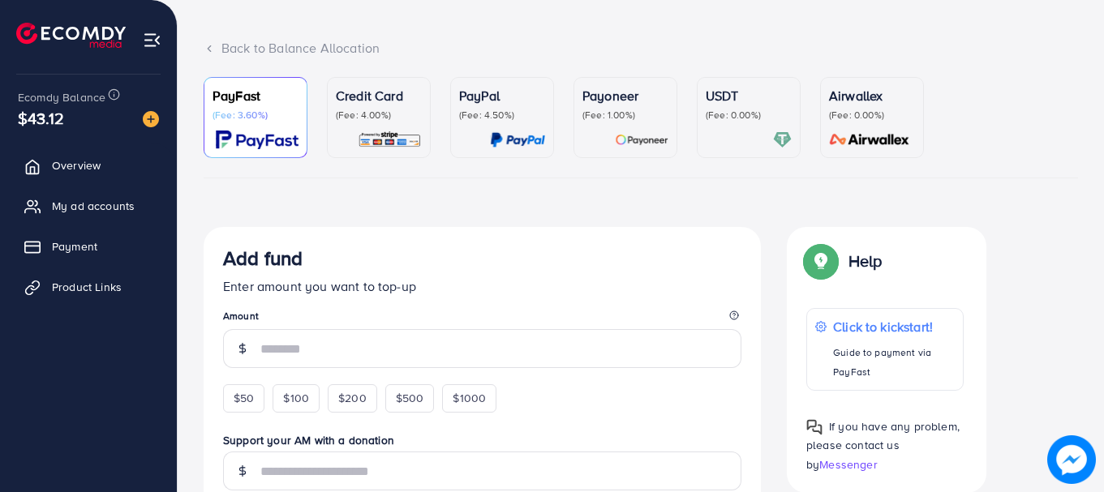
click at [380, 131] on img at bounding box center [390, 140] width 64 height 19
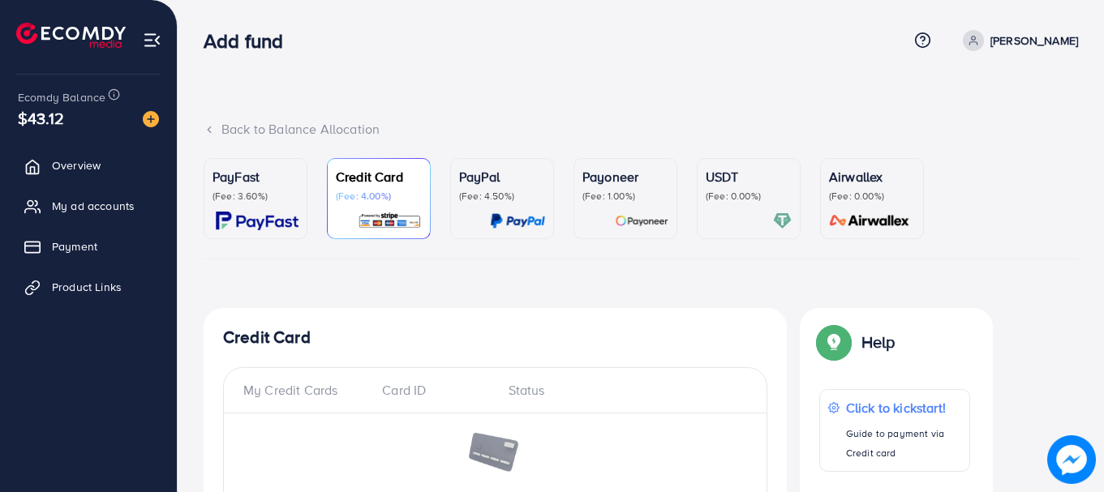
click at [613, 205] on div "Payoneer (Fee: 1.00%)" at bounding box center [625, 198] width 86 height 63
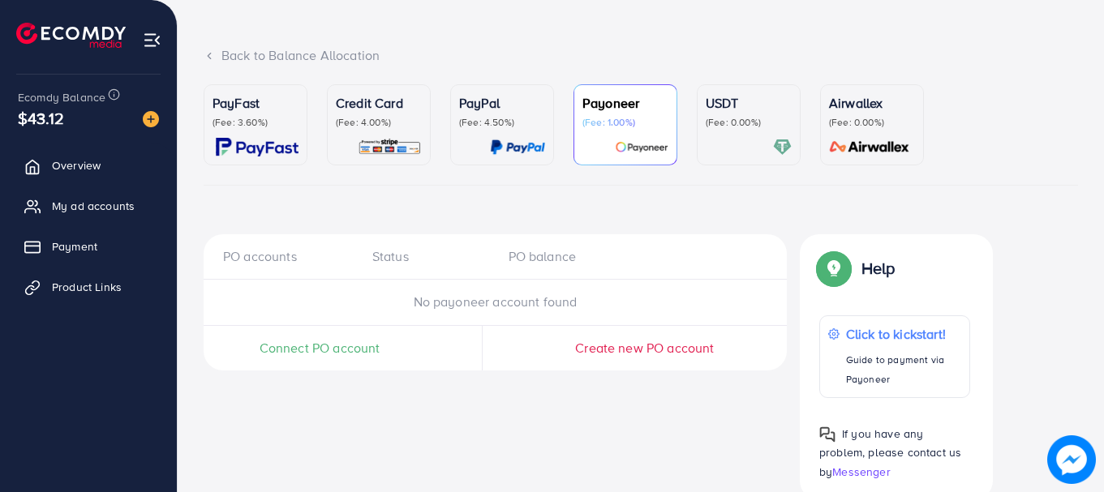
scroll to position [108, 0]
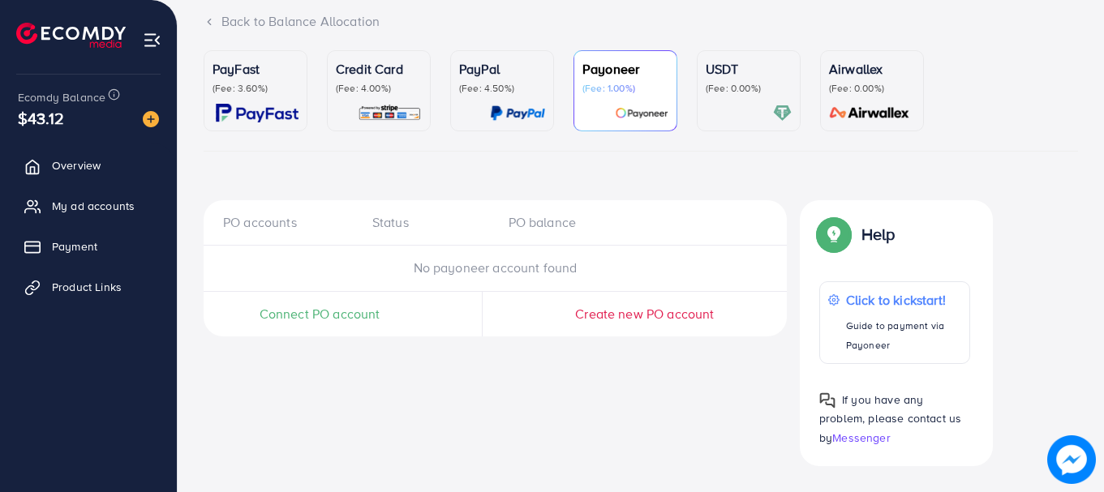
click at [355, 88] on p "(Fee: 4.00%)" at bounding box center [379, 88] width 86 height 13
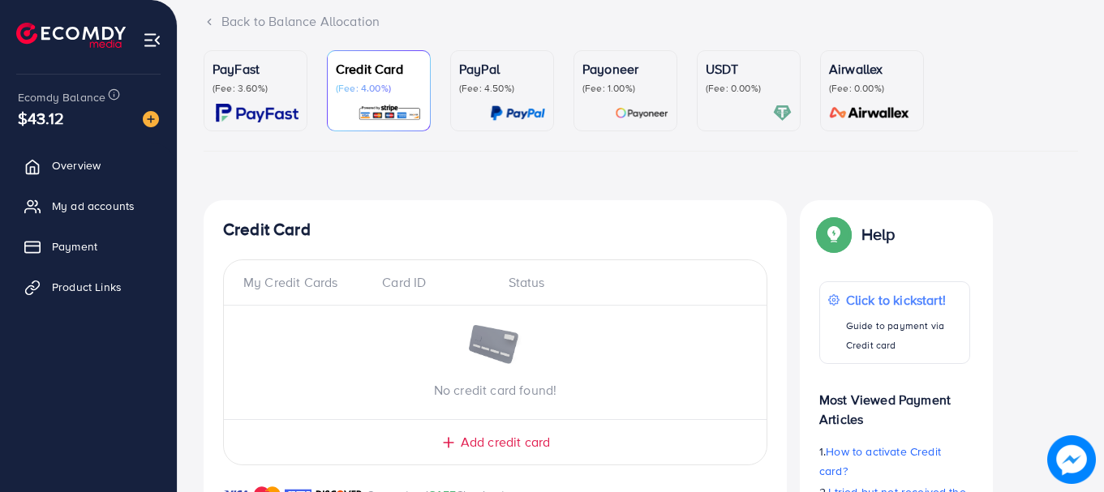
click at [711, 106] on div at bounding box center [749, 113] width 86 height 19
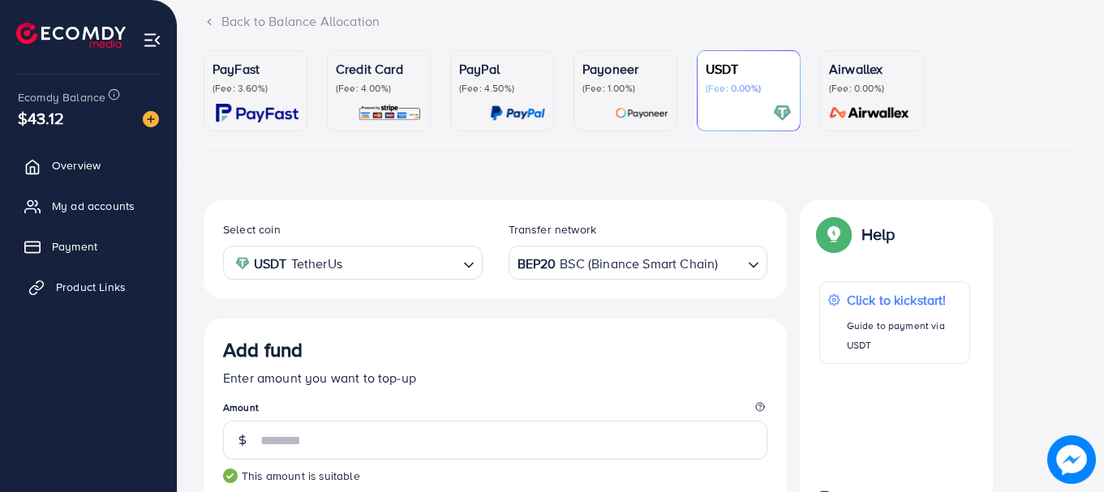
click at [62, 288] on span "Product Links" at bounding box center [91, 287] width 70 height 16
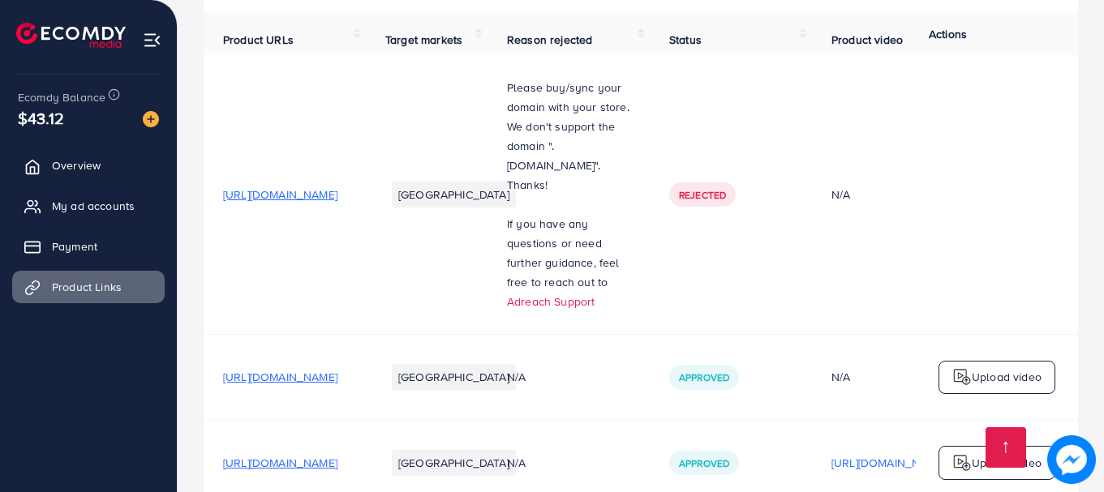
scroll to position [19, 0]
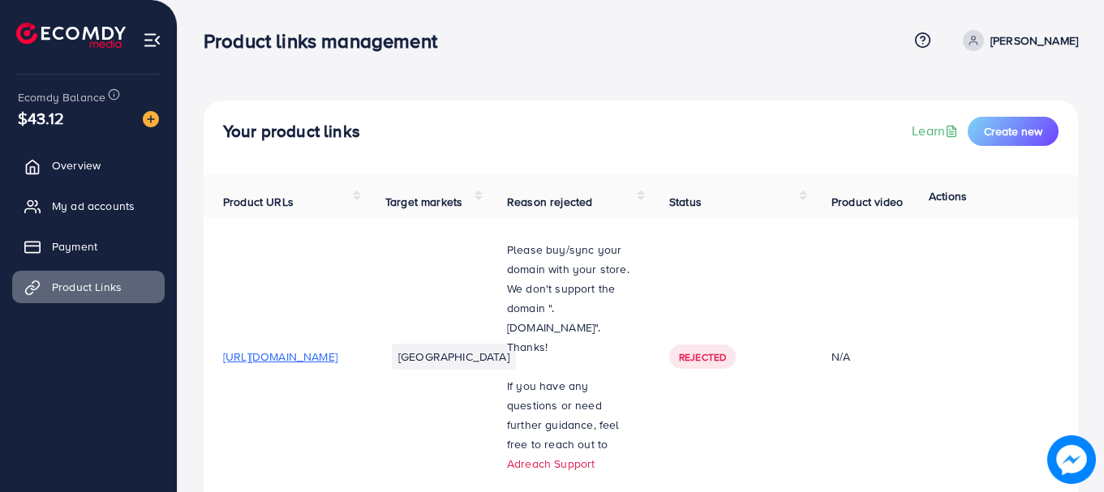
click at [372, 55] on div "Product links management Help Center Contact Support Term and policy About Us […" at bounding box center [641, 41] width 875 height 44
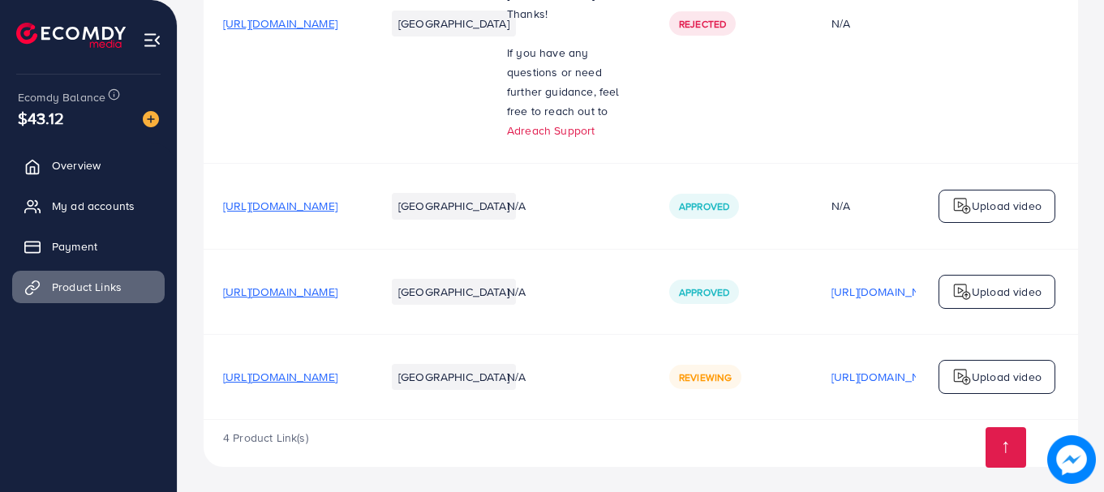
scroll to position [344, 0]
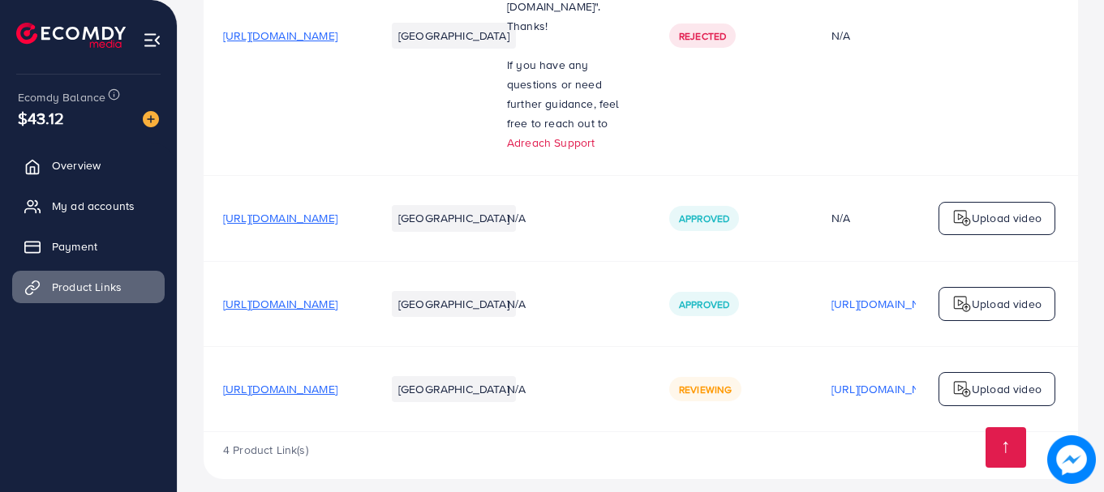
scroll to position [344, 0]
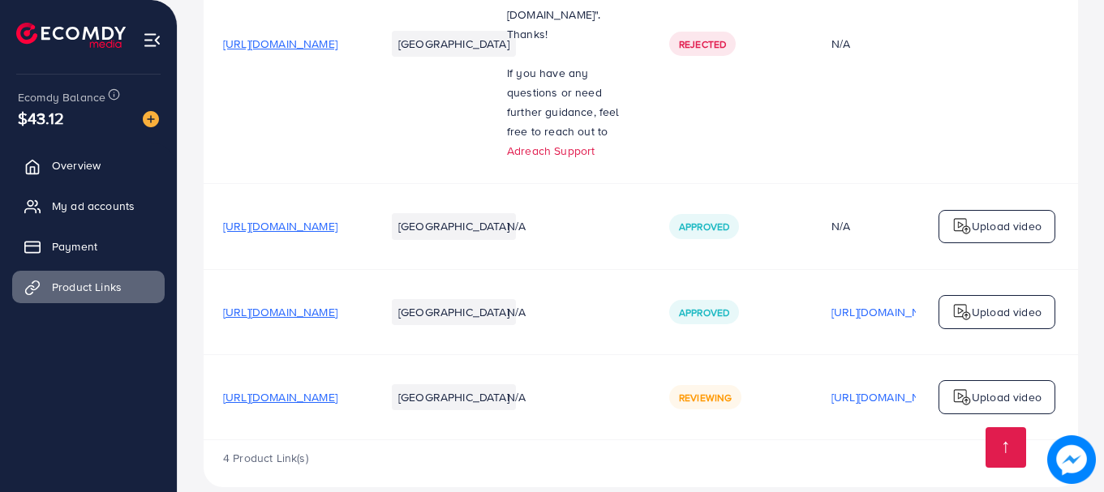
scroll to position [344, 0]
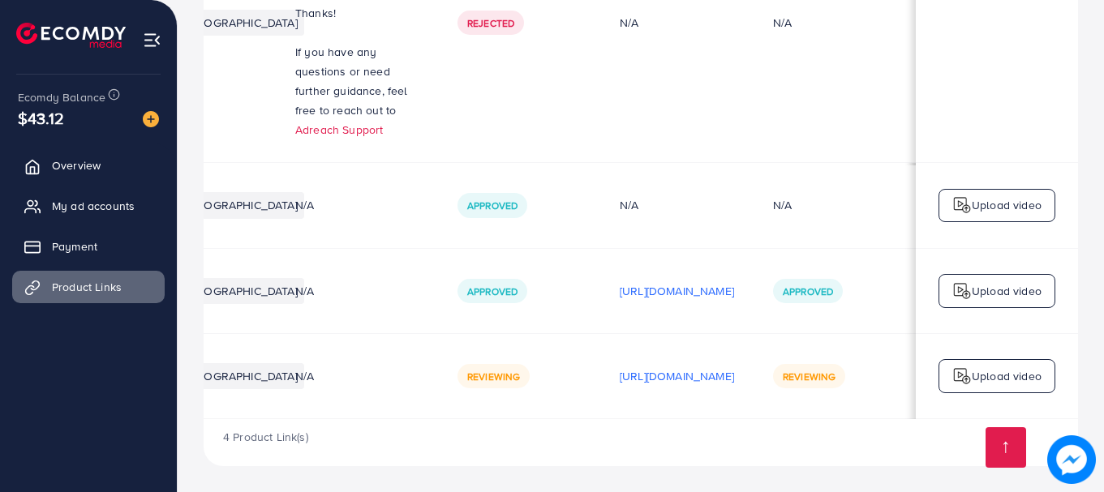
scroll to position [0, 402]
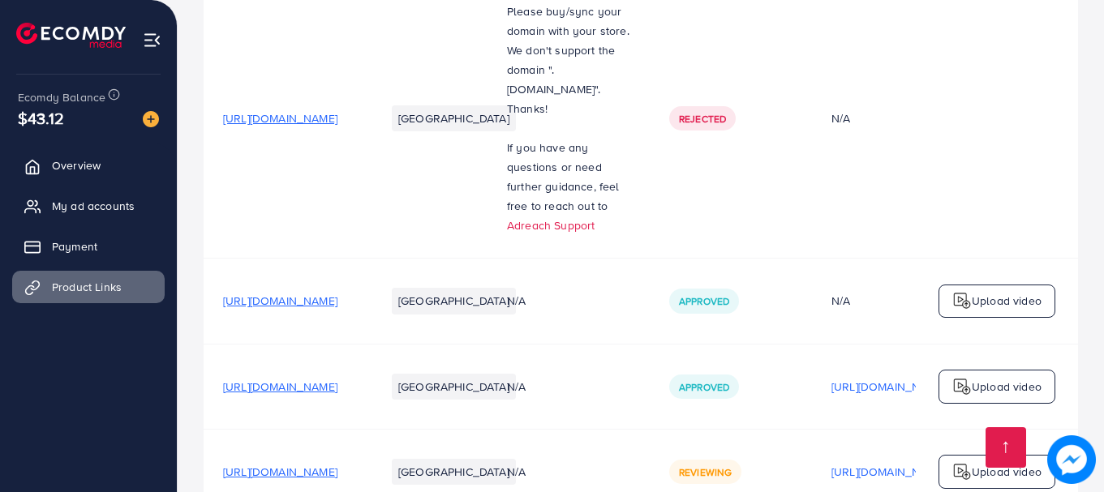
scroll to position [344, 0]
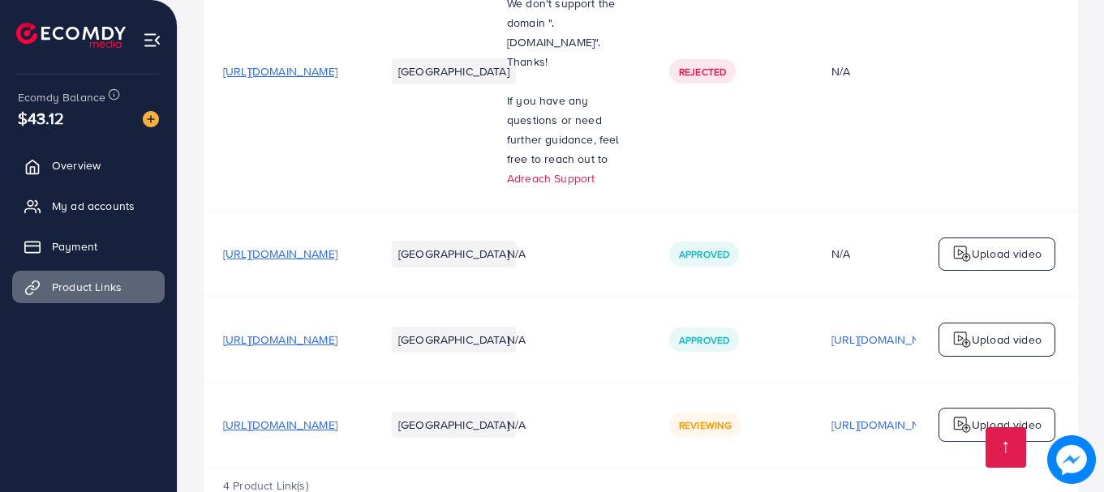
scroll to position [344, 0]
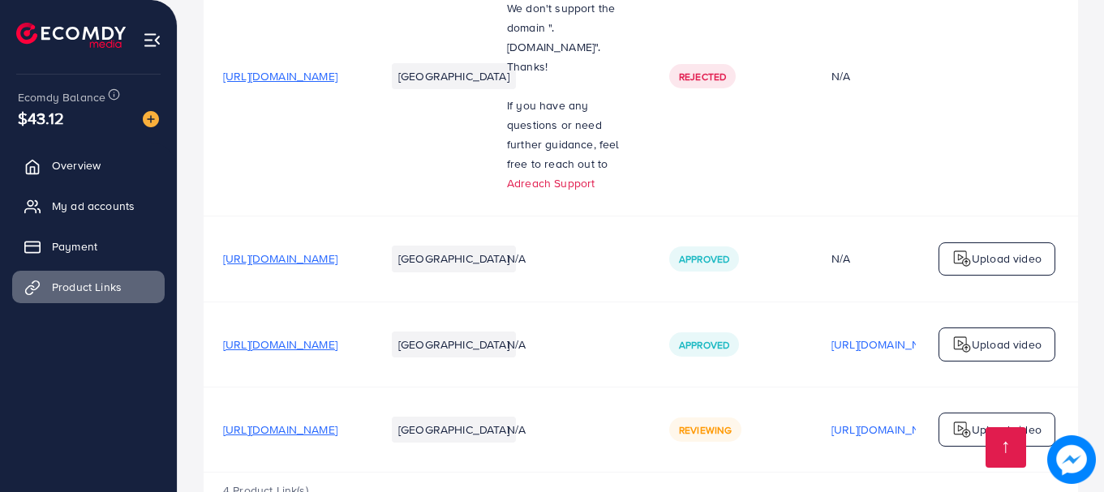
scroll to position [344, 0]
